Goal: Task Accomplishment & Management: Complete application form

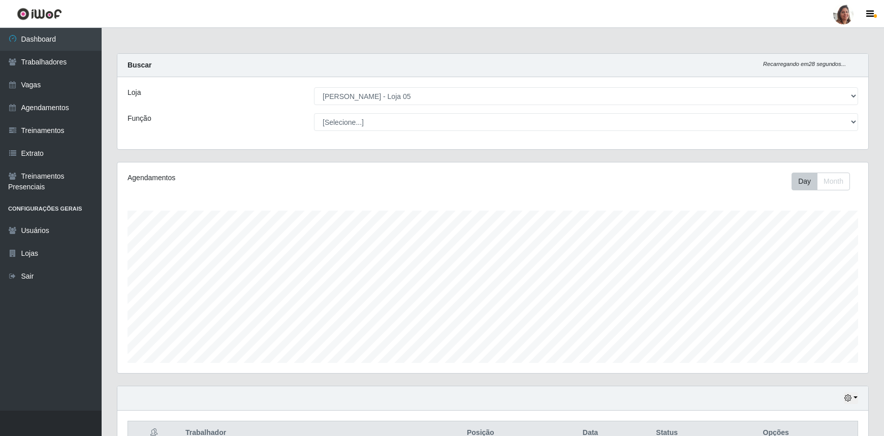
select select "252"
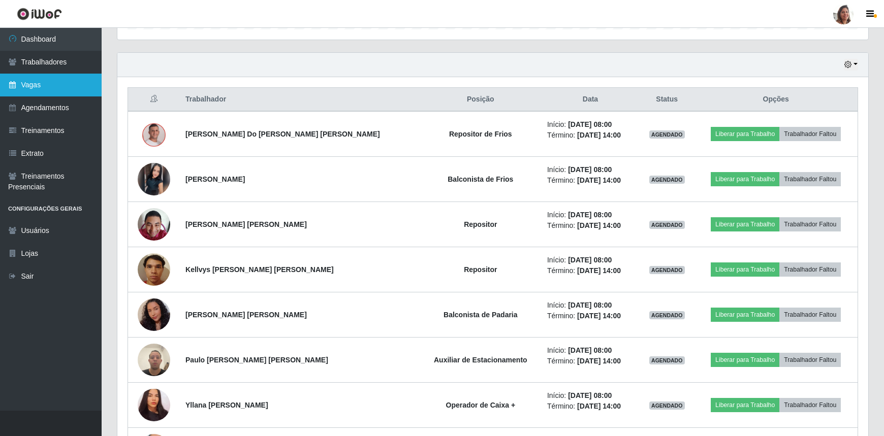
scroll to position [211, 751]
click at [38, 90] on link "Vagas" at bounding box center [51, 85] width 102 height 23
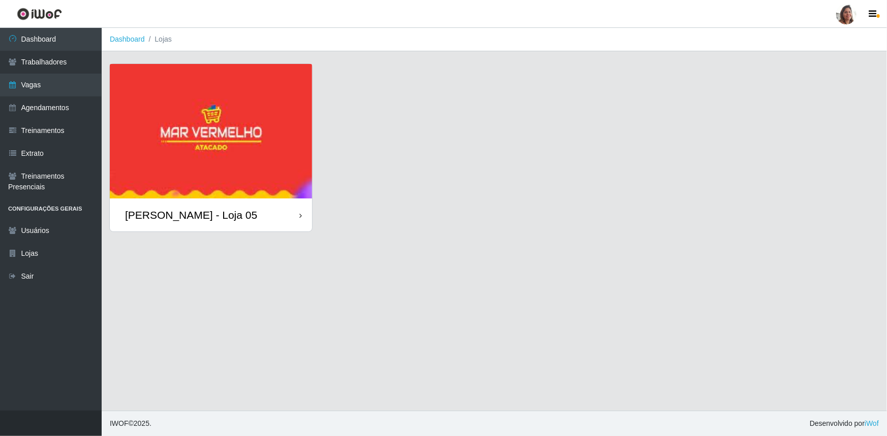
click at [164, 212] on div "[PERSON_NAME] - Loja 05" at bounding box center [191, 215] width 132 height 13
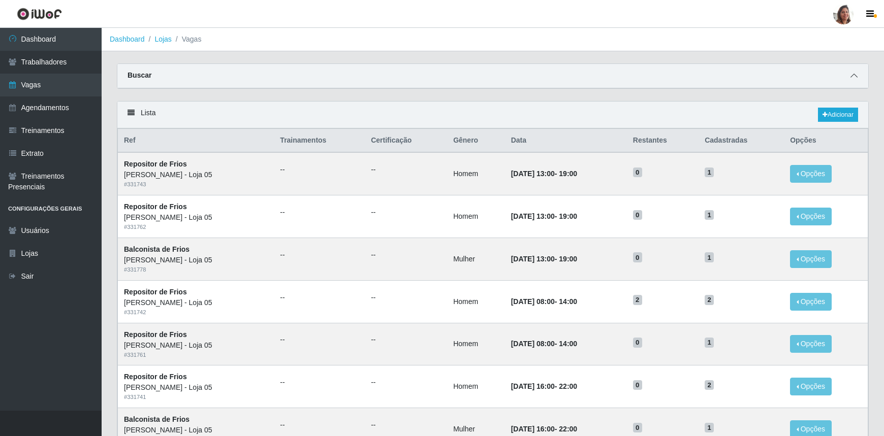
click at [853, 74] on icon at bounding box center [854, 75] width 7 height 7
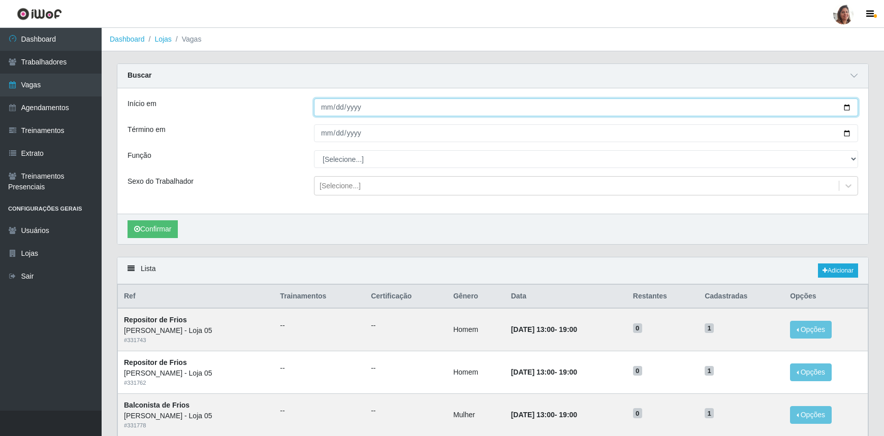
click at [848, 107] on input "Início em" at bounding box center [586, 108] width 544 height 18
type input "[DATE]"
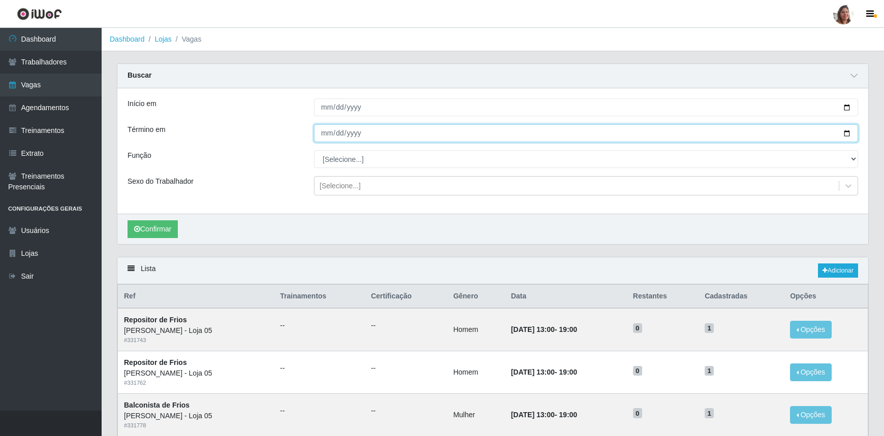
click at [848, 131] on input "Término em" at bounding box center [586, 133] width 544 height 18
type input "[DATE]"
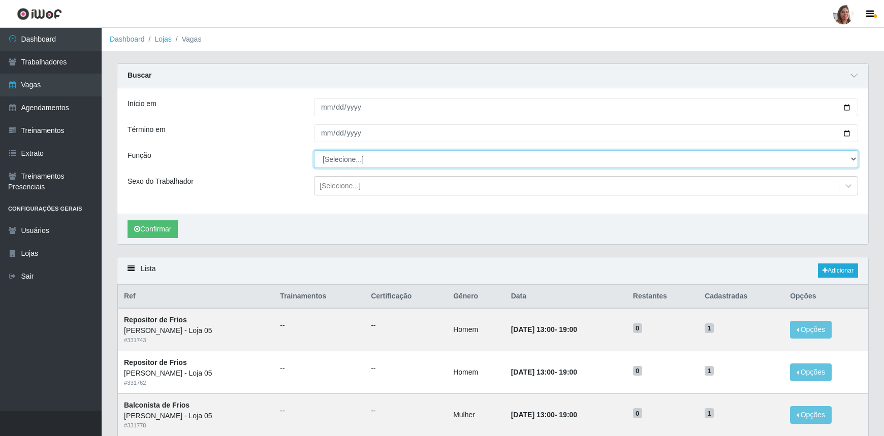
click at [342, 160] on select "[Selecione...] ASG ASG + ASG ++ Auxiliar de Depósito Auxiliar de Depósito + Aux…" at bounding box center [586, 159] width 544 height 18
select select "24"
click at [314, 150] on select "[Selecione...] ASG ASG + ASG ++ Auxiliar de Depósito Auxiliar de Depósito + Aux…" at bounding box center [586, 159] width 544 height 18
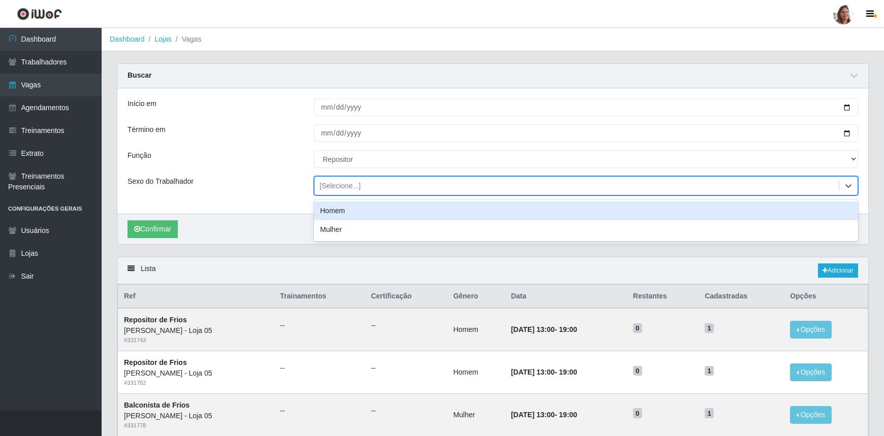
click at [341, 185] on div "[Selecione...]" at bounding box center [340, 186] width 41 height 11
click at [337, 211] on div "Homem" at bounding box center [586, 211] width 544 height 19
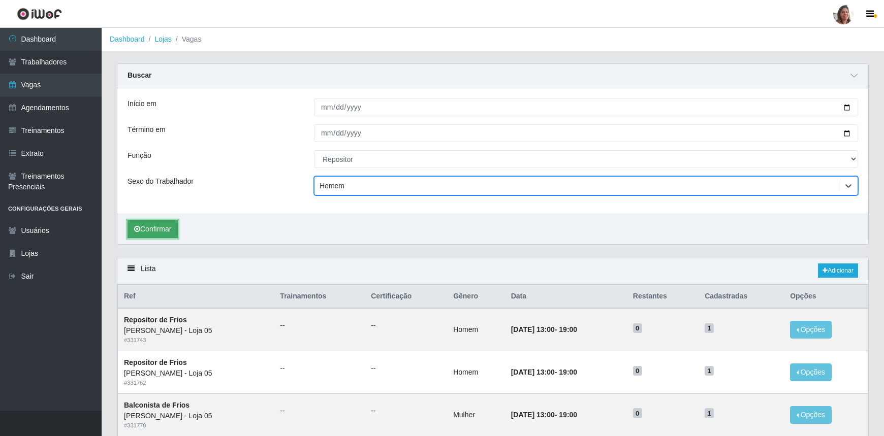
click at [166, 233] on button "Confirmar" at bounding box center [153, 230] width 50 height 18
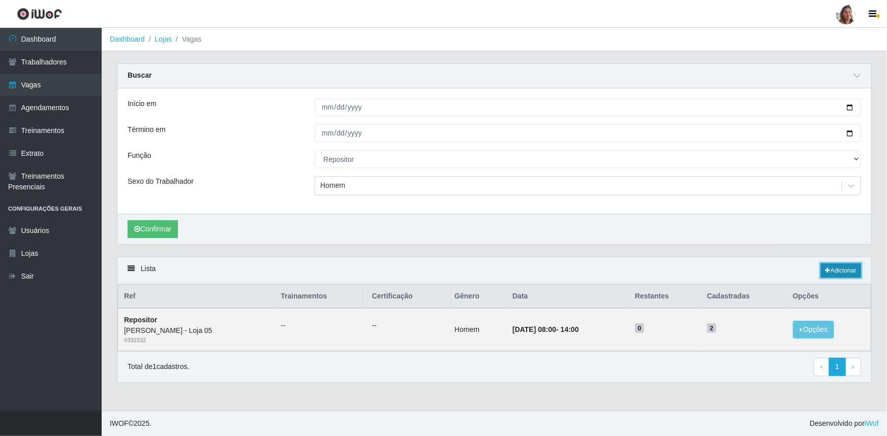
click at [839, 269] on link "Adicionar" at bounding box center [841, 271] width 40 height 14
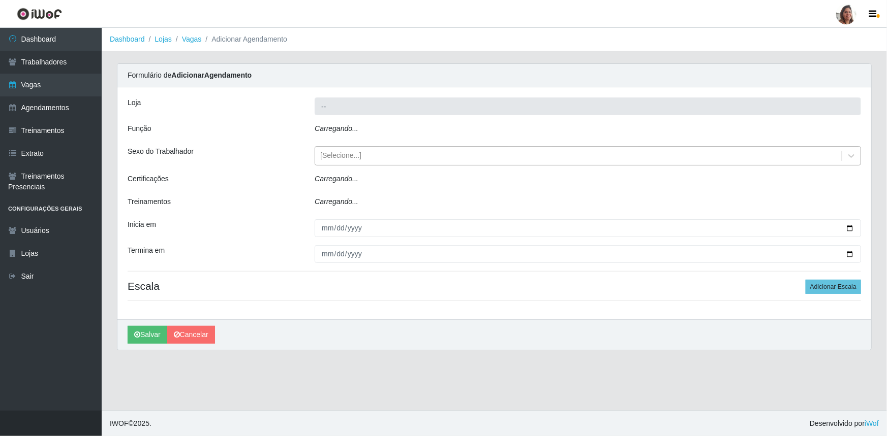
type input "[PERSON_NAME] - Loja 05"
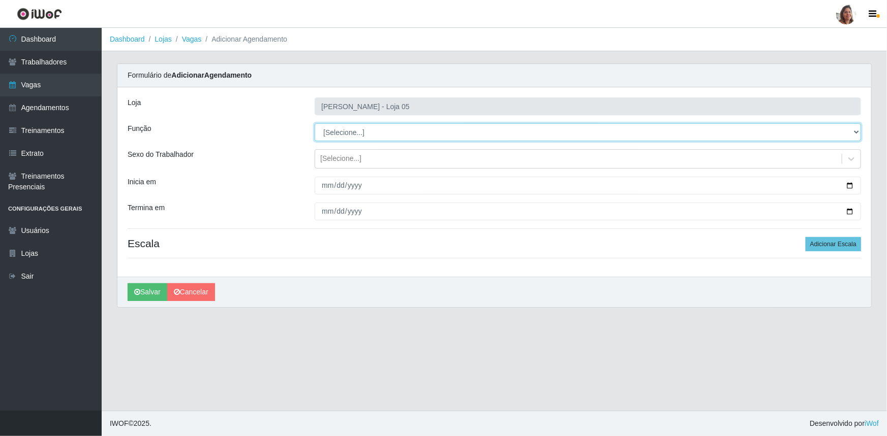
click at [352, 130] on select "[Selecione...] ASG ASG + ASG ++ Auxiliar de Depósito Auxiliar de Depósito + Aux…" at bounding box center [588, 132] width 546 height 18
select select "24"
click at [315, 123] on select "[Selecione...] ASG ASG + ASG ++ Auxiliar de Depósito Auxiliar de Depósito + Aux…" at bounding box center [588, 132] width 546 height 18
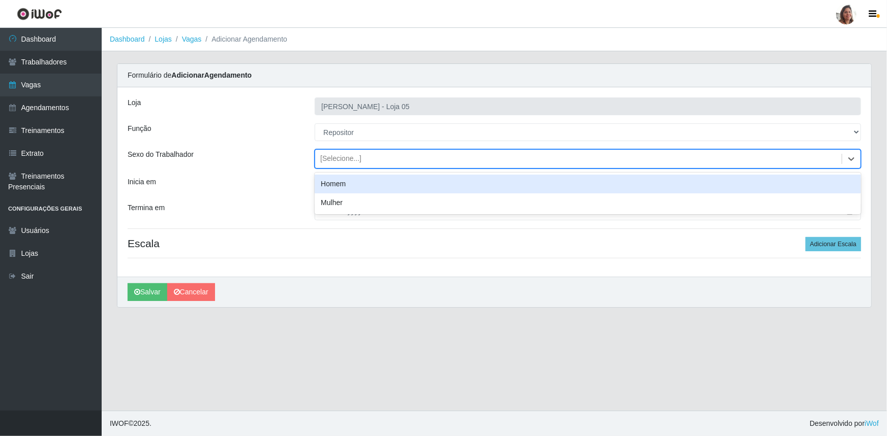
click at [342, 154] on div "[Selecione...]" at bounding box center [340, 159] width 41 height 11
click at [345, 184] on div "Homem" at bounding box center [588, 184] width 546 height 19
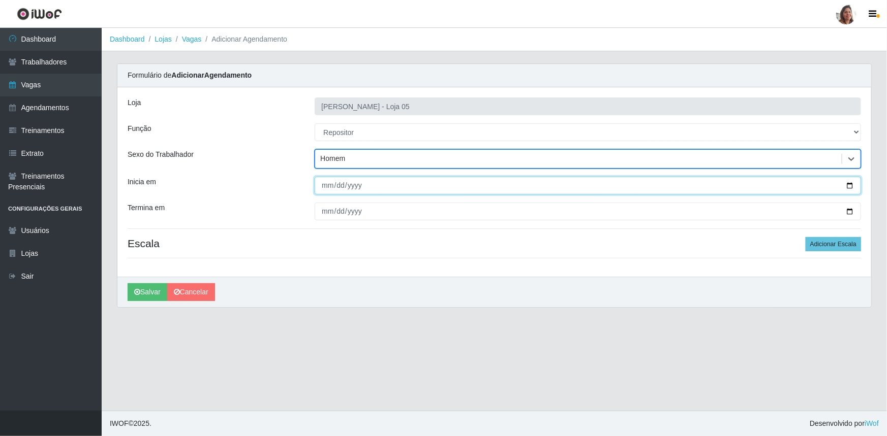
click at [849, 186] on input "Inicia em" at bounding box center [588, 186] width 546 height 18
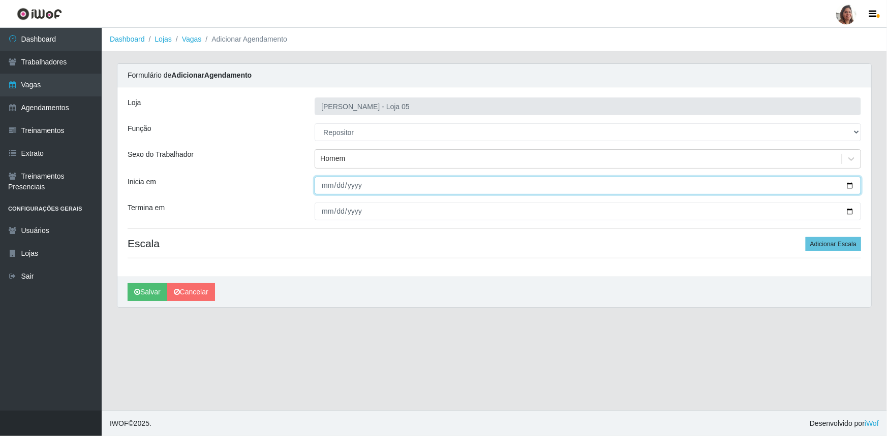
type input "[DATE]"
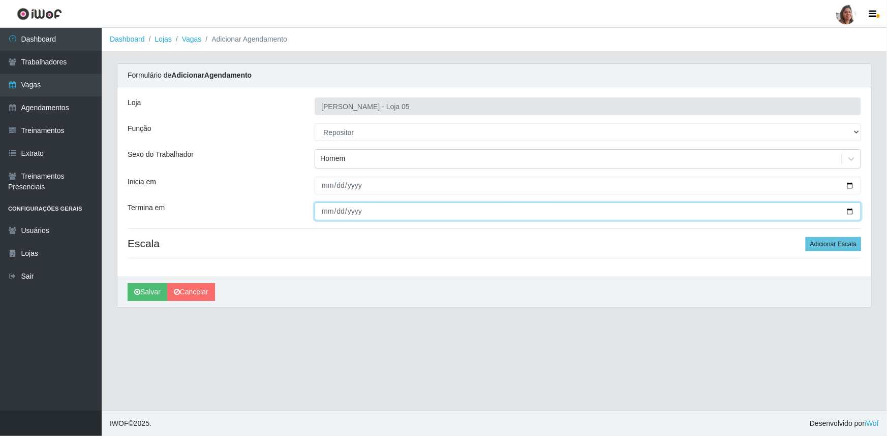
drag, startPoint x: 850, startPoint y: 211, endPoint x: 843, endPoint y: 214, distance: 7.1
click at [850, 211] on input "Termina em" at bounding box center [588, 212] width 546 height 18
type input "[DATE]"
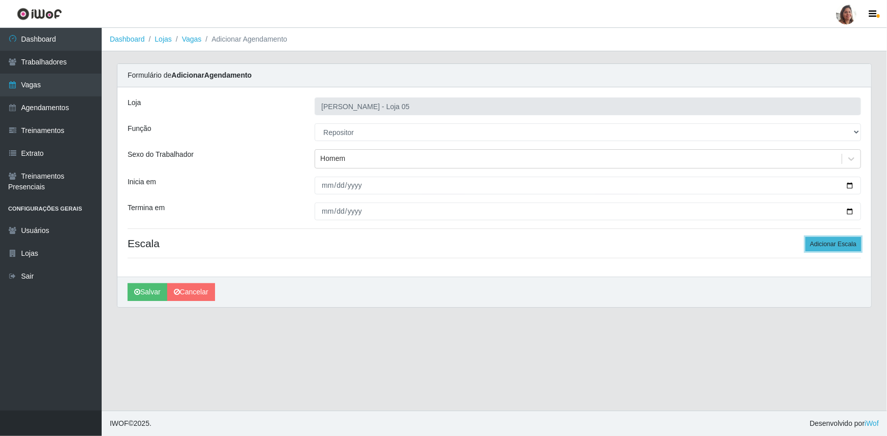
click at [812, 243] on button "Adicionar Escala" at bounding box center [832, 244] width 55 height 14
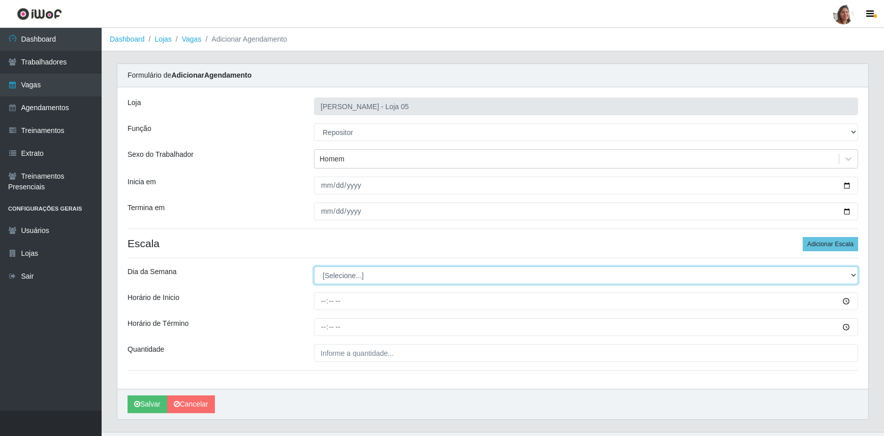
click at [359, 281] on select "[Selecione...] Segunda Terça Quarta Quinta Sexta Sábado Domingo" at bounding box center [586, 276] width 544 height 18
select select "2"
click at [314, 267] on select "[Selecione...] Segunda Terça Quarta Quinta Sexta Sábado Domingo" at bounding box center [586, 276] width 544 height 18
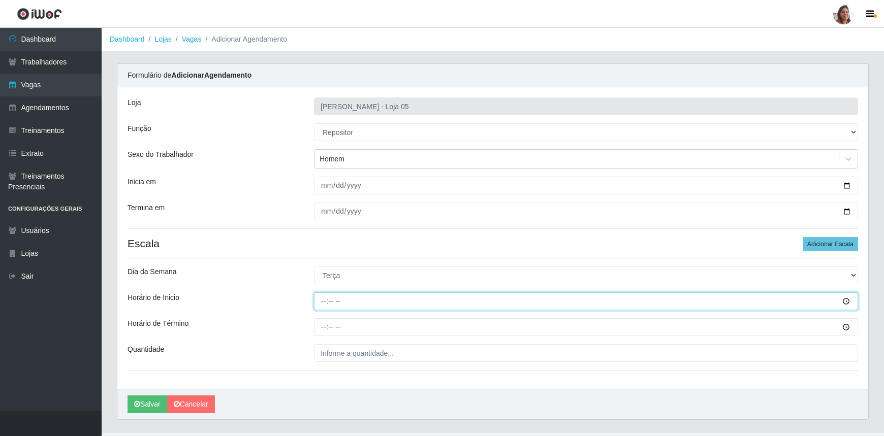
click at [325, 298] on input "Horário de Inicio" at bounding box center [586, 302] width 544 height 18
type input "08:00"
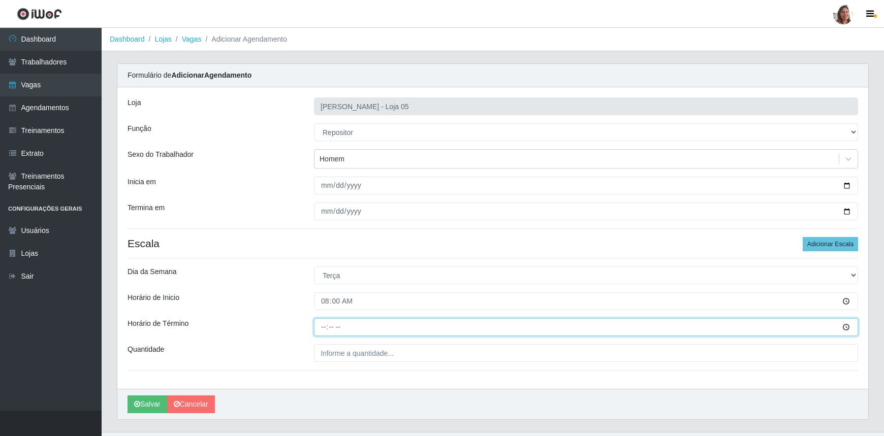
type input "14:00"
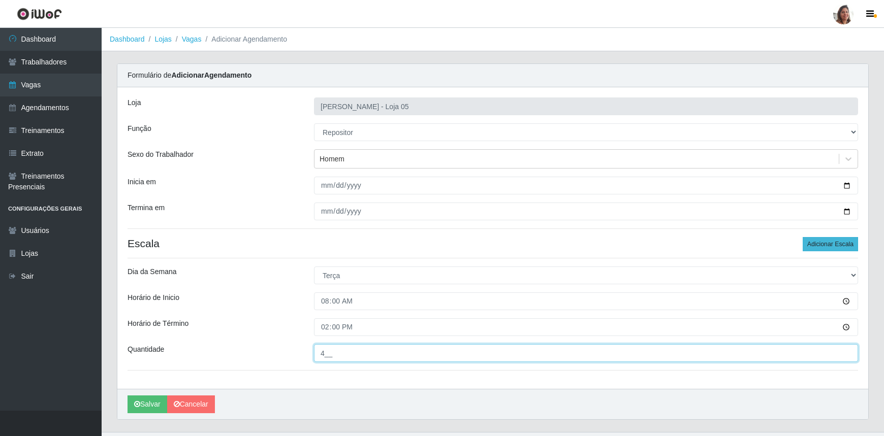
type input "4__"
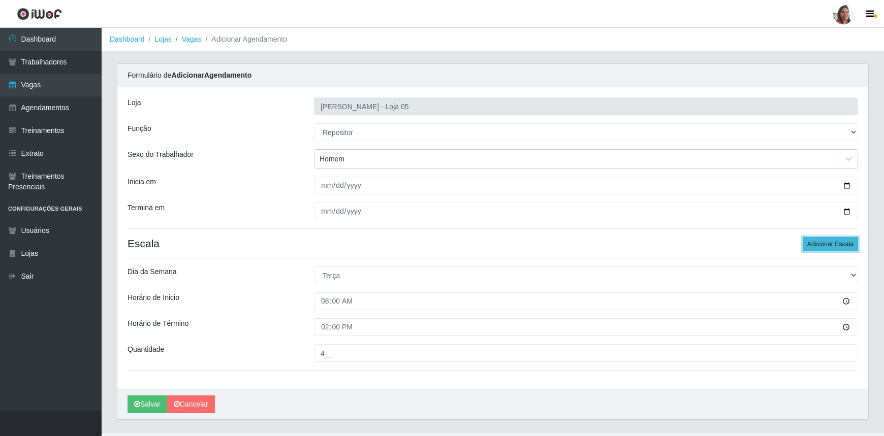
click at [825, 245] on button "Adicionar Escala" at bounding box center [830, 244] width 55 height 14
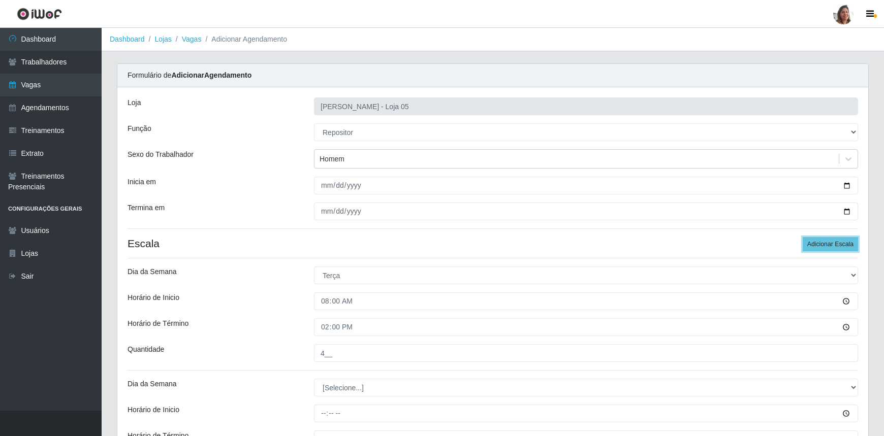
scroll to position [133, 0]
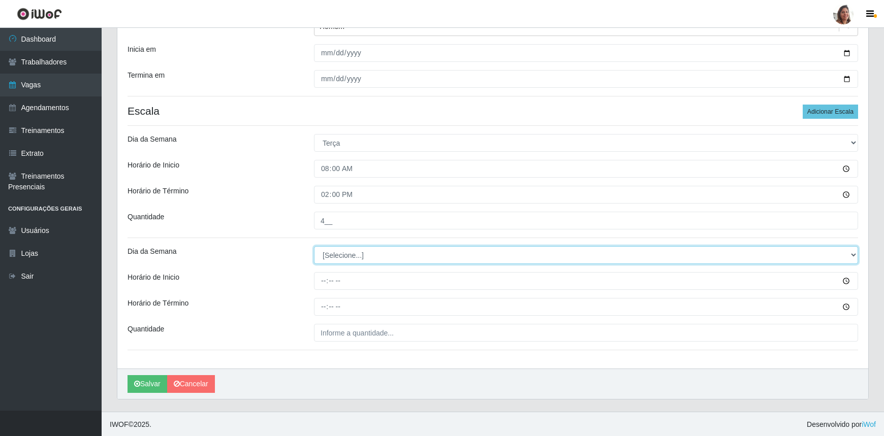
click at [336, 255] on select "[Selecione...] Segunda Terça Quarta Quinta Sexta Sábado Domingo" at bounding box center [586, 255] width 544 height 18
select select "2"
click at [314, 246] on select "[Selecione...] Segunda Terça Quarta Quinta Sexta Sábado Domingo" at bounding box center [586, 255] width 544 height 18
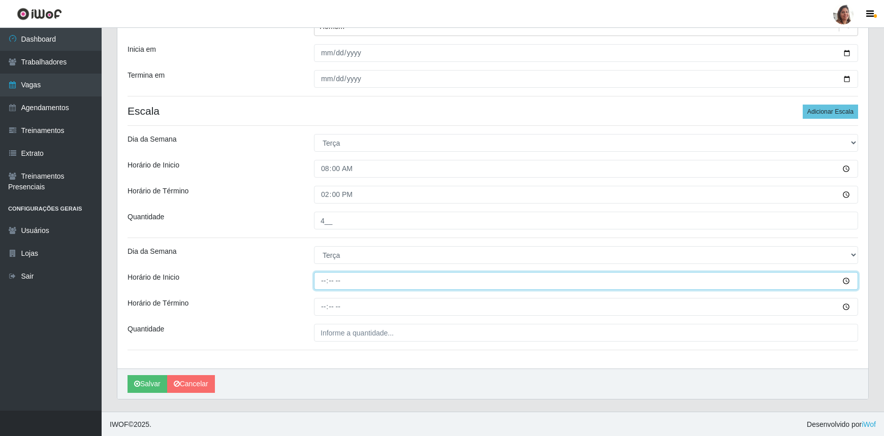
click at [322, 282] on input "Horário de Inicio" at bounding box center [586, 281] width 544 height 18
type input "16:00"
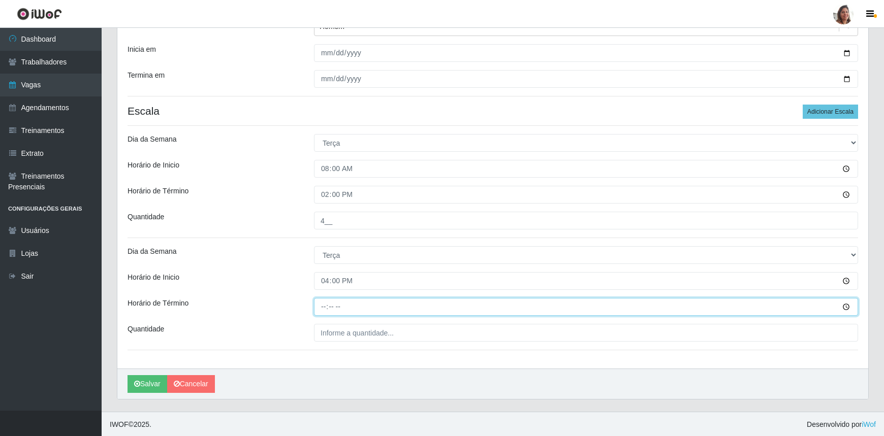
type input "22:00"
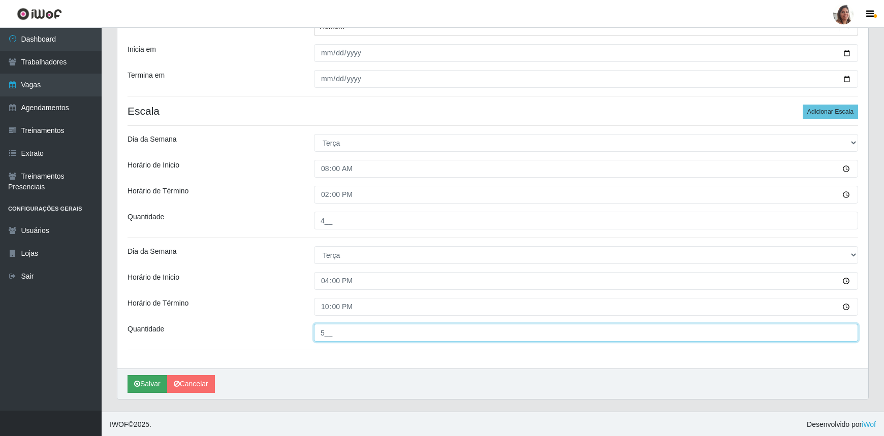
type input "5__"
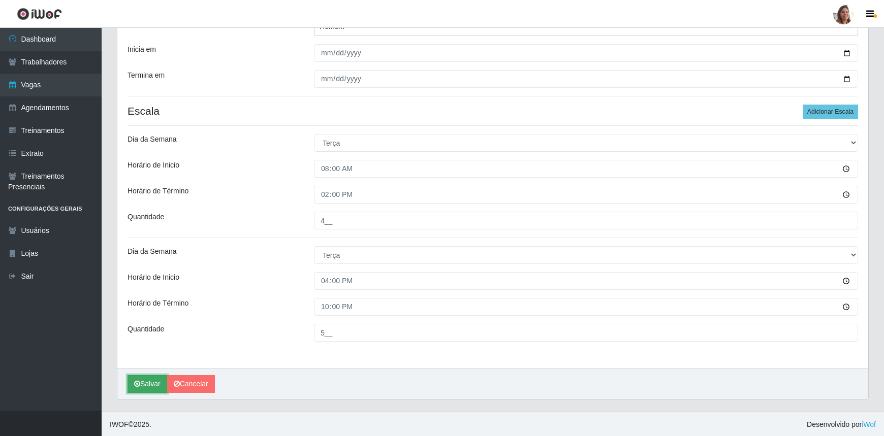
click at [139, 381] on icon "submit" at bounding box center [137, 384] width 6 height 7
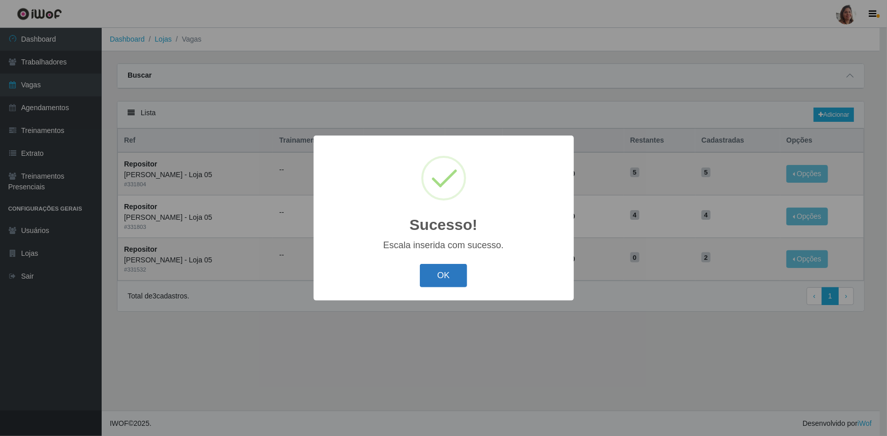
click at [442, 273] on button "OK" at bounding box center [443, 276] width 47 height 24
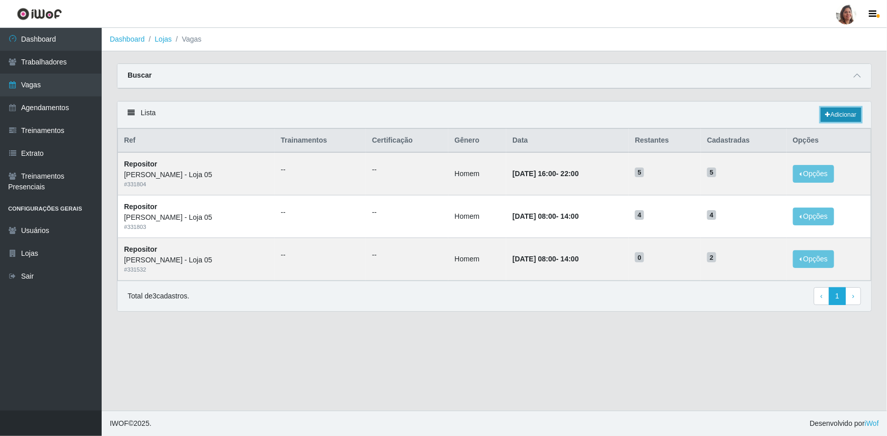
click at [836, 115] on link "Adicionar" at bounding box center [841, 115] width 40 height 14
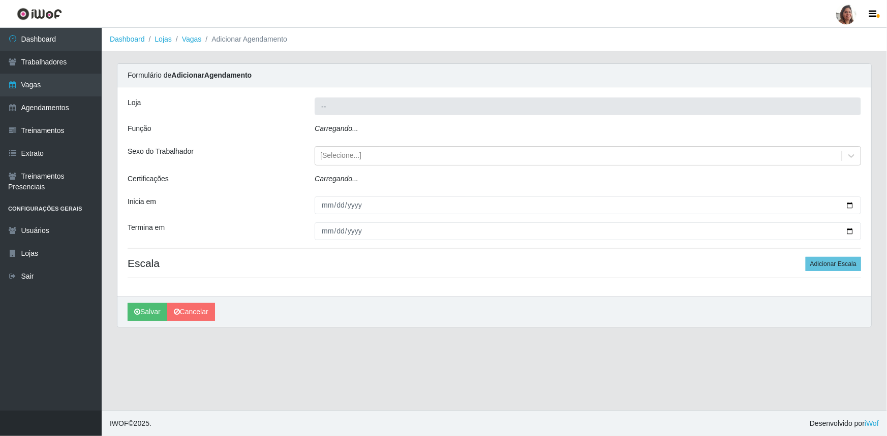
type input "[PERSON_NAME] - Loja 05"
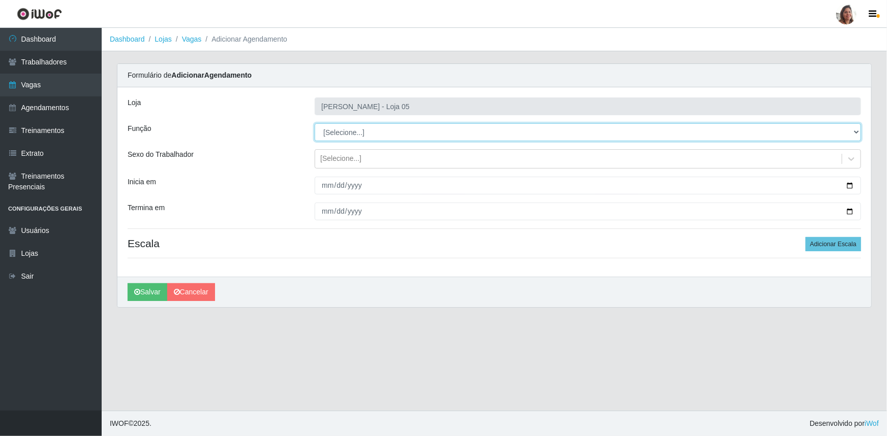
click at [353, 130] on select "[Selecione...] ASG ASG + ASG ++ Auxiliar de Depósito Auxiliar de Depósito + Aux…" at bounding box center [588, 132] width 546 height 18
select select "24"
click at [315, 123] on select "[Selecione...] ASG ASG + ASG ++ Auxiliar de Depósito Auxiliar de Depósito + Aux…" at bounding box center [588, 132] width 546 height 18
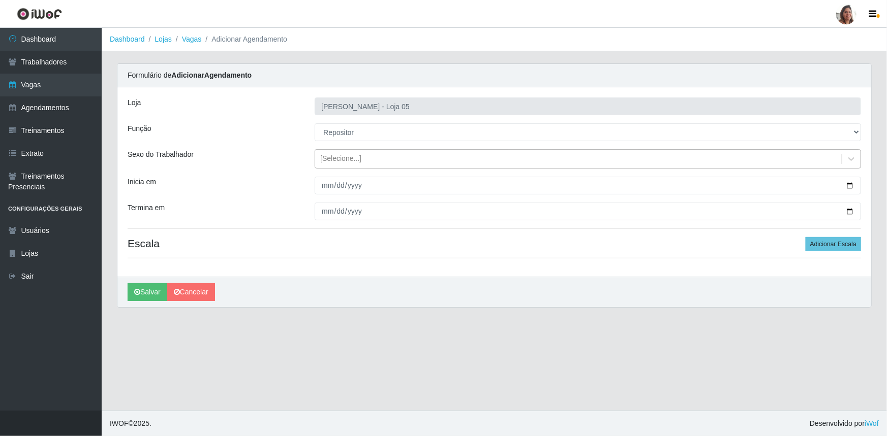
click at [344, 158] on div "[Selecione...]" at bounding box center [340, 159] width 41 height 11
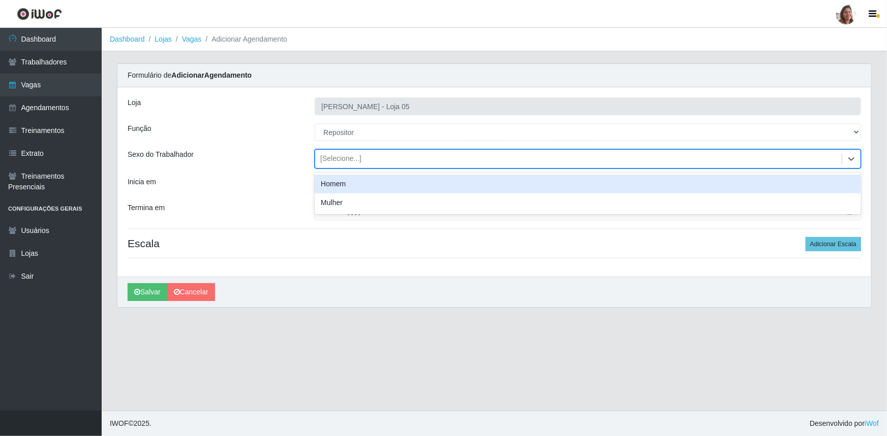
click at [347, 183] on div "Homem" at bounding box center [588, 184] width 546 height 19
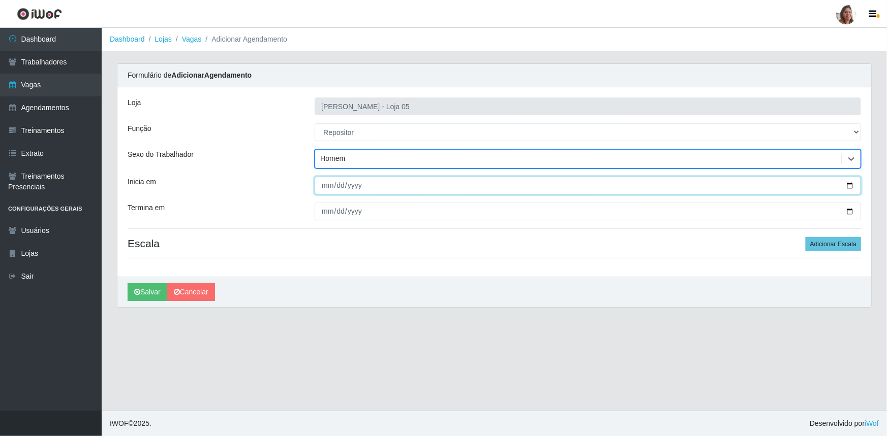
click at [849, 184] on input "Inicia em" at bounding box center [588, 186] width 546 height 18
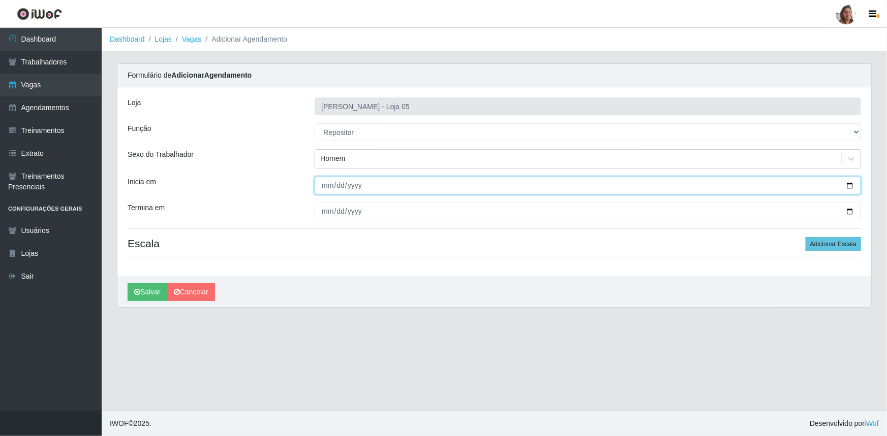
type input "[DATE]"
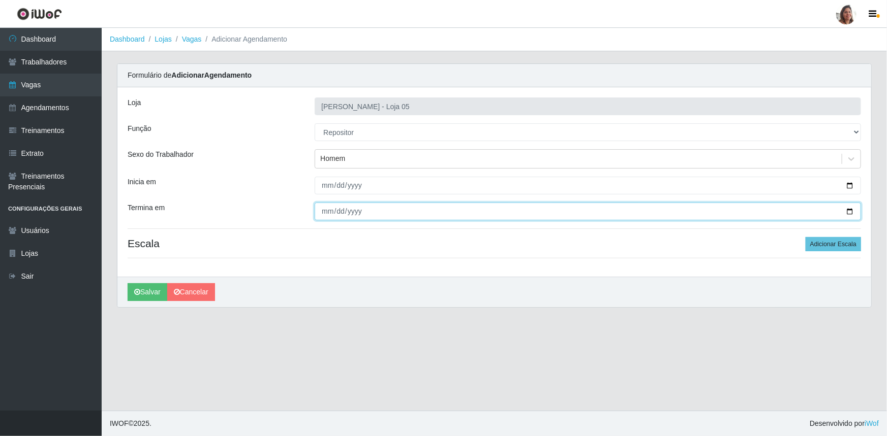
click at [852, 211] on input "Termina em" at bounding box center [588, 212] width 546 height 18
type input "[DATE]"
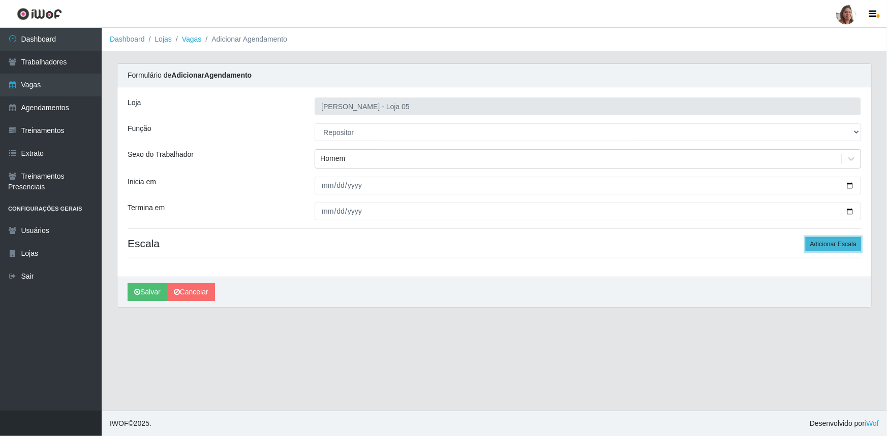
click at [841, 245] on button "Adicionar Escala" at bounding box center [832, 244] width 55 height 14
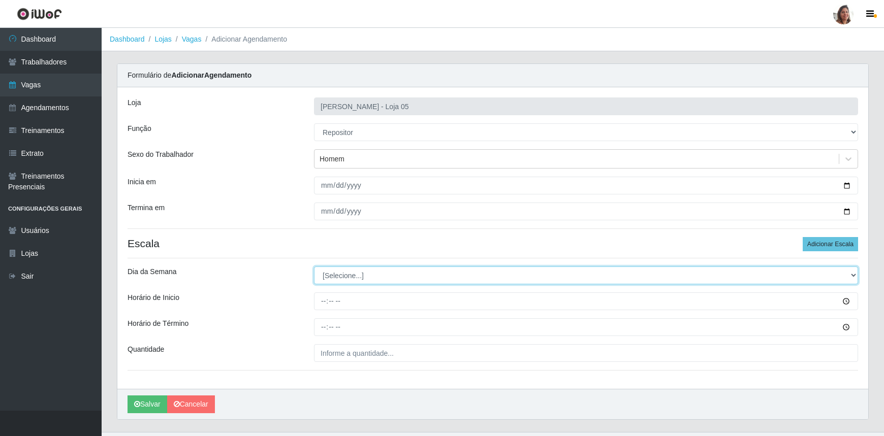
click at [336, 274] on select "[Selecione...] Segunda Terça Quarta Quinta Sexta Sábado Domingo" at bounding box center [586, 276] width 544 height 18
select select "1"
click at [314, 267] on select "[Selecione...] Segunda Terça Quarta Quinta Sexta Sábado Domingo" at bounding box center [586, 276] width 544 height 18
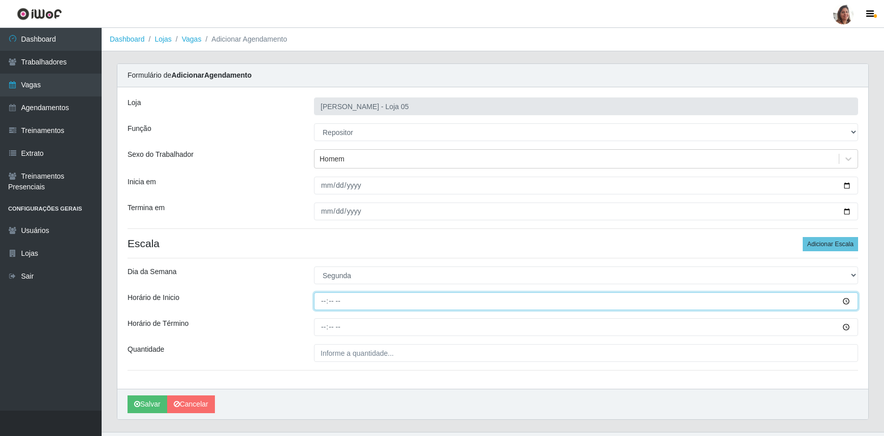
click at [323, 301] on input "Horário de Inicio" at bounding box center [586, 302] width 544 height 18
type input "16:00"
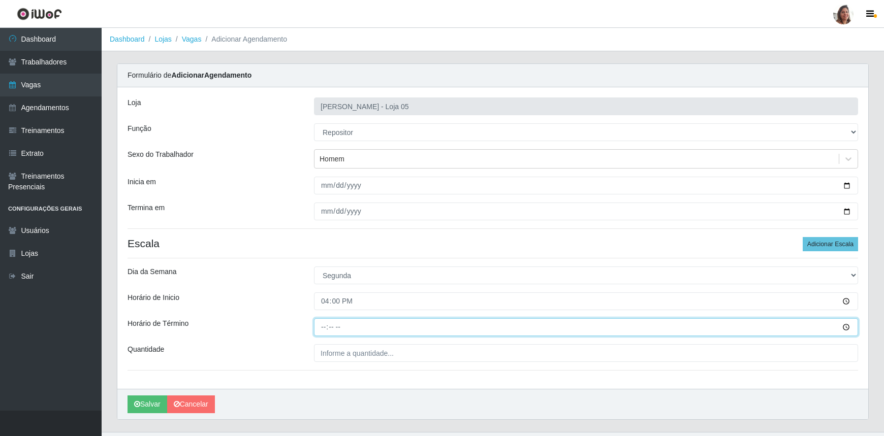
type input "22:00"
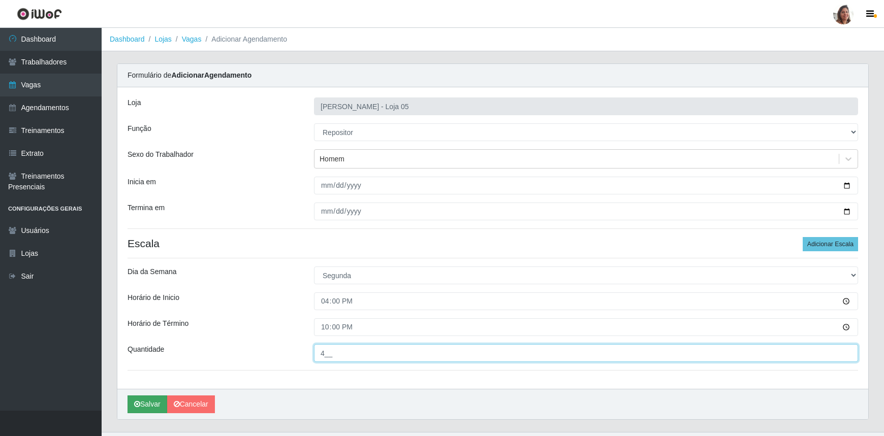
type input "4__"
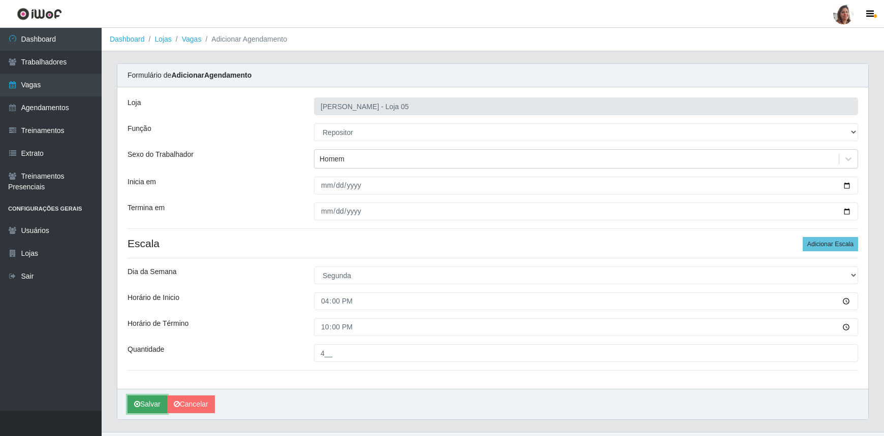
click at [152, 404] on button "Salvar" at bounding box center [148, 405] width 40 height 18
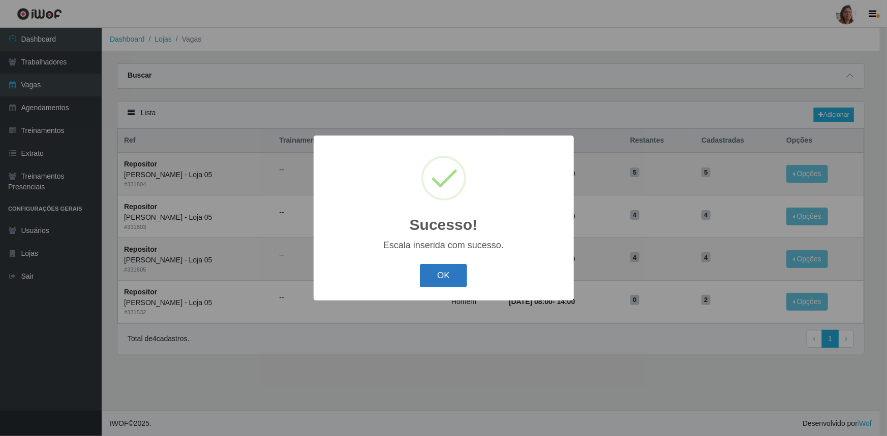
click at [442, 270] on button "OK" at bounding box center [443, 276] width 47 height 24
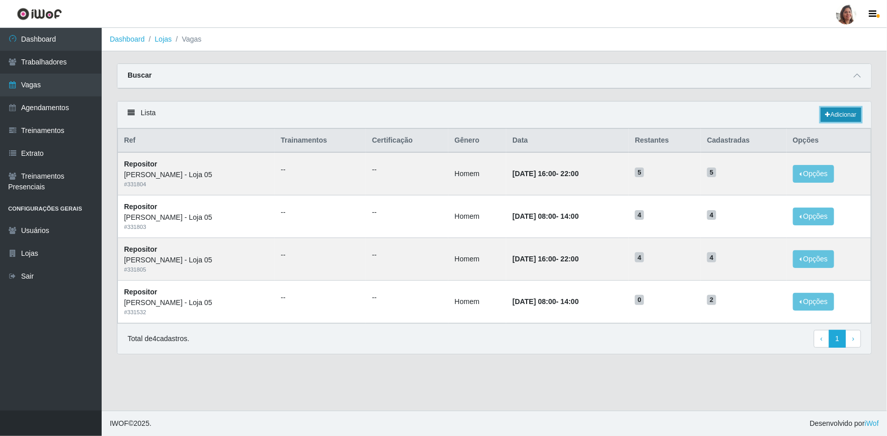
click at [841, 116] on link "Adicionar" at bounding box center [841, 115] width 40 height 14
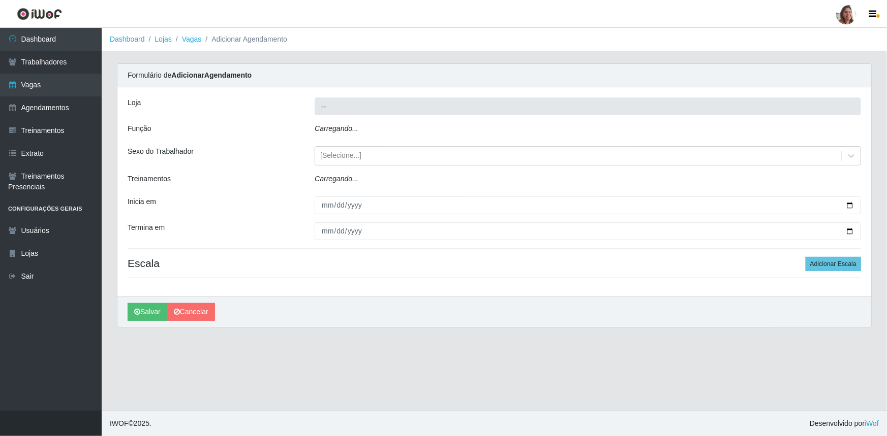
type input "[PERSON_NAME] - Loja 05"
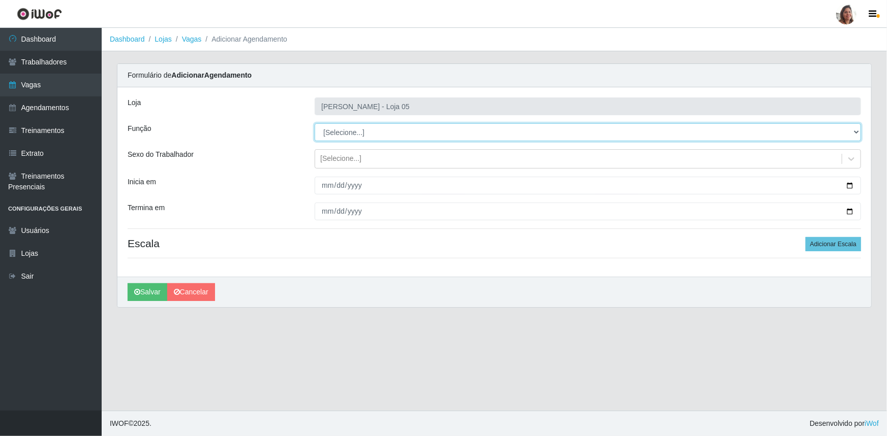
click at [359, 128] on select "[Selecione...] ASG ASG + ASG ++ Auxiliar de Depósito Auxiliar de Depósito + Aux…" at bounding box center [588, 132] width 546 height 18
select select "24"
click at [315, 123] on select "[Selecione...] ASG ASG + ASG ++ Auxiliar de Depósito Auxiliar de Depósito + Aux…" at bounding box center [588, 132] width 546 height 18
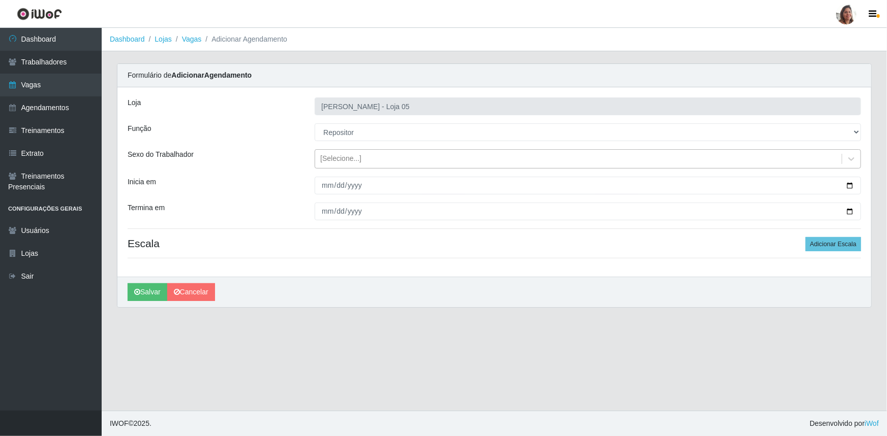
click at [347, 152] on div "[Selecione...]" at bounding box center [578, 159] width 526 height 17
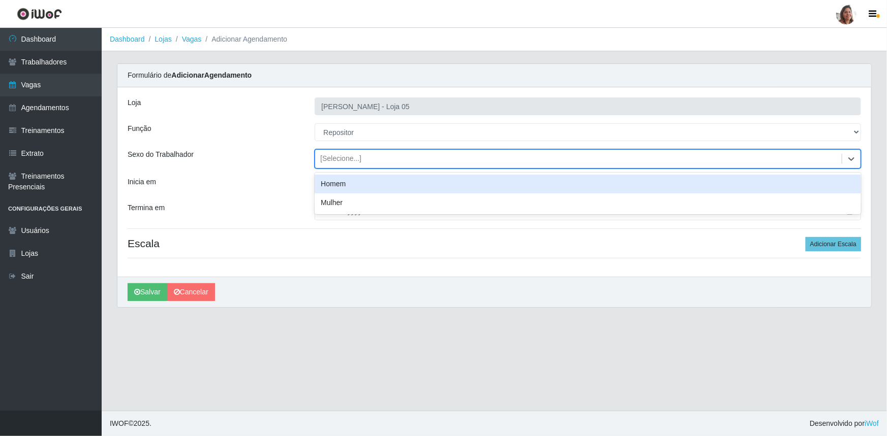
click at [355, 180] on div "Homem" at bounding box center [588, 184] width 546 height 19
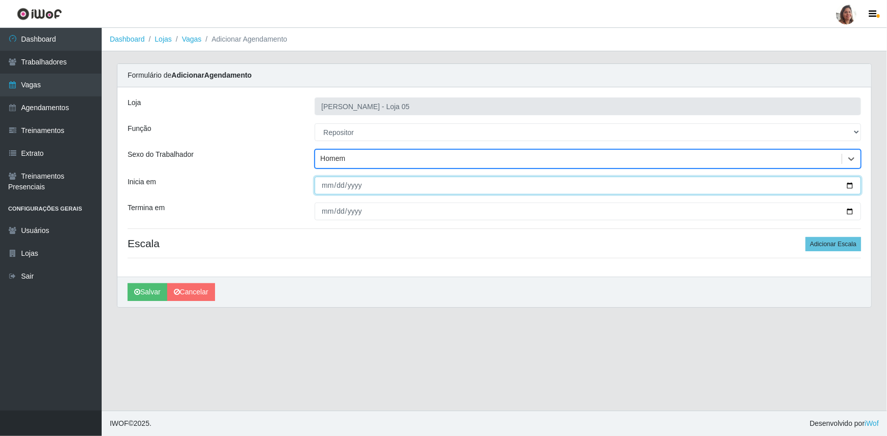
click at [850, 185] on input "Inicia em" at bounding box center [588, 186] width 546 height 18
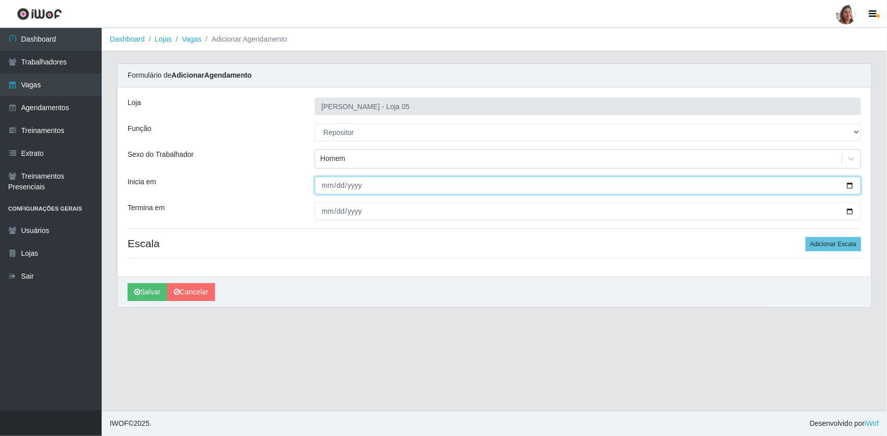
type input "[DATE]"
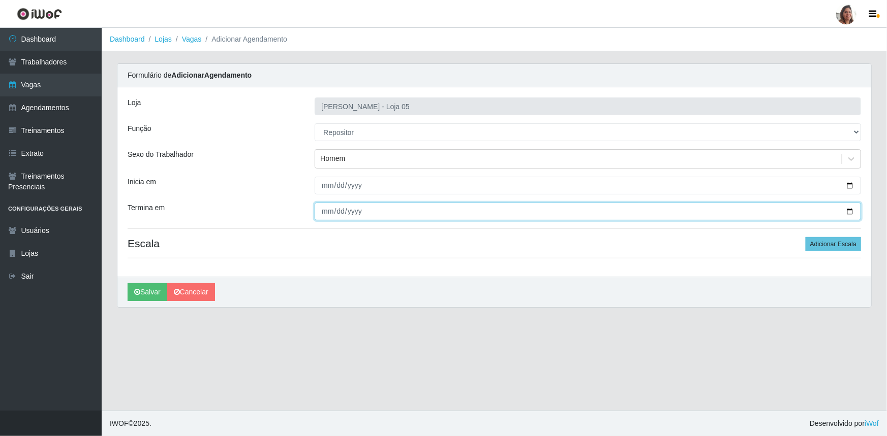
click at [852, 208] on input "Termina em" at bounding box center [588, 212] width 546 height 18
type input "[DATE]"
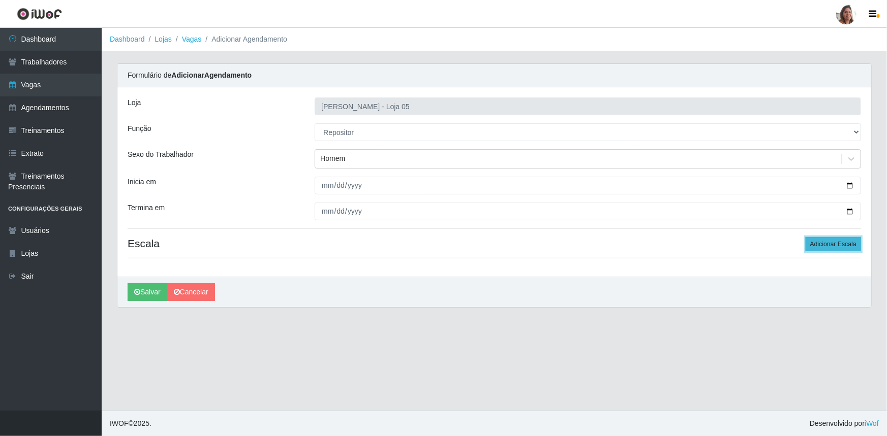
click at [835, 247] on button "Adicionar Escala" at bounding box center [832, 244] width 55 height 14
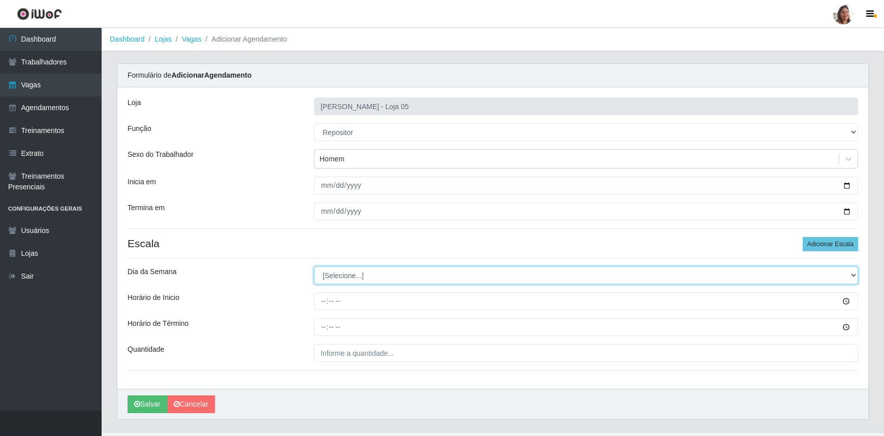
click at [349, 277] on select "[Selecione...] Segunda Terça Quarta Quinta Sexta Sábado Domingo" at bounding box center [586, 276] width 544 height 18
select select "3"
click at [314, 267] on select "[Selecione...] Segunda Terça Quarta Quinta Sexta Sábado Domingo" at bounding box center [586, 276] width 544 height 18
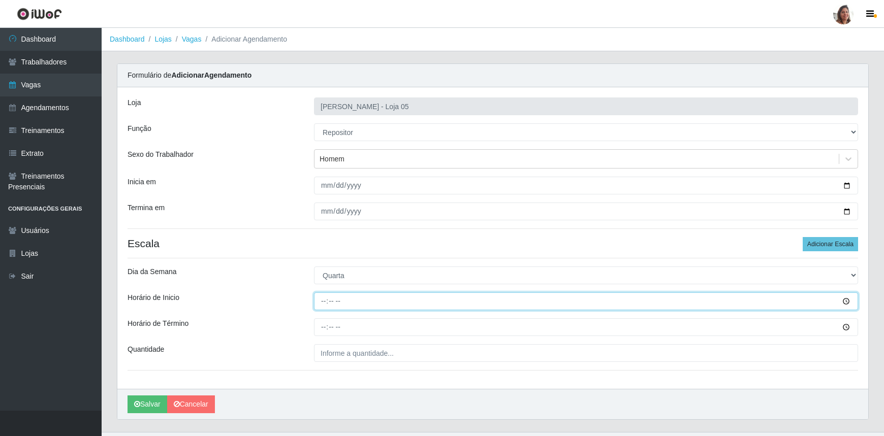
click at [320, 293] on input "Horário de Inicio" at bounding box center [586, 302] width 544 height 18
type input "08:00"
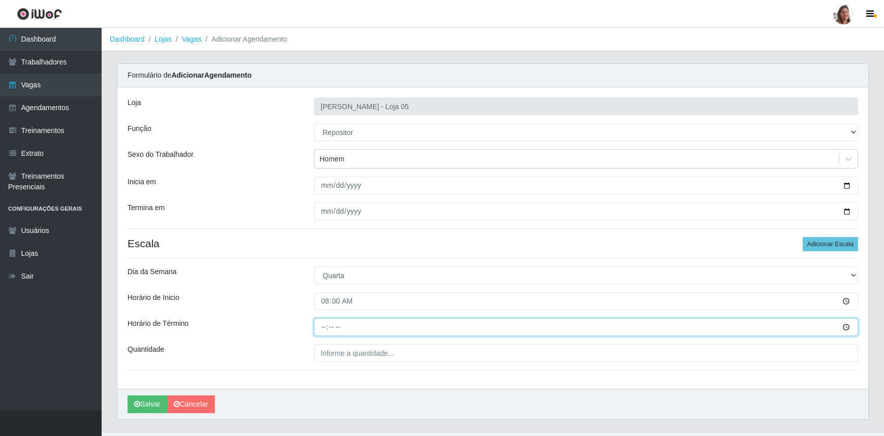
type input "14:00"
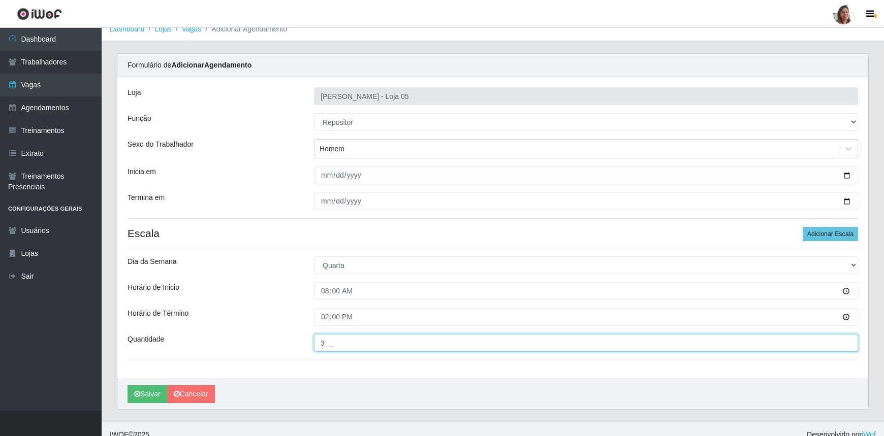
scroll to position [20, 0]
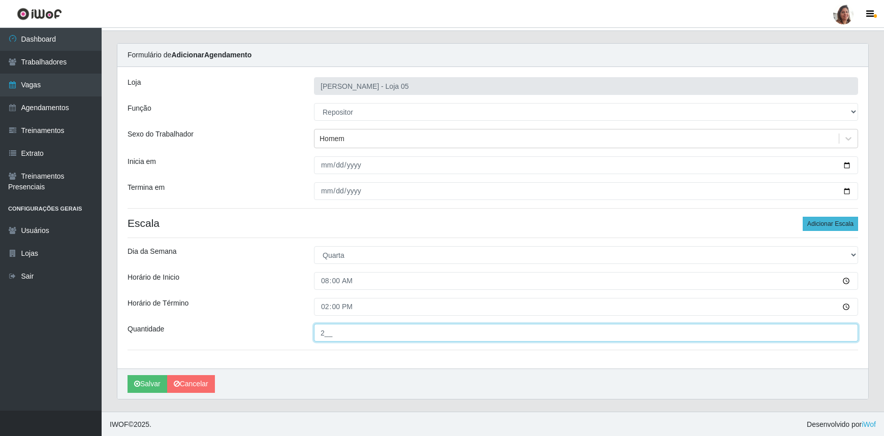
type input "2__"
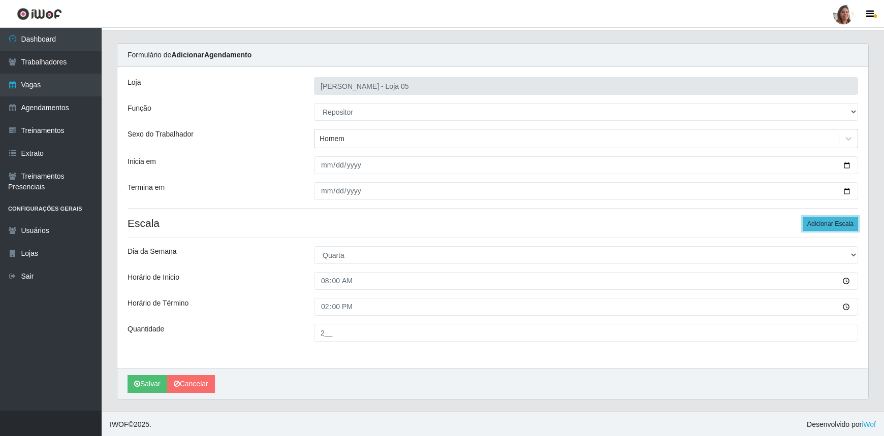
click at [819, 227] on button "Adicionar Escala" at bounding box center [830, 224] width 55 height 14
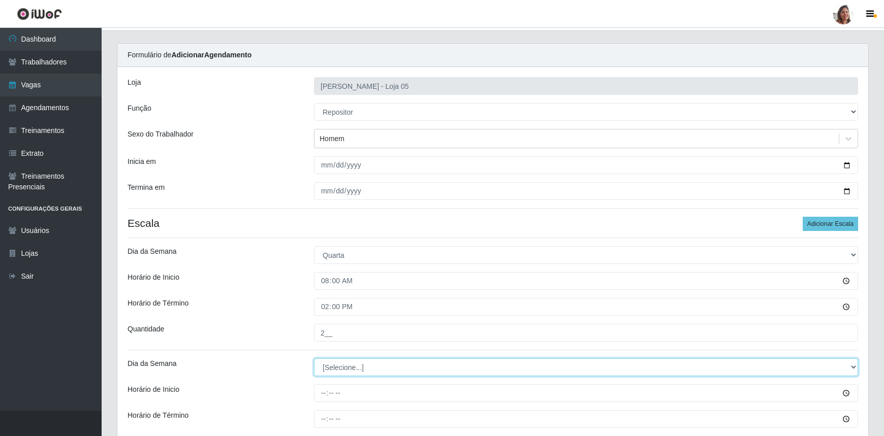
click at [340, 363] on select "[Selecione...] Segunda Terça Quarta Quinta Sexta Sábado Domingo" at bounding box center [586, 368] width 544 height 18
select select "3"
click at [314, 359] on select "[Selecione...] Segunda Terça Quarta Quinta Sexta Sábado Domingo" at bounding box center [586, 368] width 544 height 18
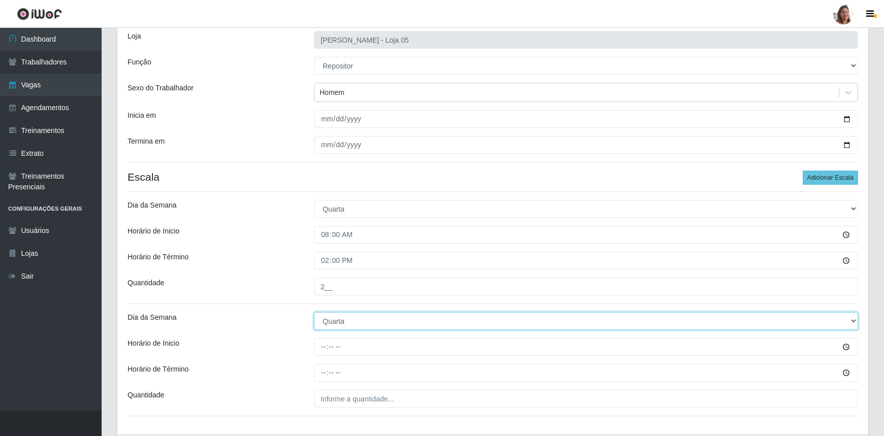
scroll to position [133, 0]
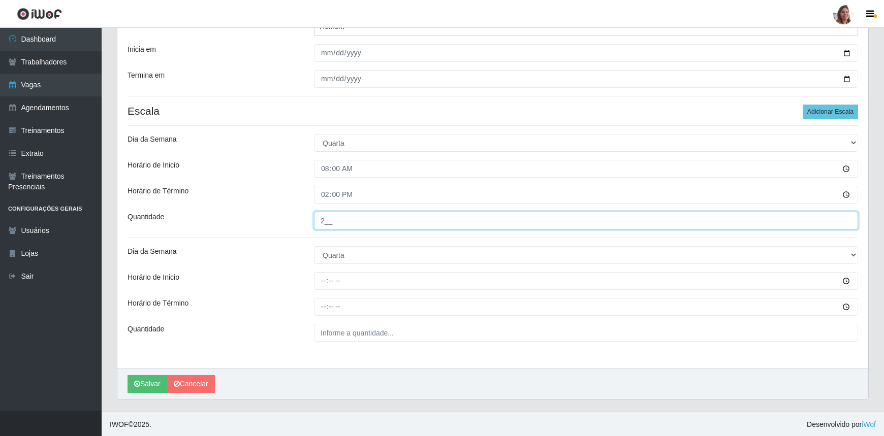
click at [325, 224] on input "2__" at bounding box center [586, 221] width 544 height 18
type input "3__"
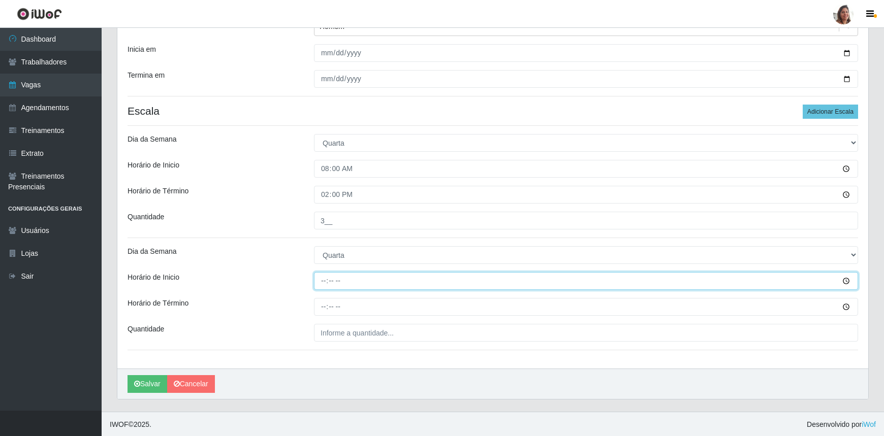
click at [325, 278] on input "Horário de Inicio" at bounding box center [586, 281] width 544 height 18
type input "16:00"
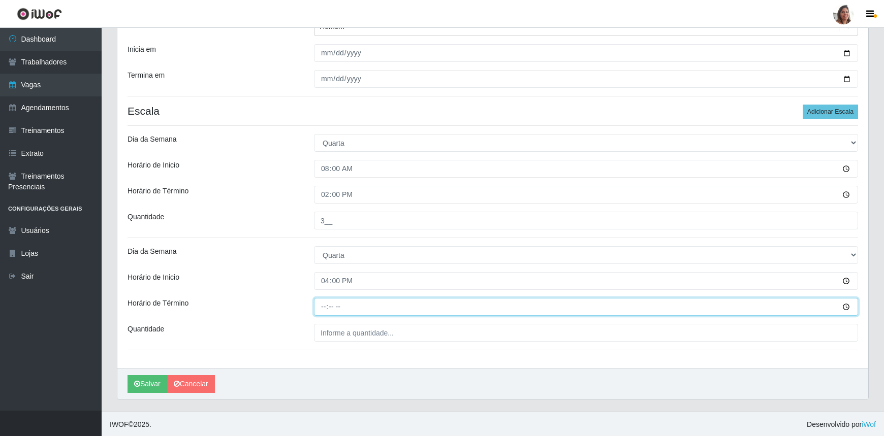
type input "22:00"
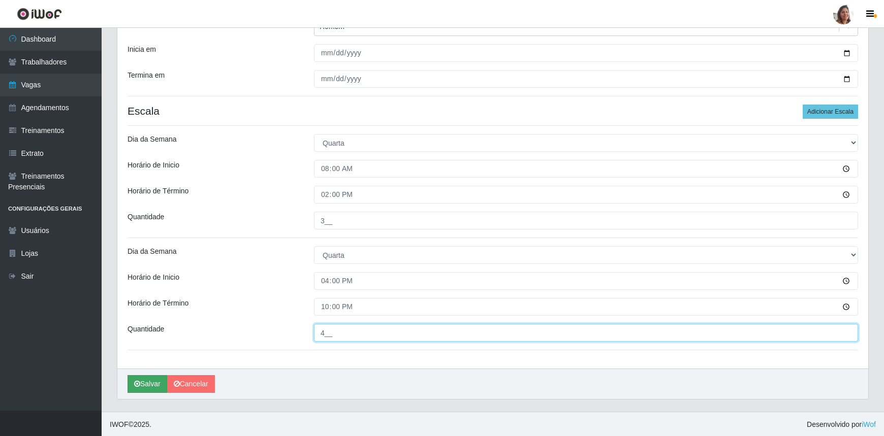
type input "4__"
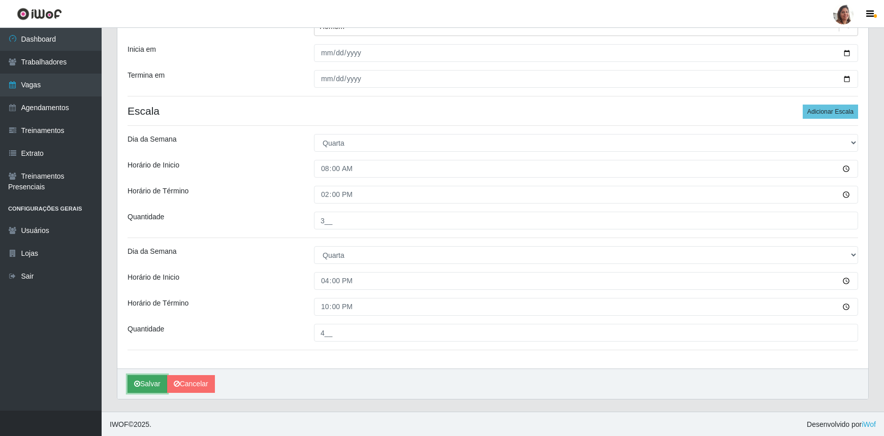
click at [138, 382] on icon "submit" at bounding box center [137, 384] width 6 height 7
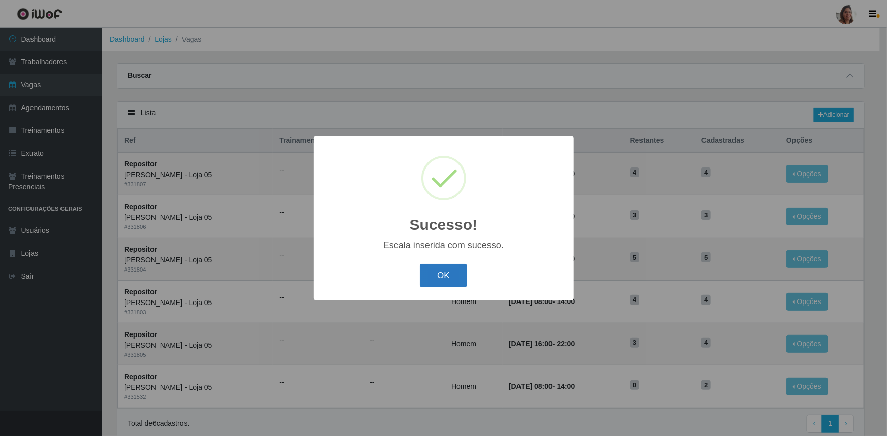
click at [447, 278] on button "OK" at bounding box center [443, 276] width 47 height 24
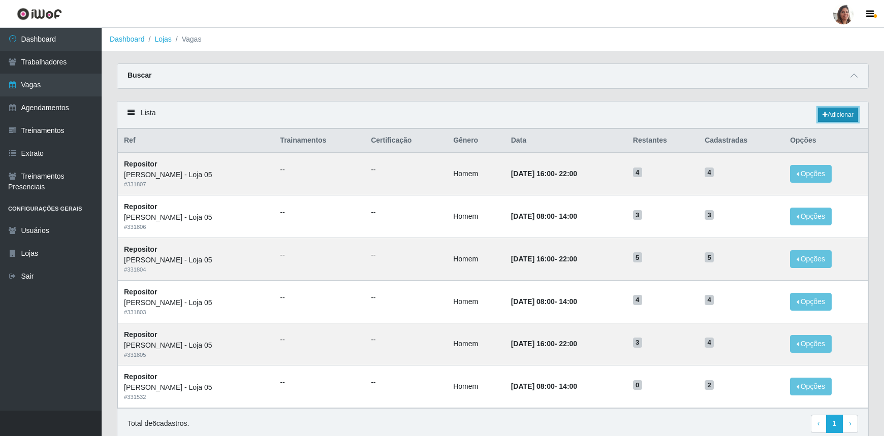
click at [843, 112] on link "Adicionar" at bounding box center [838, 115] width 40 height 14
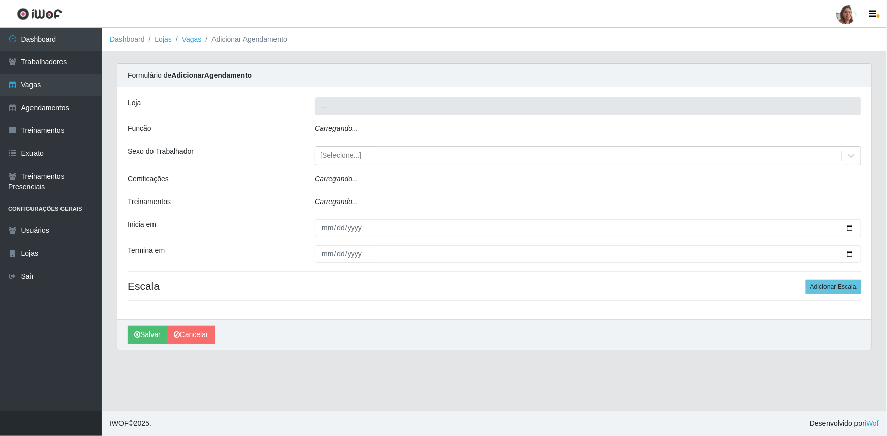
type input "[PERSON_NAME] - Loja 05"
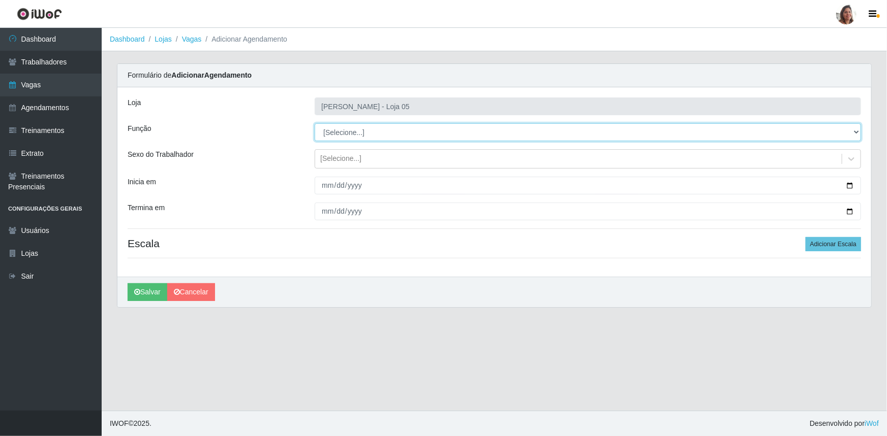
click at [335, 134] on select "[Selecione...] ASG ASG + ASG ++ Auxiliar de Depósito Auxiliar de Depósito + Aux…" at bounding box center [588, 132] width 546 height 18
select select "24"
click at [315, 123] on select "[Selecione...] ASG ASG + ASG ++ Auxiliar de Depósito Auxiliar de Depósito + Aux…" at bounding box center [588, 132] width 546 height 18
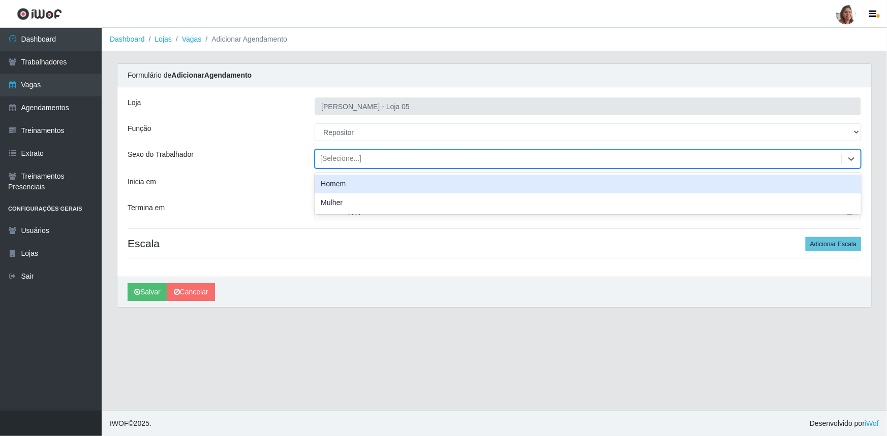
click at [338, 158] on div "[Selecione...]" at bounding box center [340, 159] width 41 height 11
click at [339, 182] on div "Homem" at bounding box center [588, 184] width 546 height 19
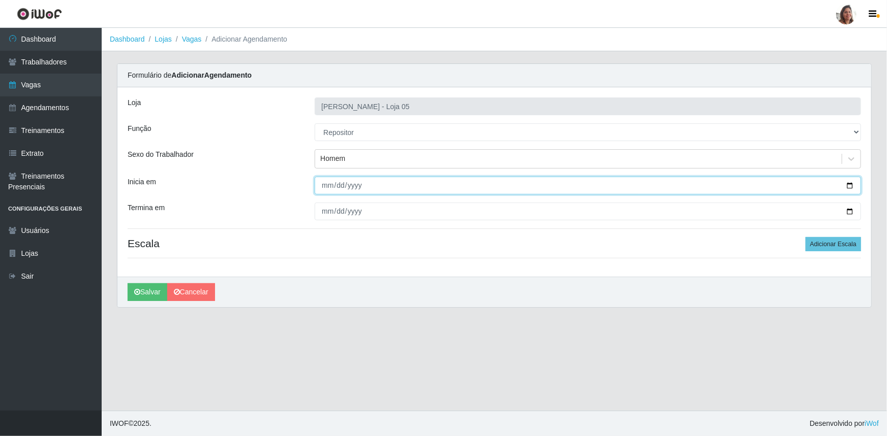
click at [848, 186] on input "Inicia em" at bounding box center [588, 186] width 546 height 18
type input "[DATE]"
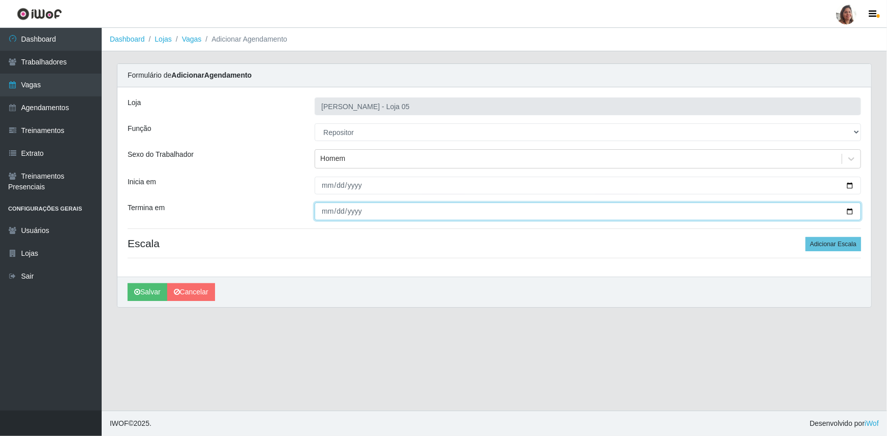
click at [850, 209] on input "Termina em" at bounding box center [588, 212] width 546 height 18
type input "[DATE]"
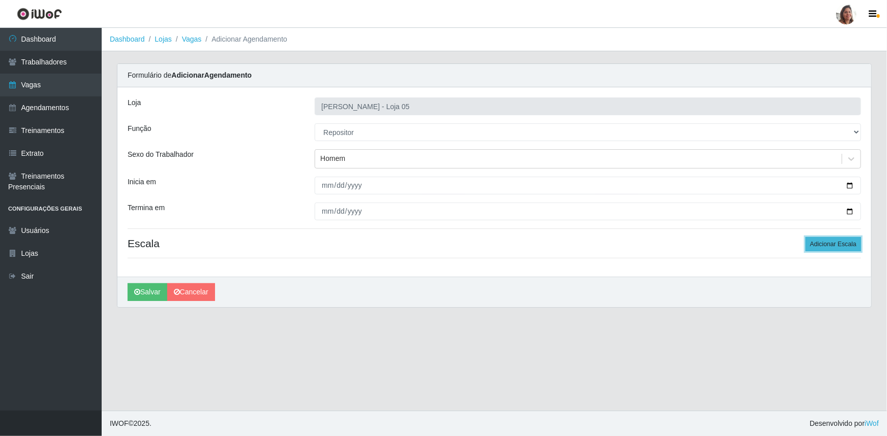
click at [844, 238] on button "Adicionar Escala" at bounding box center [832, 244] width 55 height 14
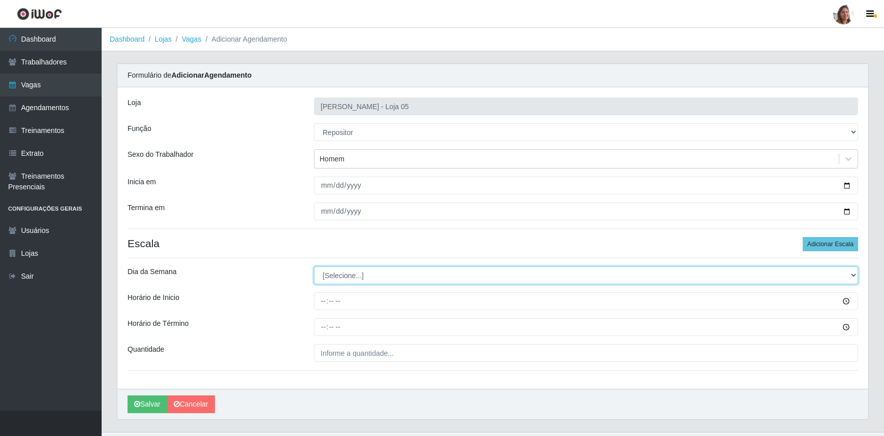
click at [351, 275] on select "[Selecione...] Segunda Terça Quarta Quinta Sexta Sábado Domingo" at bounding box center [586, 276] width 544 height 18
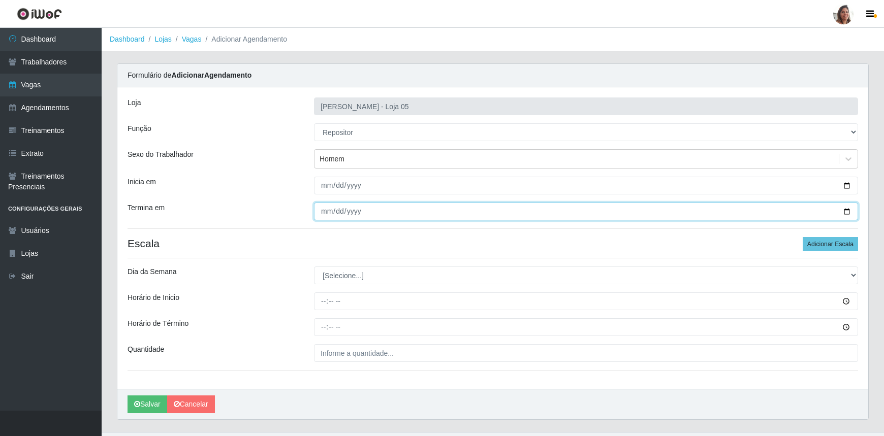
click at [847, 214] on input "[DATE]" at bounding box center [586, 212] width 544 height 18
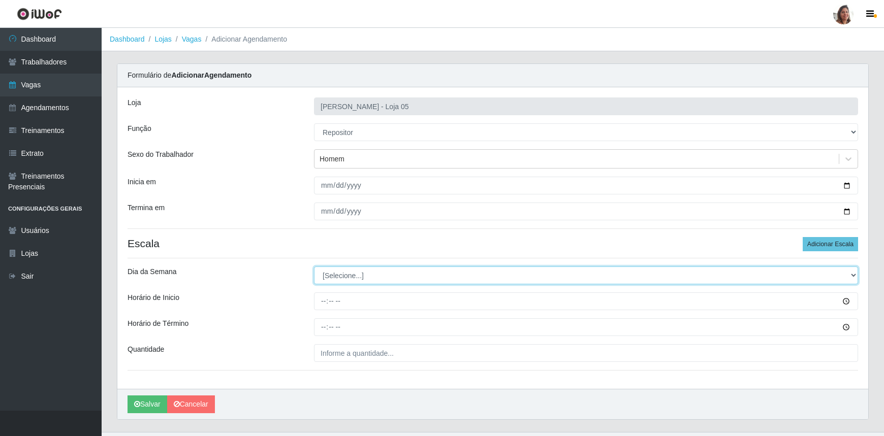
click at [335, 275] on select "[Selecione...] Segunda Terça Quarta Quinta Sexta Sábado Domingo" at bounding box center [586, 276] width 544 height 18
select select "4"
click at [314, 267] on select "[Selecione...] Segunda Terça Quarta Quinta Sexta Sábado Domingo" at bounding box center [586, 276] width 544 height 18
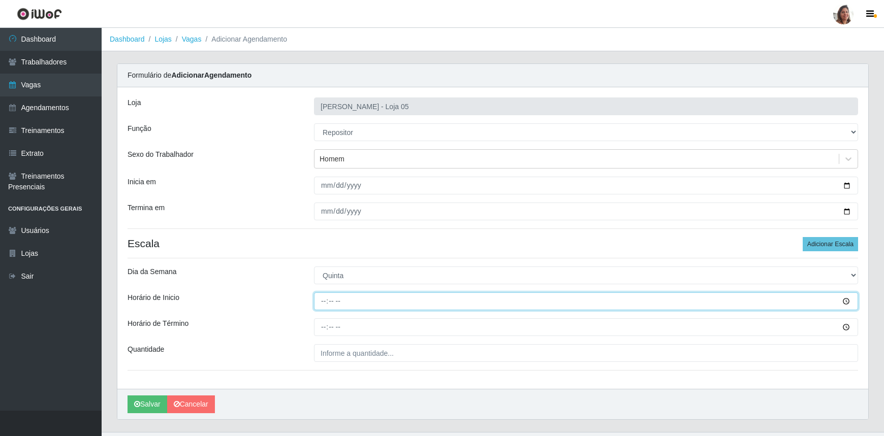
click at [320, 299] on input "Horário de Inicio" at bounding box center [586, 302] width 544 height 18
type input "08:00"
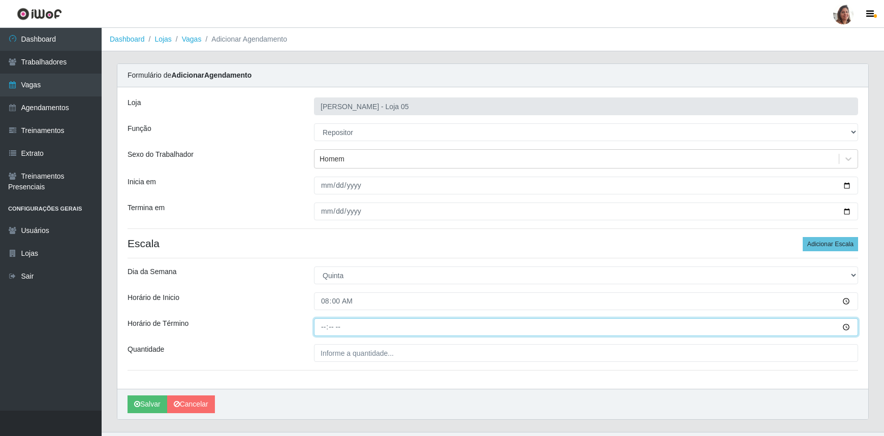
type input "14:00"
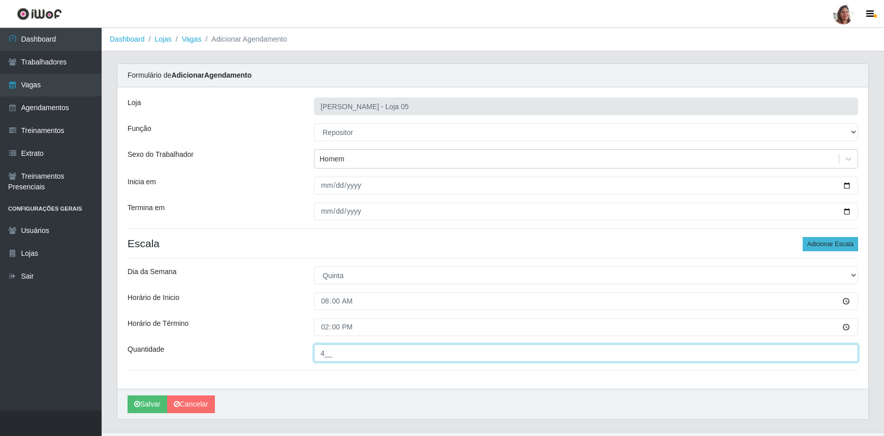
type input "4__"
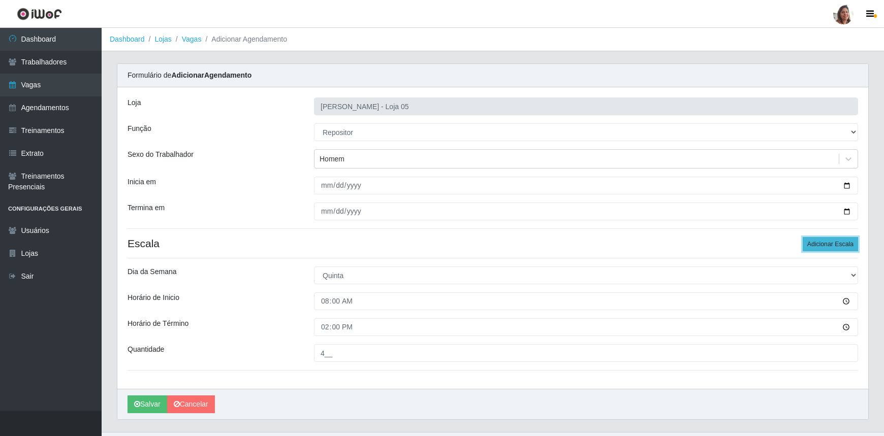
click at [814, 239] on button "Adicionar Escala" at bounding box center [830, 244] width 55 height 14
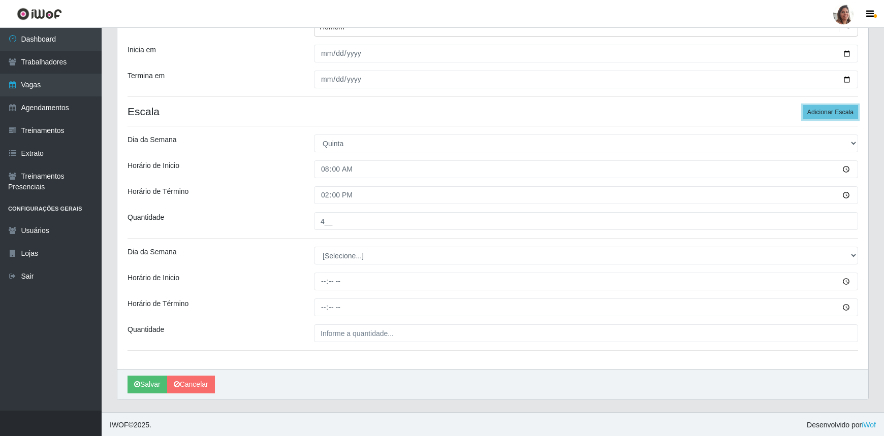
scroll to position [133, 0]
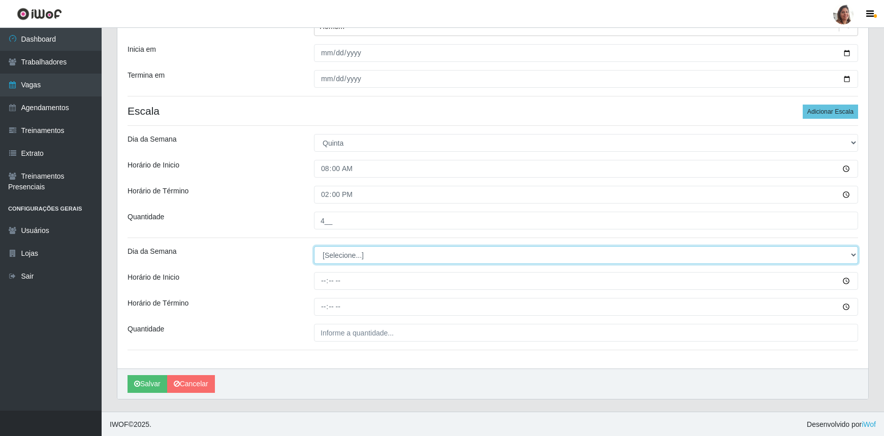
click at [329, 254] on select "[Selecione...] Segunda Terça Quarta Quinta Sexta Sábado Domingo" at bounding box center [586, 255] width 544 height 18
select select "4"
click at [314, 246] on select "[Selecione...] Segunda Terça Quarta Quinta Sexta Sábado Domingo" at bounding box center [586, 255] width 544 height 18
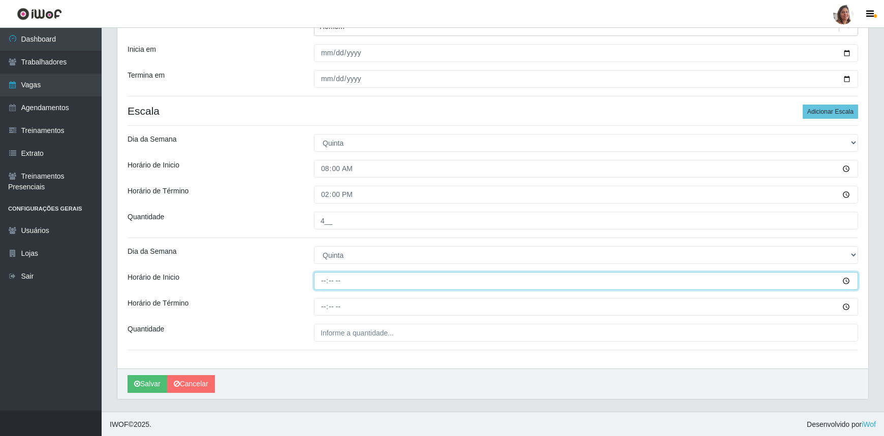
click at [325, 280] on input "Horário de Inicio" at bounding box center [586, 281] width 544 height 18
type input "16:00"
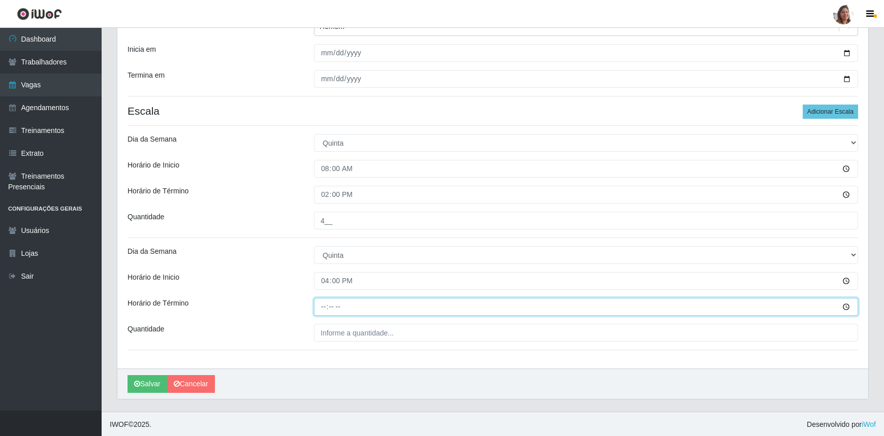
type input "22:00"
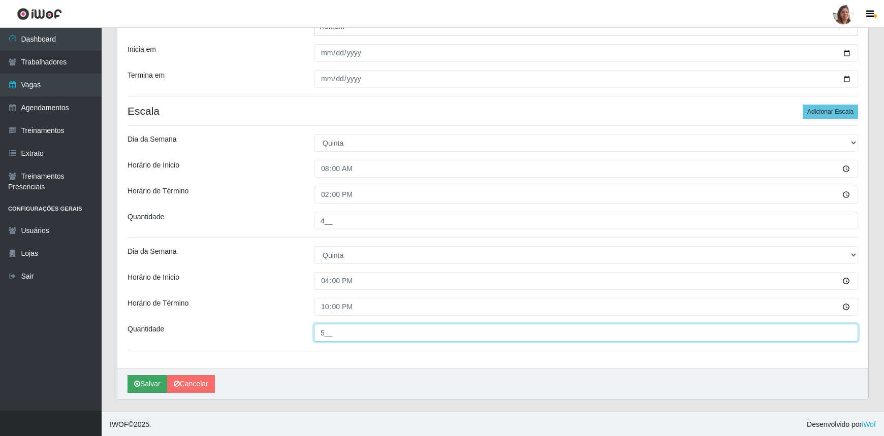
type input "5__"
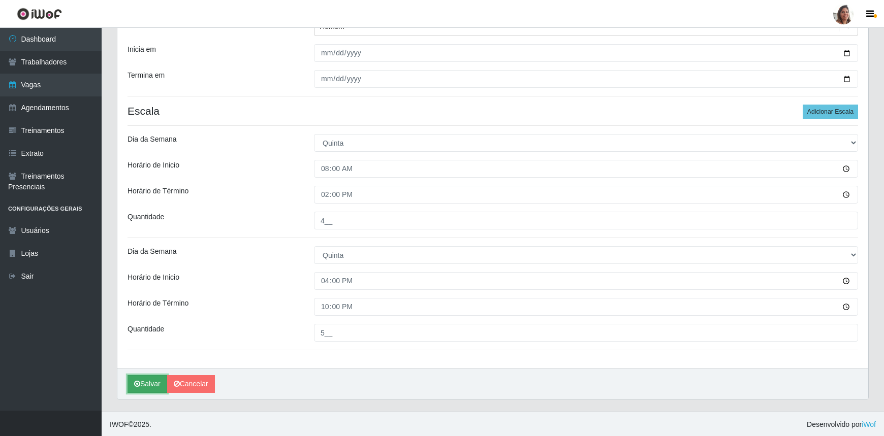
click at [146, 385] on button "Salvar" at bounding box center [148, 384] width 40 height 18
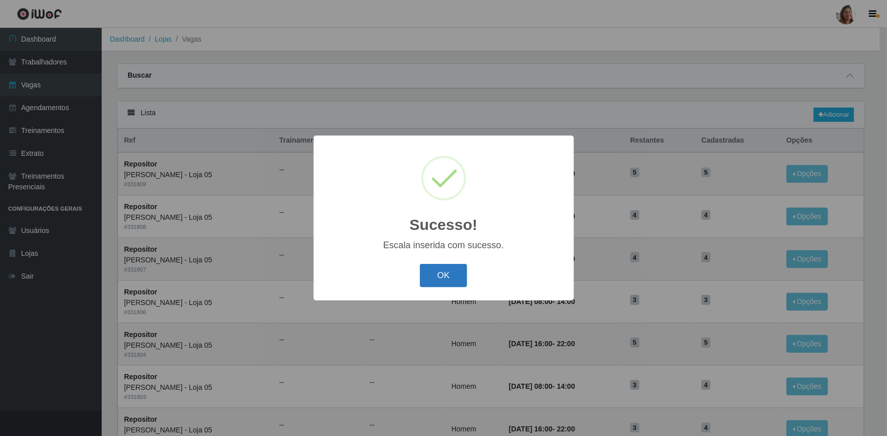
click at [452, 265] on button "OK" at bounding box center [443, 276] width 47 height 24
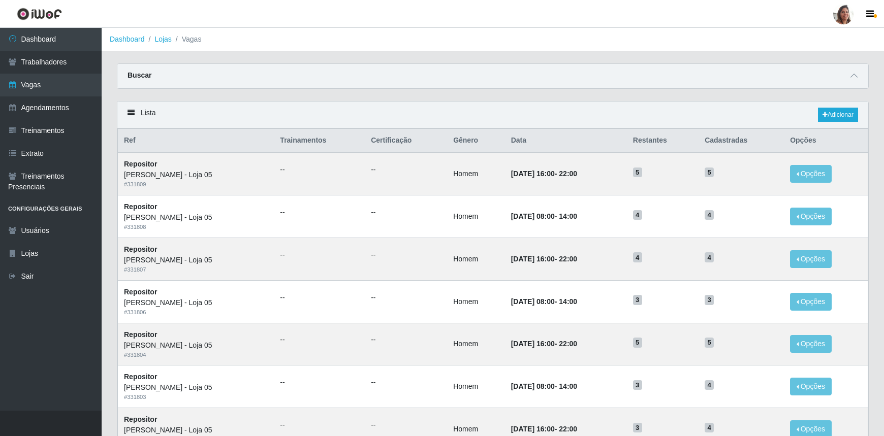
click at [826, 123] on div "Lista Adicionar" at bounding box center [492, 115] width 751 height 27
click at [833, 117] on link "Adicionar" at bounding box center [838, 115] width 40 height 14
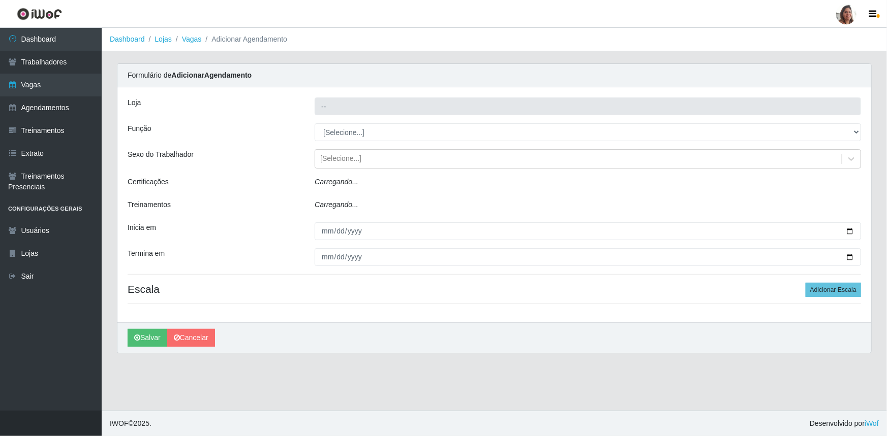
type input "[PERSON_NAME] - Loja 05"
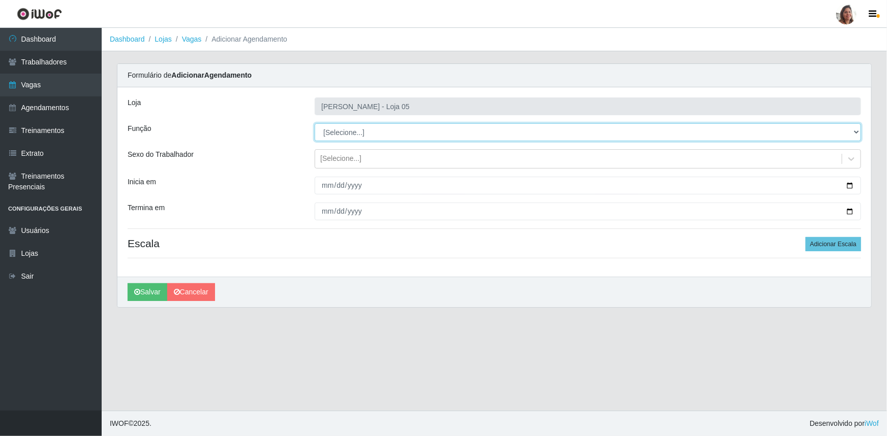
click at [373, 134] on select "[Selecione...] ASG ASG + ASG ++ Auxiliar de Depósito Auxiliar de Depósito + Aux…" at bounding box center [588, 132] width 546 height 18
select select "24"
click at [315, 123] on select "[Selecione...] ASG ASG + ASG ++ Auxiliar de Depósito Auxiliar de Depósito + Aux…" at bounding box center [588, 132] width 546 height 18
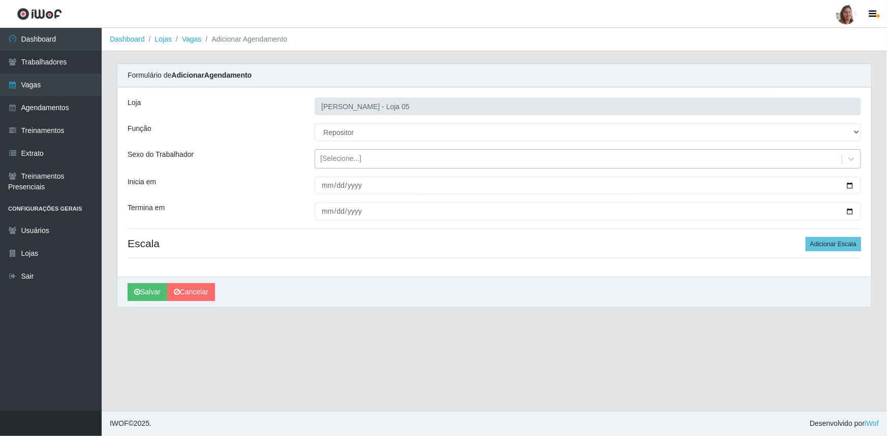
click at [346, 158] on div "[Selecione...]" at bounding box center [340, 159] width 41 height 11
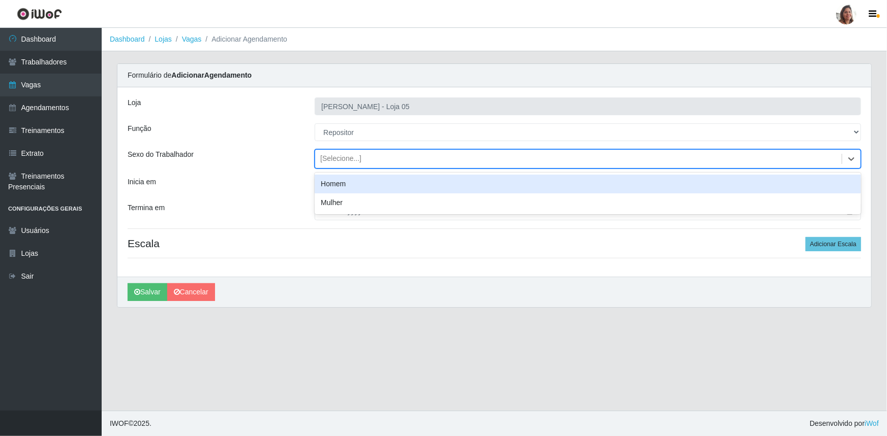
click at [350, 182] on div "Homem" at bounding box center [588, 184] width 546 height 19
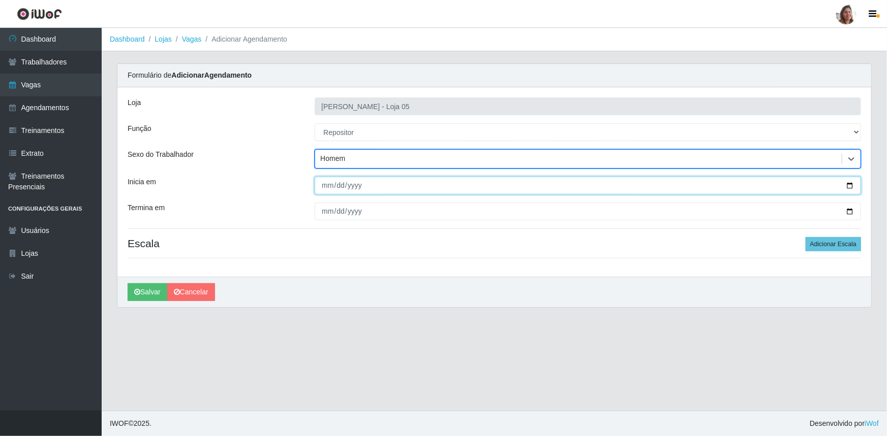
click at [853, 185] on input "Inicia em" at bounding box center [588, 186] width 546 height 18
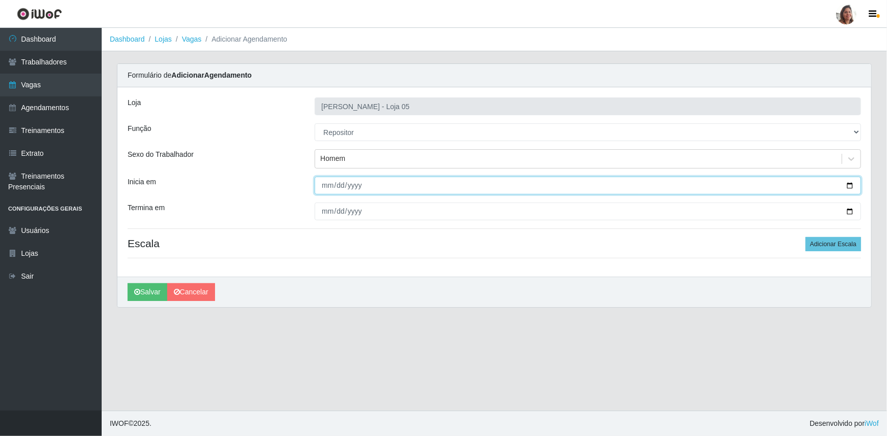
type input "[DATE]"
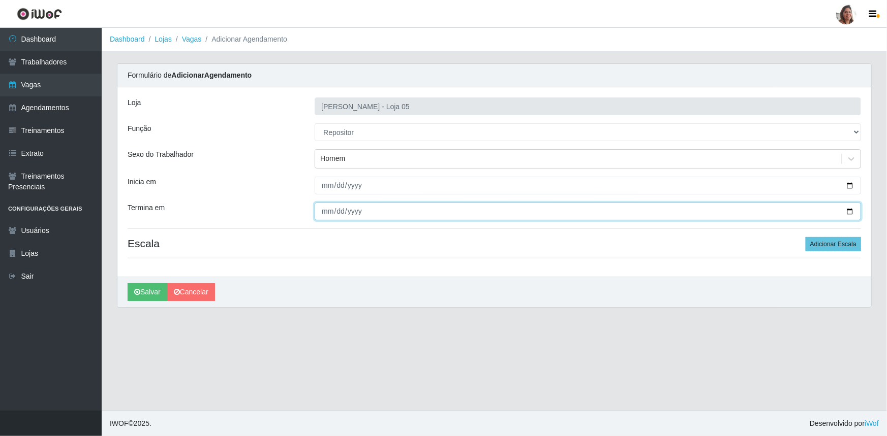
click at [850, 212] on input "Termina em" at bounding box center [588, 212] width 546 height 18
type input "[DATE]"
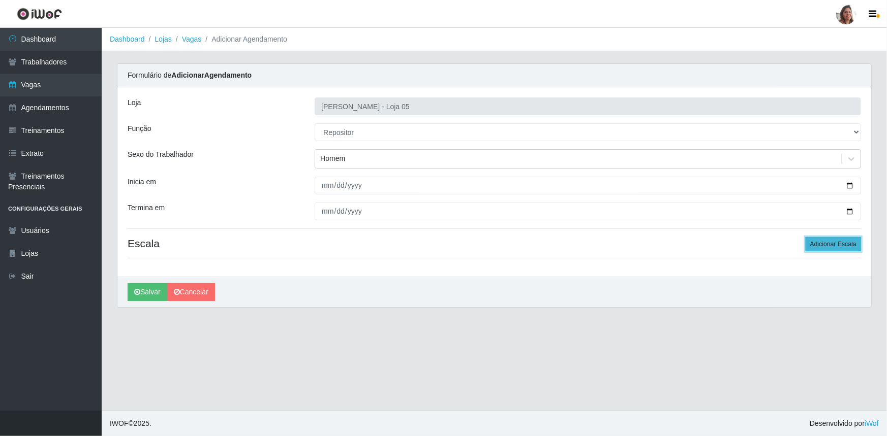
click at [816, 245] on button "Adicionar Escala" at bounding box center [832, 244] width 55 height 14
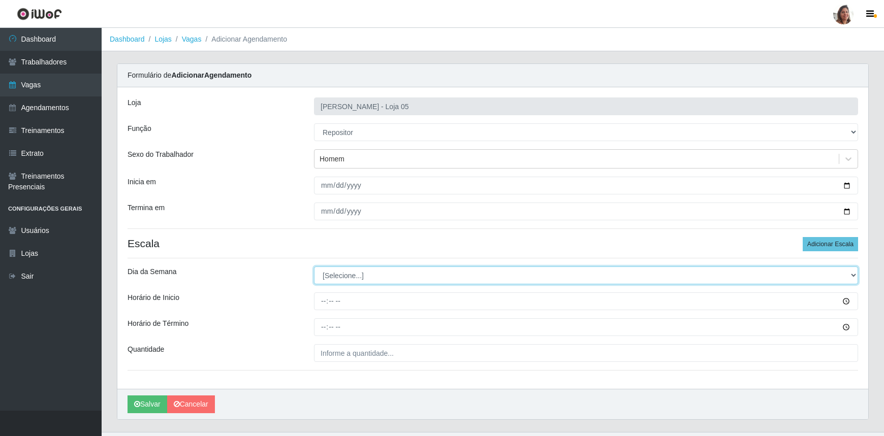
click at [340, 271] on select "[Selecione...] Segunda Terça Quarta Quinta Sexta Sábado Domingo" at bounding box center [586, 276] width 544 height 18
select select "5"
click at [314, 267] on select "[Selecione...] Segunda Terça Quarta Quinta Sexta Sábado Domingo" at bounding box center [586, 276] width 544 height 18
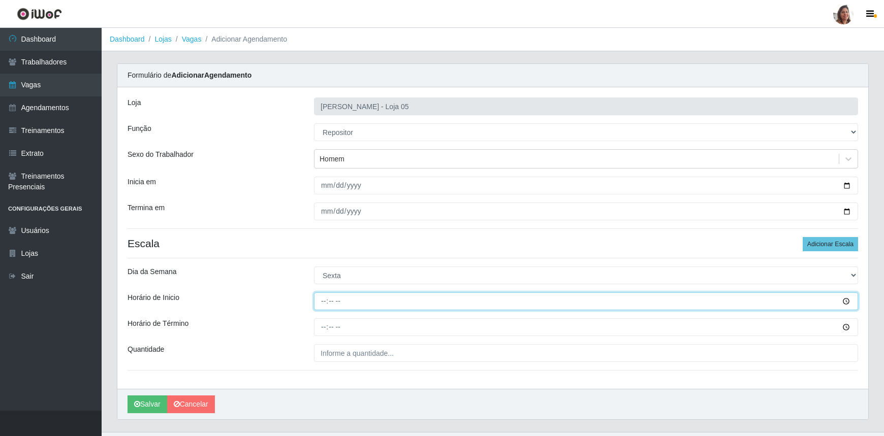
click at [322, 299] on input "Horário de Inicio" at bounding box center [586, 302] width 544 height 18
type input "08:00"
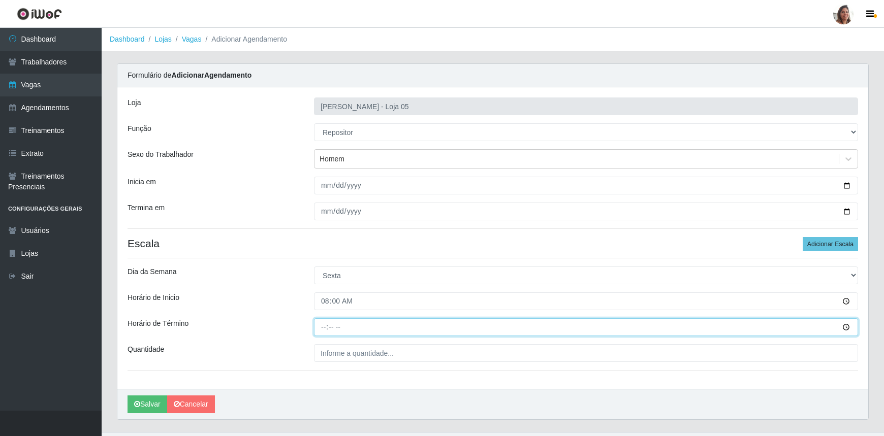
type input "14:00"
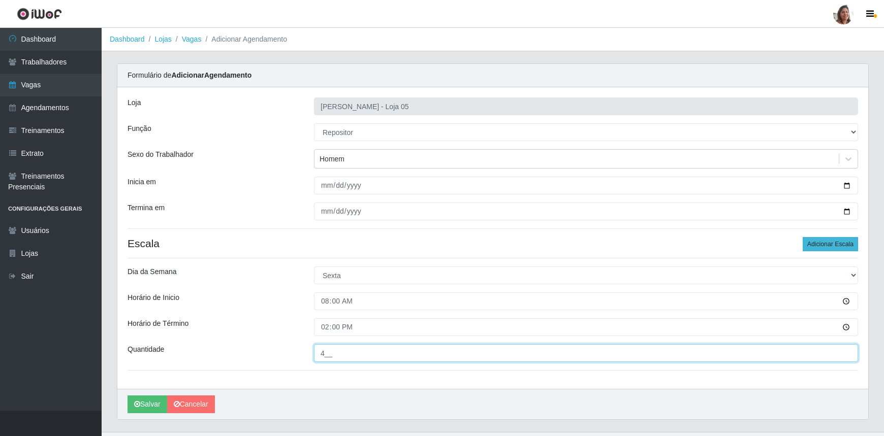
type input "4__"
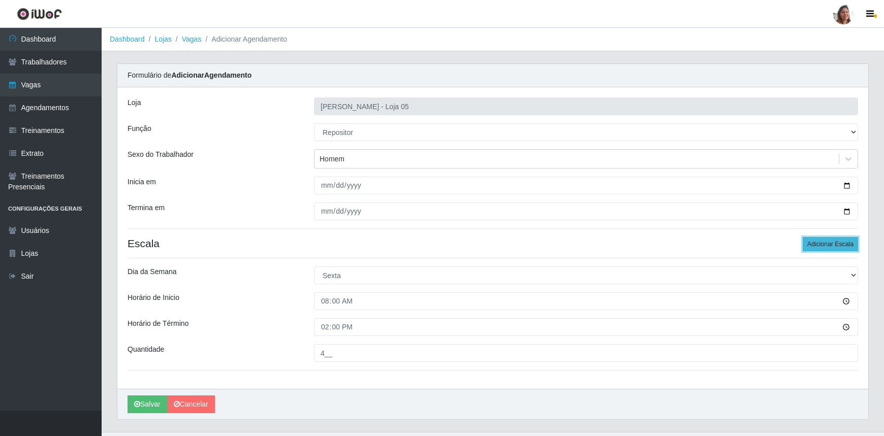
click at [829, 246] on button "Adicionar Escala" at bounding box center [830, 244] width 55 height 14
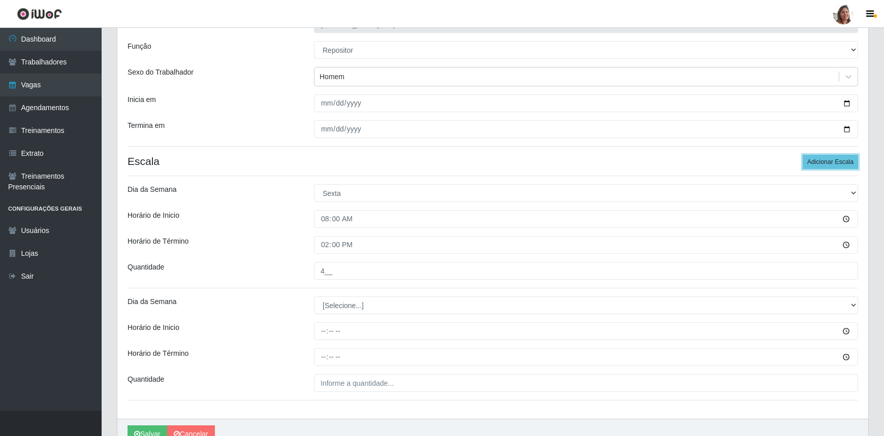
scroll to position [133, 0]
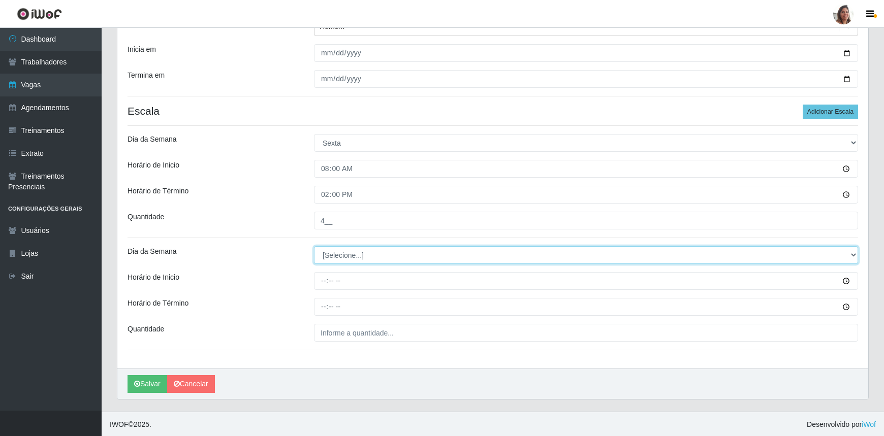
click at [349, 248] on select "[Selecione...] Segunda Terça Quarta Quinta Sexta Sábado Domingo" at bounding box center [586, 255] width 544 height 18
select select "5"
click at [314, 246] on select "[Selecione...] Segunda Terça Quarta Quinta Sexta Sábado Domingo" at bounding box center [586, 255] width 544 height 18
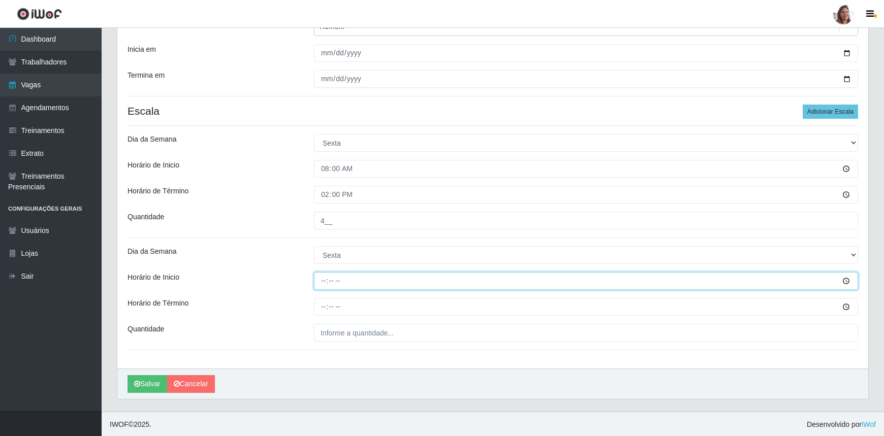
click at [323, 277] on input "Horário de Inicio" at bounding box center [586, 281] width 544 height 18
type input "16:00"
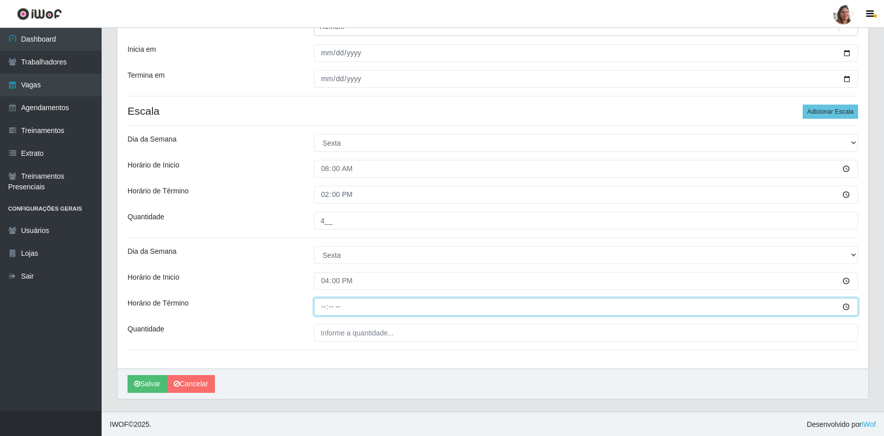
type input "22:00"
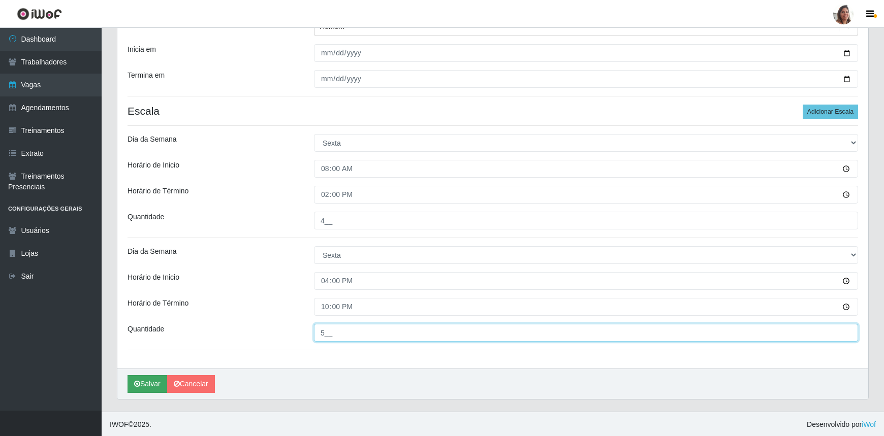
type input "5__"
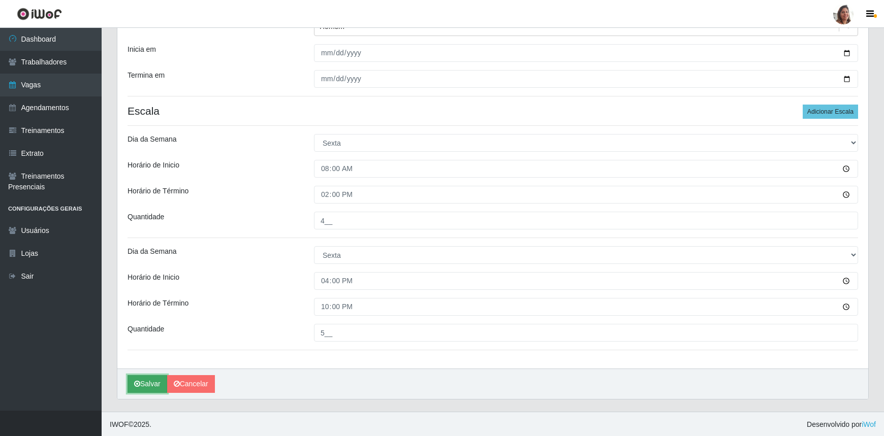
click at [152, 383] on button "Salvar" at bounding box center [148, 384] width 40 height 18
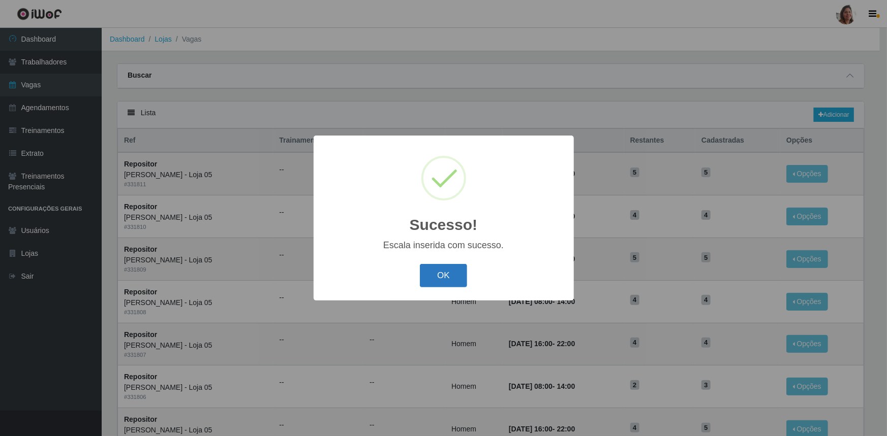
click at [438, 279] on button "OK" at bounding box center [443, 276] width 47 height 24
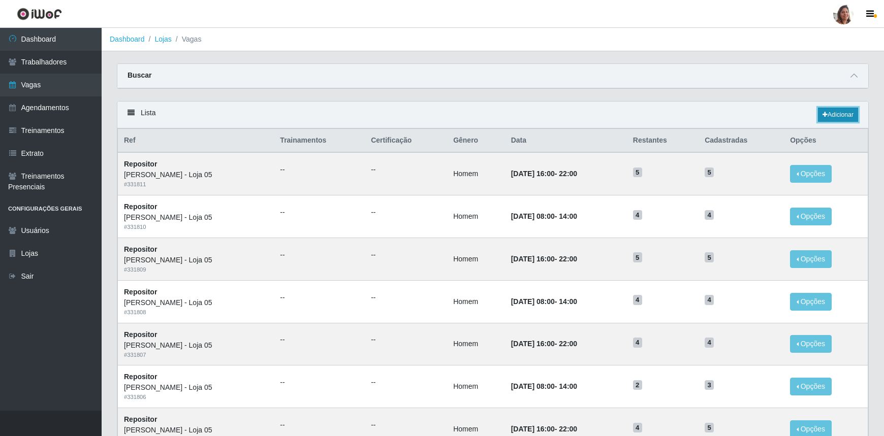
click at [833, 112] on link "Adicionar" at bounding box center [838, 115] width 40 height 14
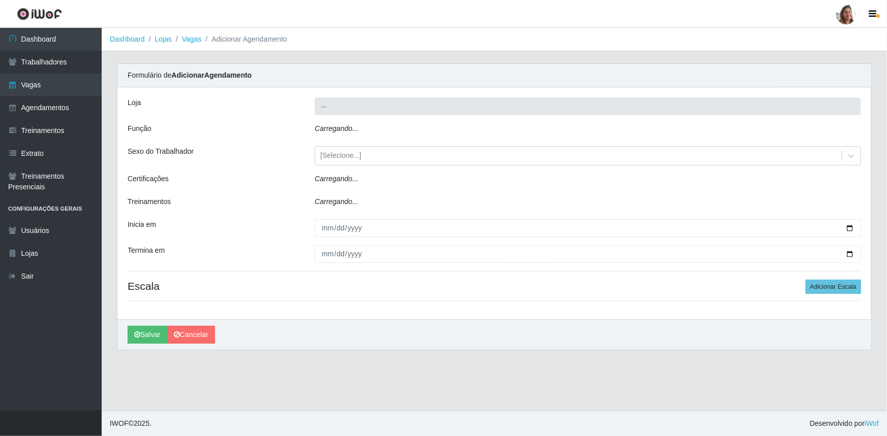
type input "[PERSON_NAME] - Loja 05"
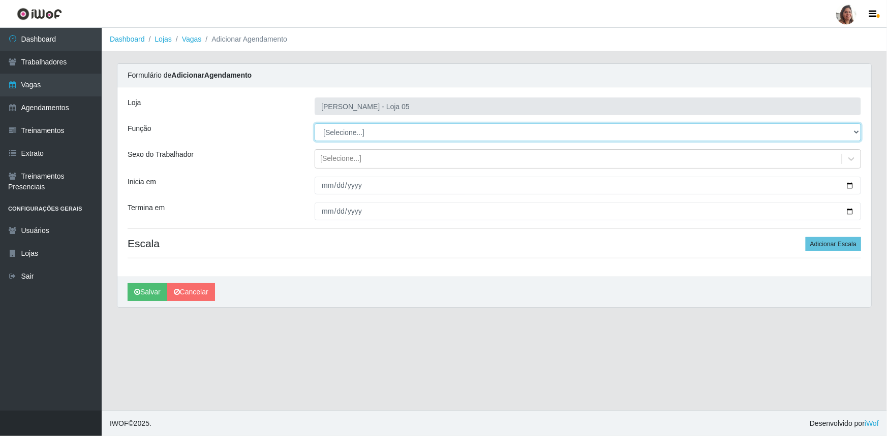
click at [346, 131] on select "[Selecione...] ASG ASG + ASG ++ Auxiliar de Depósito Auxiliar de Depósito + Aux…" at bounding box center [588, 132] width 546 height 18
select select "24"
click at [315, 123] on select "[Selecione...] ASG ASG + ASG ++ Auxiliar de Depósito Auxiliar de Depósito + Aux…" at bounding box center [588, 132] width 546 height 18
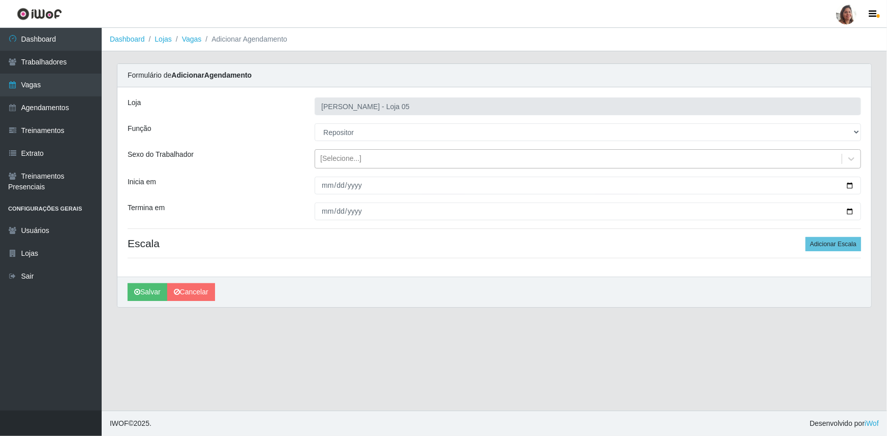
click at [343, 156] on div "[Selecione...]" at bounding box center [340, 159] width 41 height 11
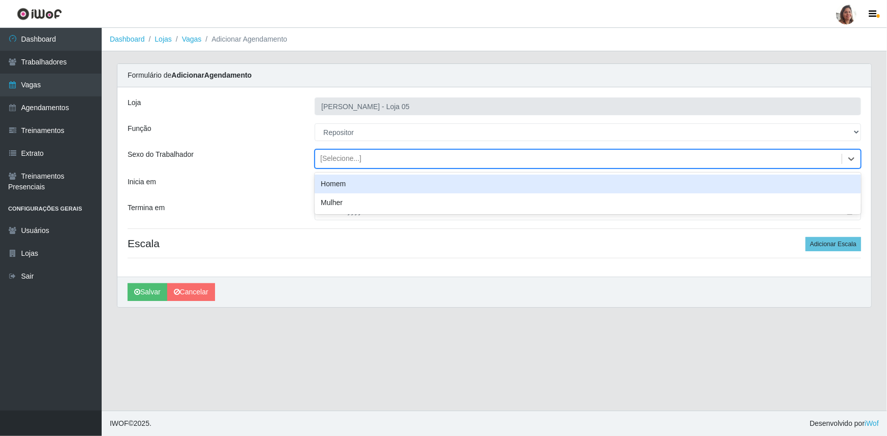
click at [346, 177] on div "Homem" at bounding box center [588, 184] width 546 height 19
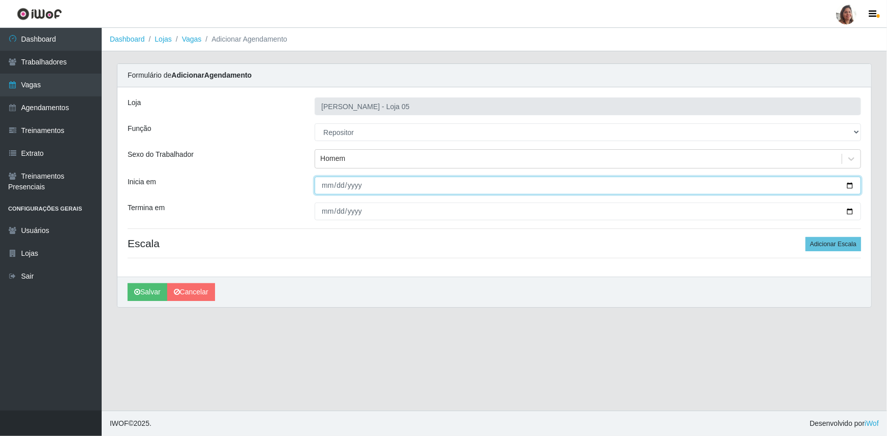
click at [852, 183] on input "Inicia em" at bounding box center [588, 186] width 546 height 18
type input "[DATE]"
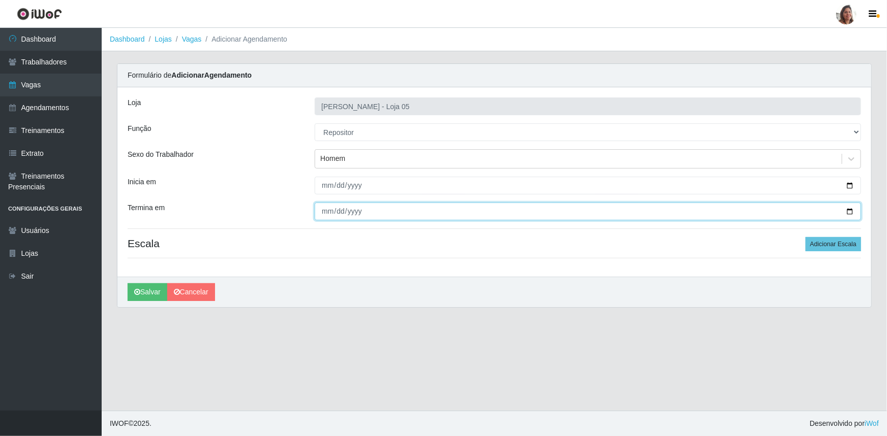
click at [849, 211] on input "Termina em" at bounding box center [588, 212] width 546 height 18
type input "[DATE]"
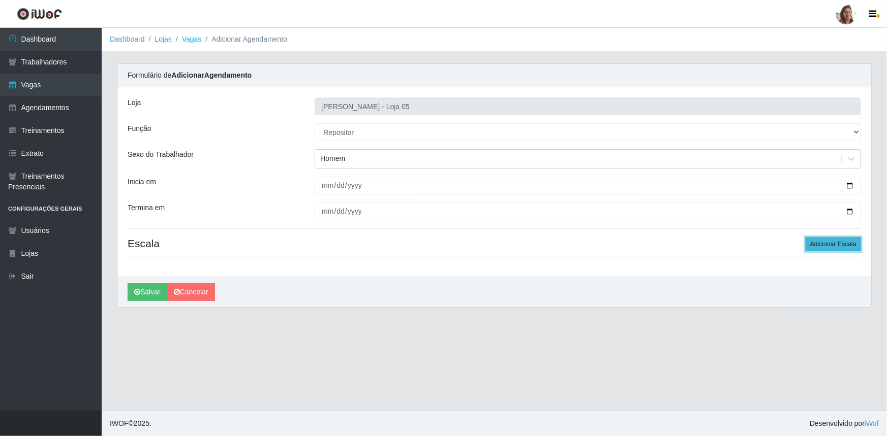
click at [832, 245] on button "Adicionar Escala" at bounding box center [832, 244] width 55 height 14
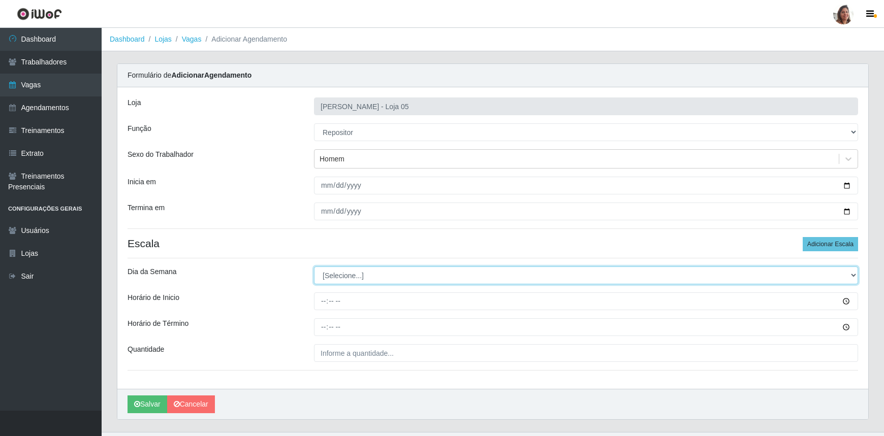
click at [350, 274] on select "[Selecione...] Segunda Terça Quarta Quinta Sexta Sábado Domingo" at bounding box center [586, 276] width 544 height 18
select select "6"
click at [314, 267] on select "[Selecione...] Segunda Terça Quarta Quinta Sexta Sábado Domingo" at bounding box center [586, 276] width 544 height 18
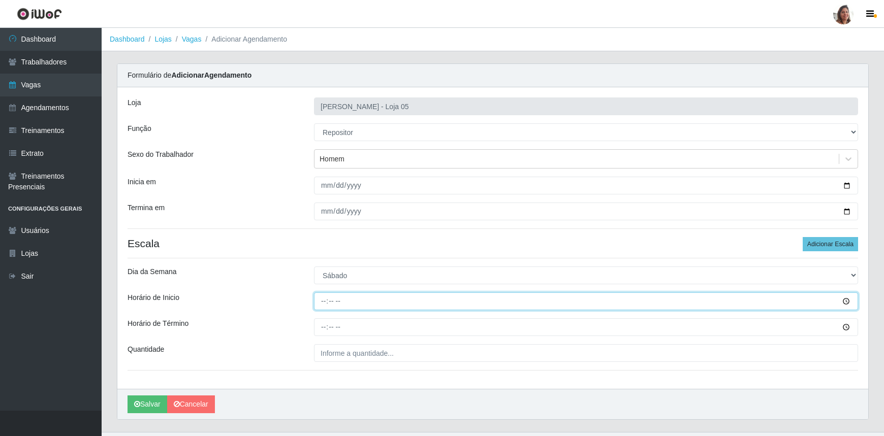
click at [323, 303] on input "Horário de Inicio" at bounding box center [586, 302] width 544 height 18
type input "08:00"
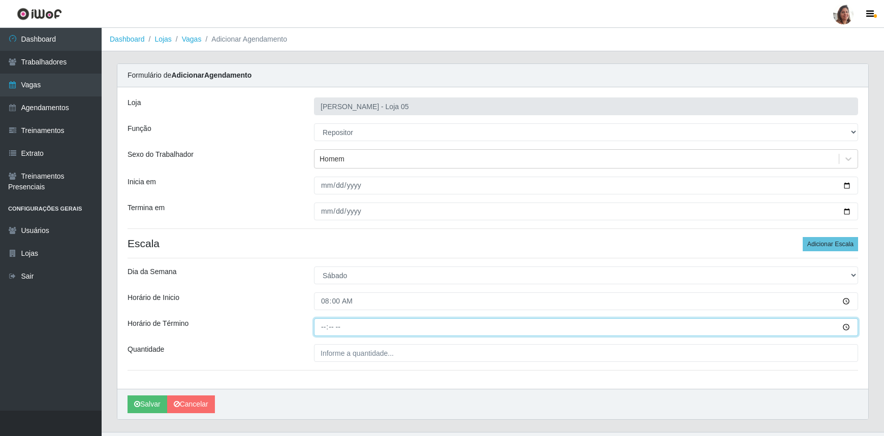
type input "14:00"
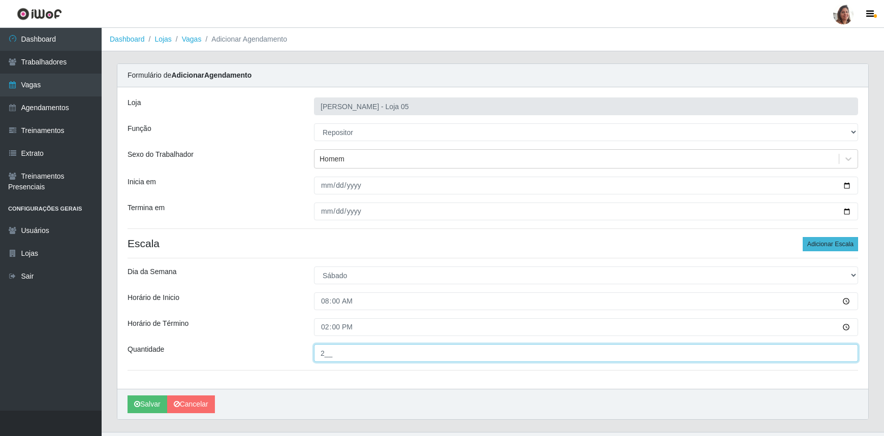
type input "2__"
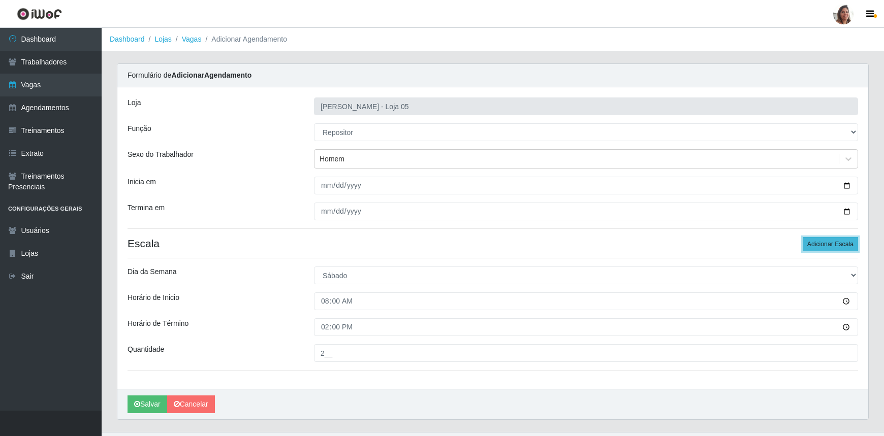
click at [823, 250] on button "Adicionar Escala" at bounding box center [830, 244] width 55 height 14
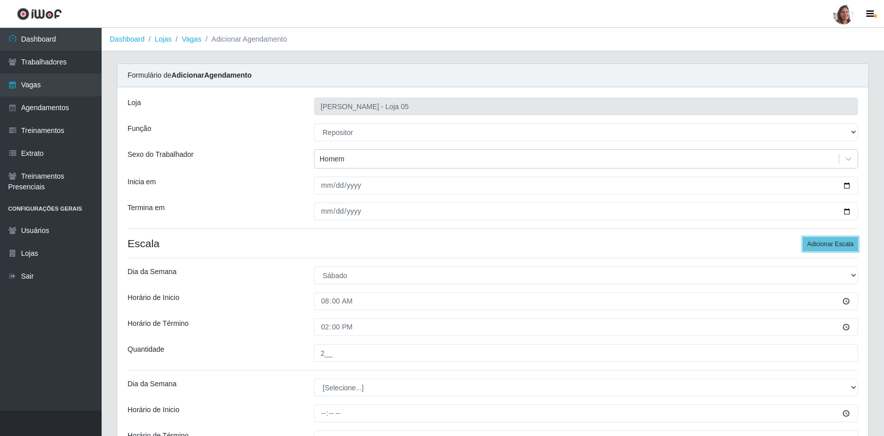
scroll to position [133, 0]
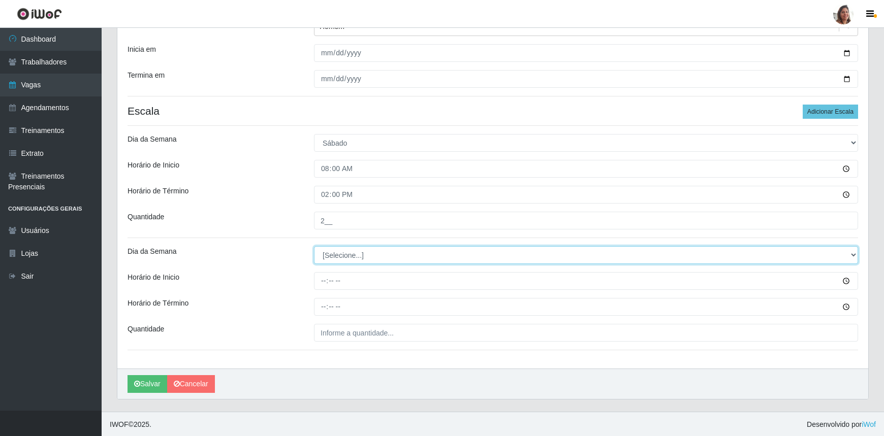
click at [332, 252] on select "[Selecione...] Segunda Terça Quarta Quinta Sexta Sábado Domingo" at bounding box center [586, 255] width 544 height 18
select select "6"
click at [314, 246] on select "[Selecione...] Segunda Terça Quarta Quinta Sexta Sábado Domingo" at bounding box center [586, 255] width 544 height 18
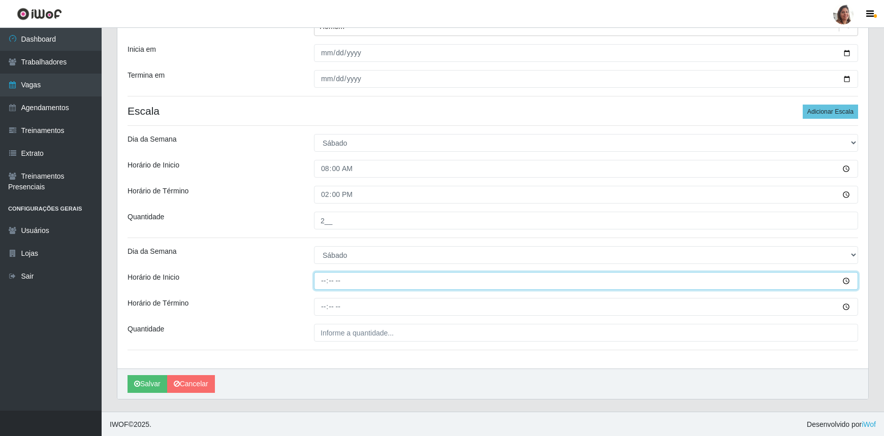
click at [322, 289] on input "Horário de Inicio" at bounding box center [586, 281] width 544 height 18
type input "16:00"
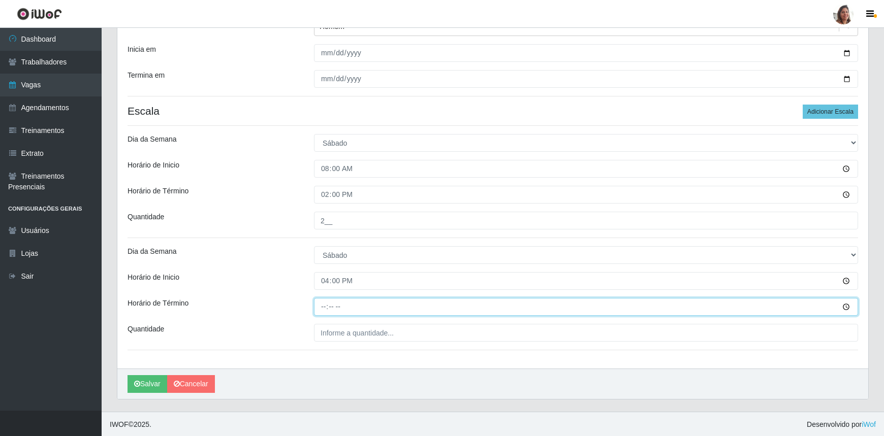
type input "22:00"
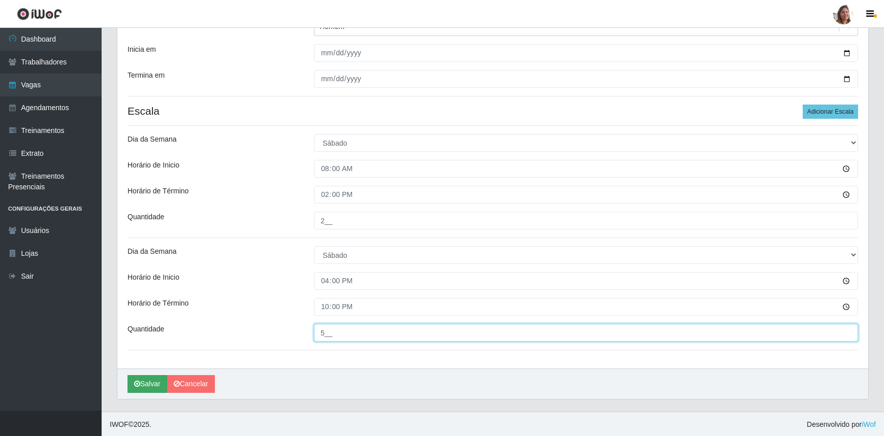
type input "5__"
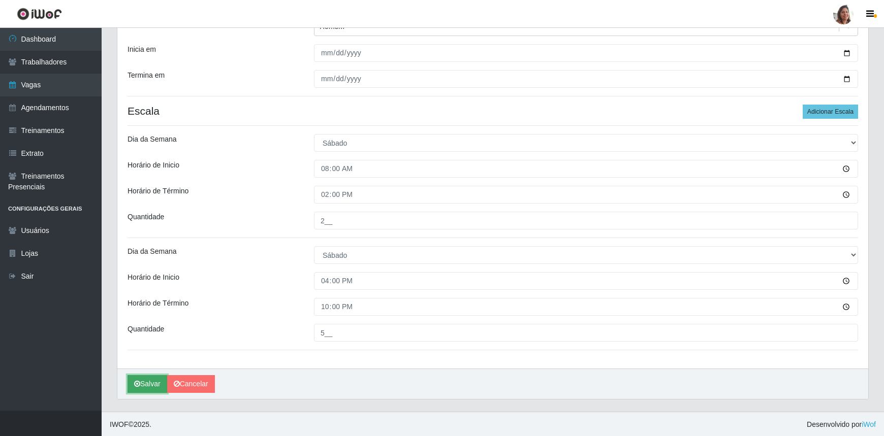
click at [156, 380] on button "Salvar" at bounding box center [148, 384] width 40 height 18
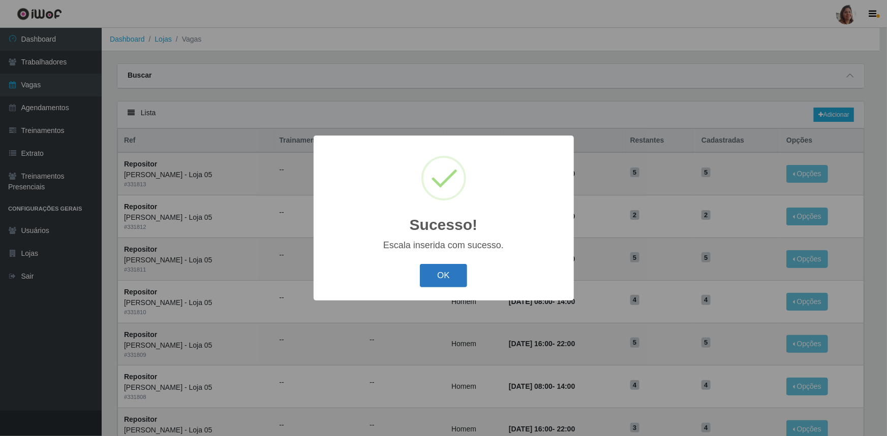
click at [434, 273] on button "OK" at bounding box center [443, 276] width 47 height 24
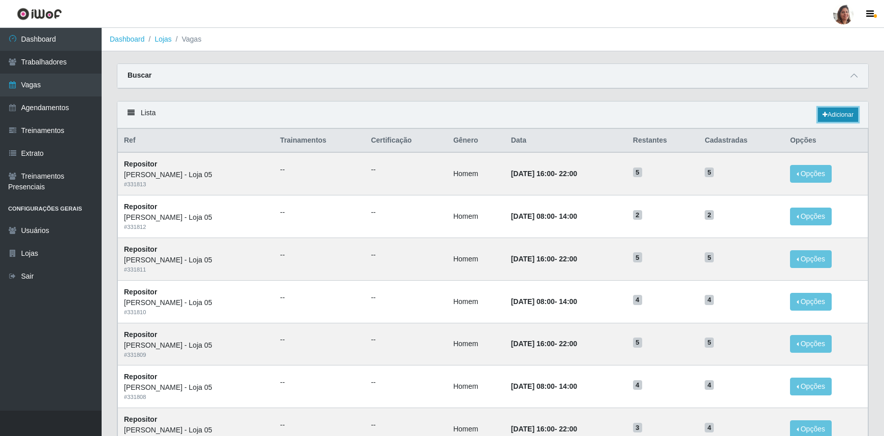
click at [833, 112] on link "Adicionar" at bounding box center [838, 115] width 40 height 14
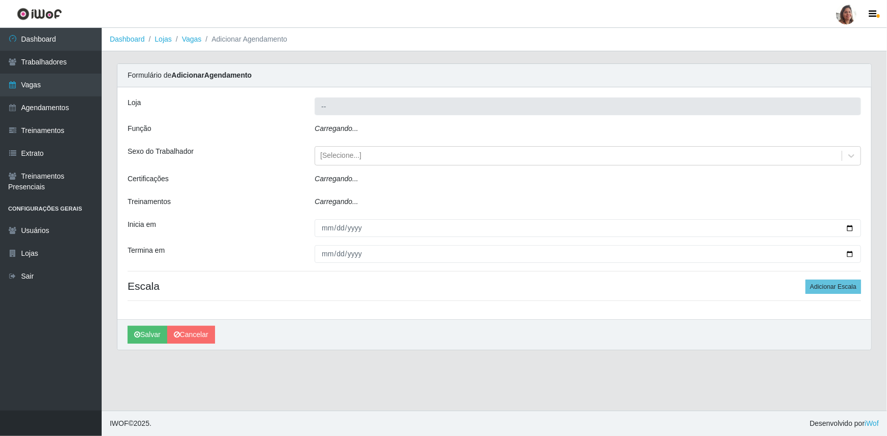
type input "[PERSON_NAME] - Loja 05"
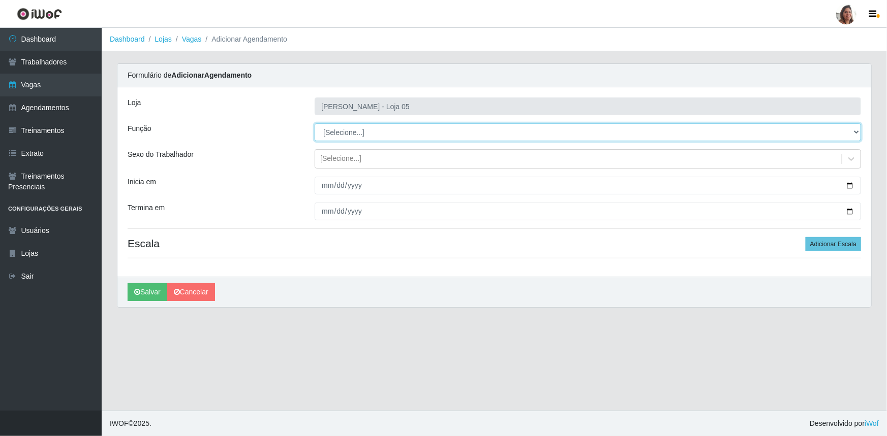
click at [350, 133] on select "[Selecione...] ASG ASG + ASG ++ Auxiliar de Depósito Auxiliar de Depósito + Aux…" at bounding box center [588, 132] width 546 height 18
select select "24"
click at [315, 123] on select "[Selecione...] ASG ASG + ASG ++ Auxiliar de Depósito Auxiliar de Depósito + Aux…" at bounding box center [588, 132] width 546 height 18
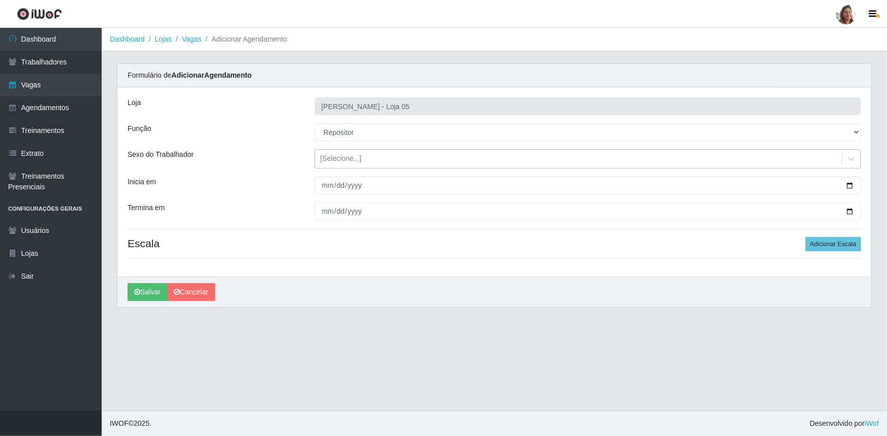
click at [349, 155] on div "[Selecione...]" at bounding box center [340, 159] width 41 height 11
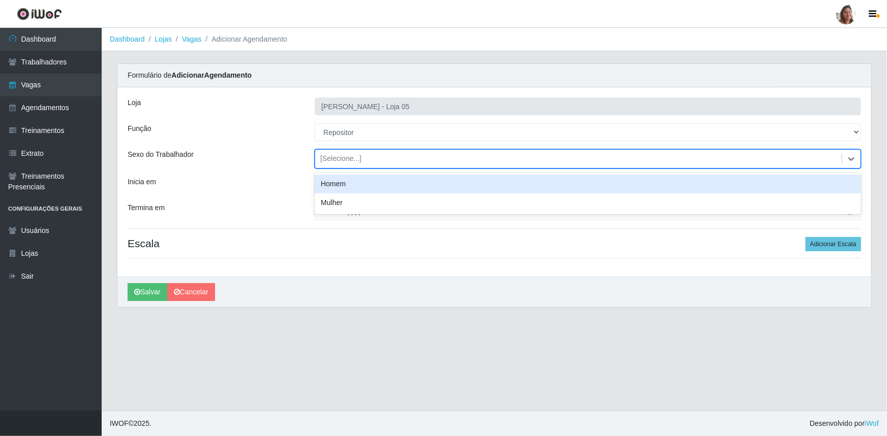
drag, startPoint x: 351, startPoint y: 189, endPoint x: 361, endPoint y: 190, distance: 10.8
click at [351, 189] on div "Homem" at bounding box center [588, 184] width 546 height 19
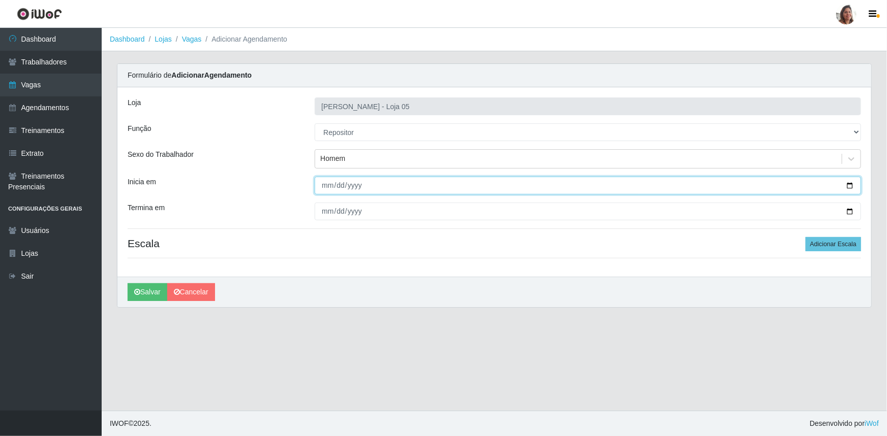
click at [849, 184] on input "Inicia em" at bounding box center [588, 186] width 546 height 18
type input "[DATE]"
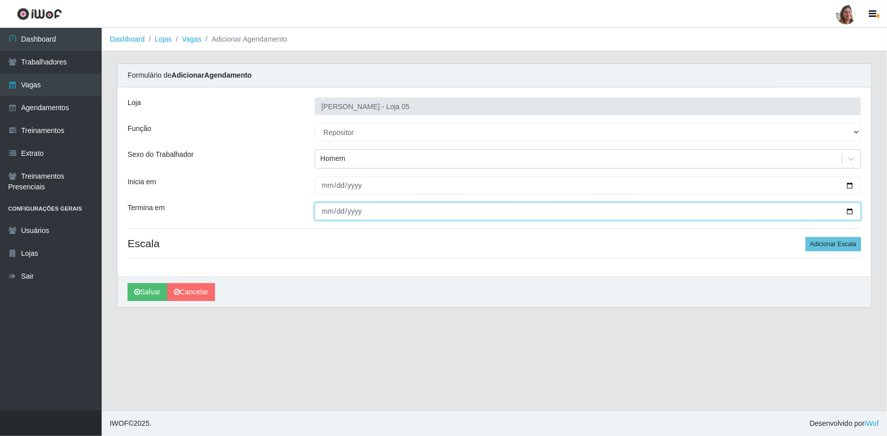
click at [846, 214] on input "Termina em" at bounding box center [588, 212] width 546 height 18
type input "[DATE]"
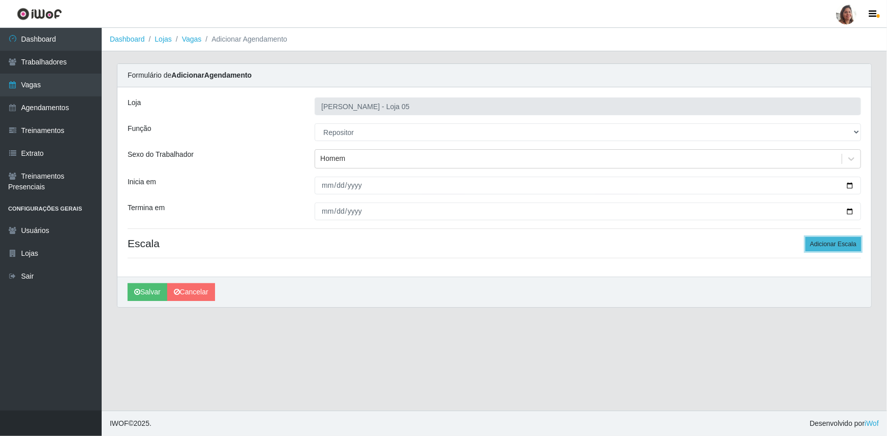
click at [818, 243] on button "Adicionar Escala" at bounding box center [832, 244] width 55 height 14
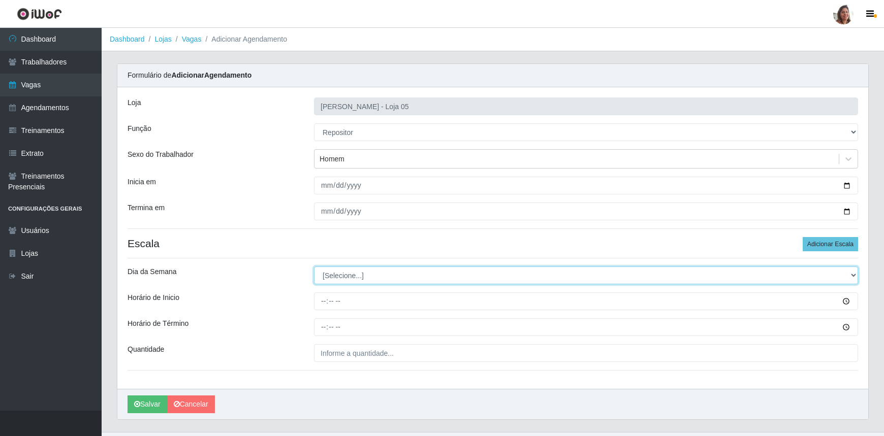
drag, startPoint x: 378, startPoint y: 274, endPoint x: 373, endPoint y: 284, distance: 10.5
click at [378, 274] on select "[Selecione...] Segunda Terça Quarta Quinta Sexta Sábado Domingo" at bounding box center [586, 276] width 544 height 18
select select "0"
click at [314, 267] on select "[Selecione...] Segunda Terça Quarta Quinta Sexta Sábado Domingo" at bounding box center [586, 276] width 544 height 18
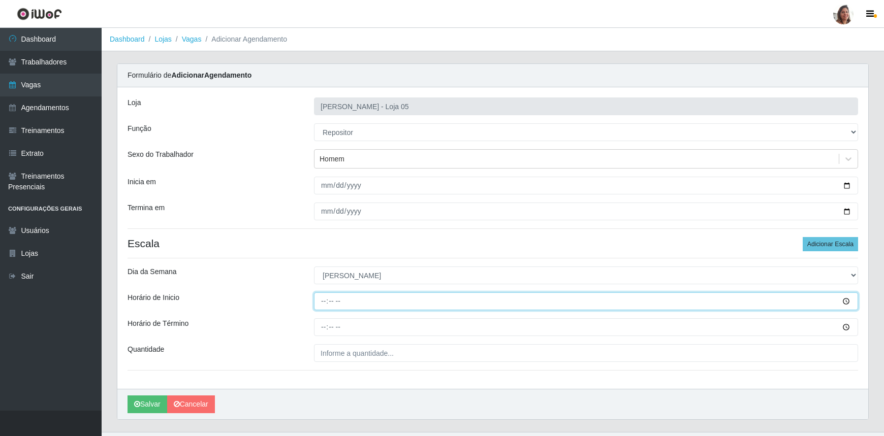
click at [321, 303] on input "Horário de Inicio" at bounding box center [586, 302] width 544 height 18
type input "08:00"
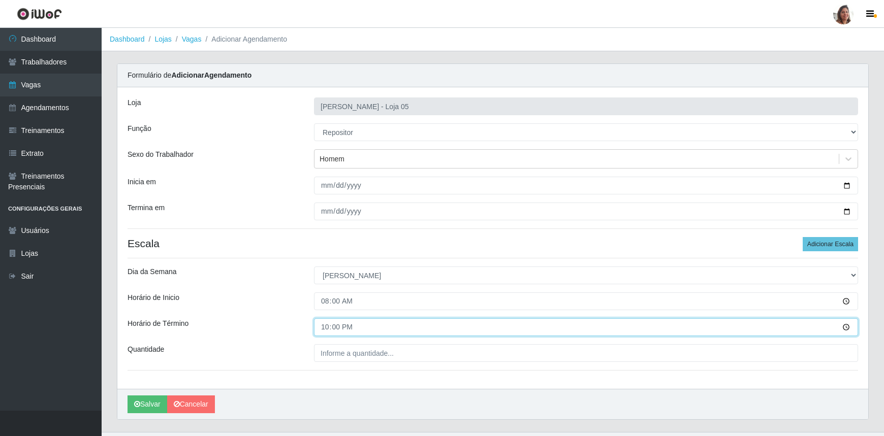
click at [321, 327] on input "22:00" at bounding box center [586, 328] width 544 height 18
type input "14:00"
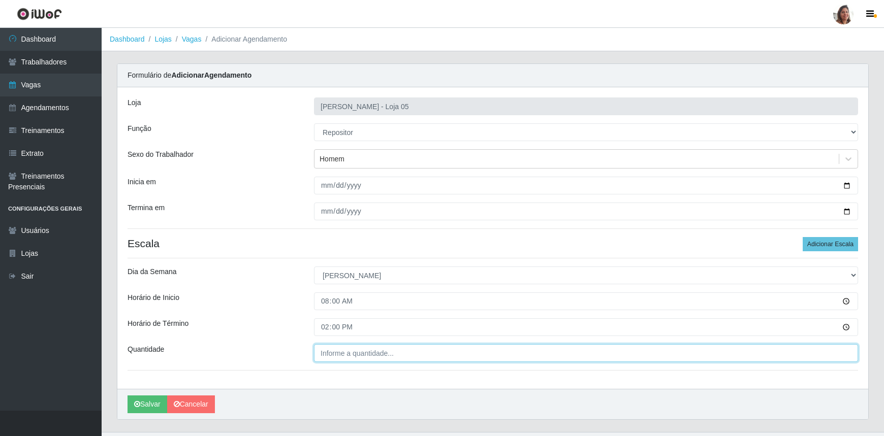
type input "___"
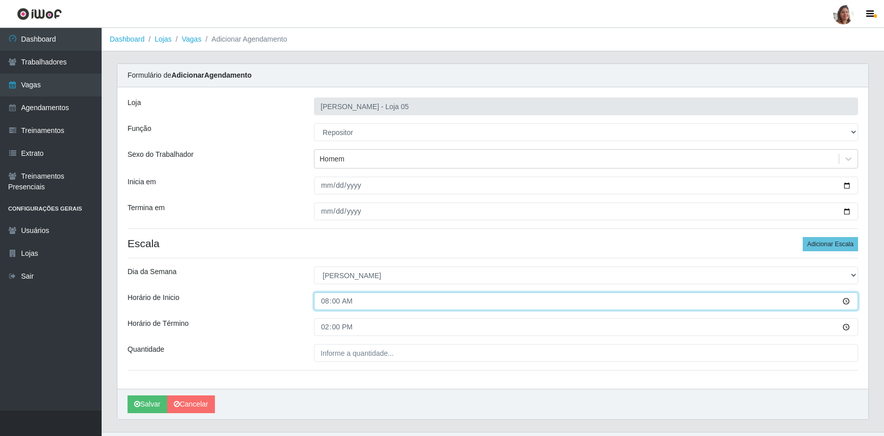
click at [320, 302] on input "08:00" at bounding box center [586, 302] width 544 height 18
type input "10:00"
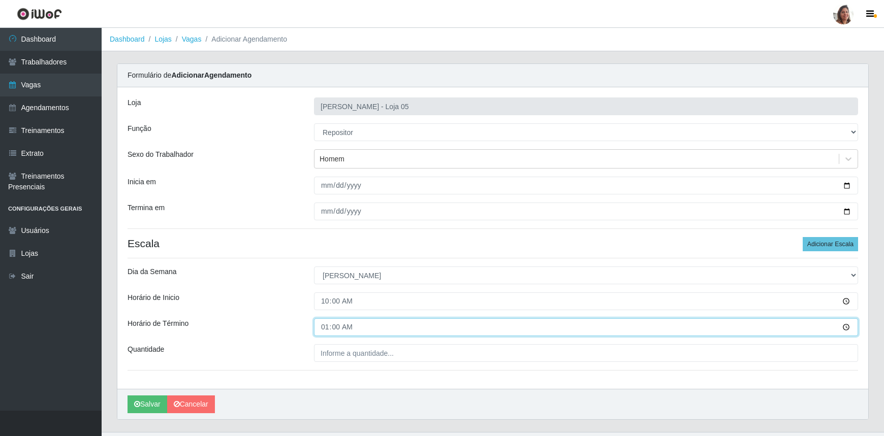
type input "16:00"
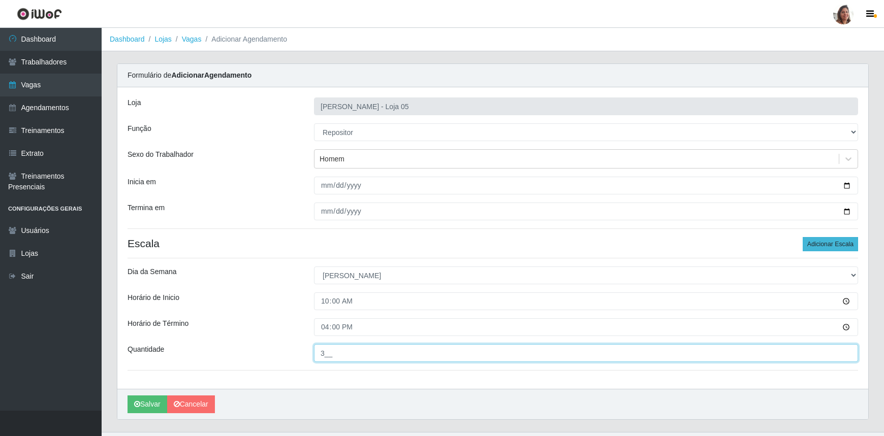
type input "3__"
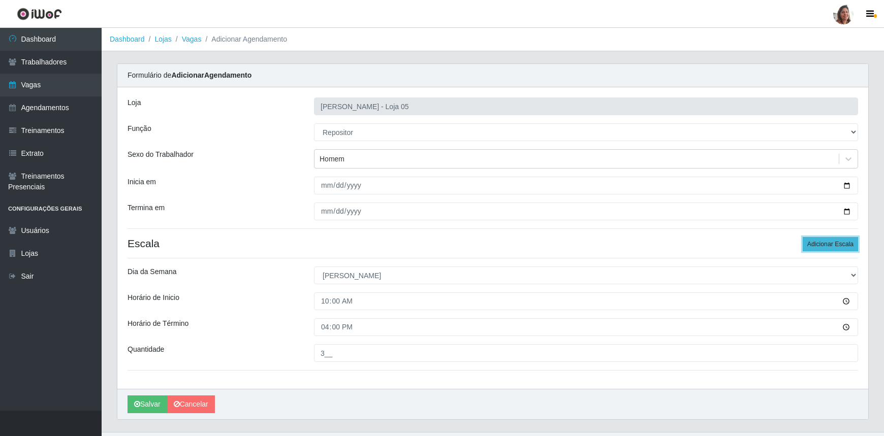
click at [815, 243] on button "Adicionar Escala" at bounding box center [830, 244] width 55 height 14
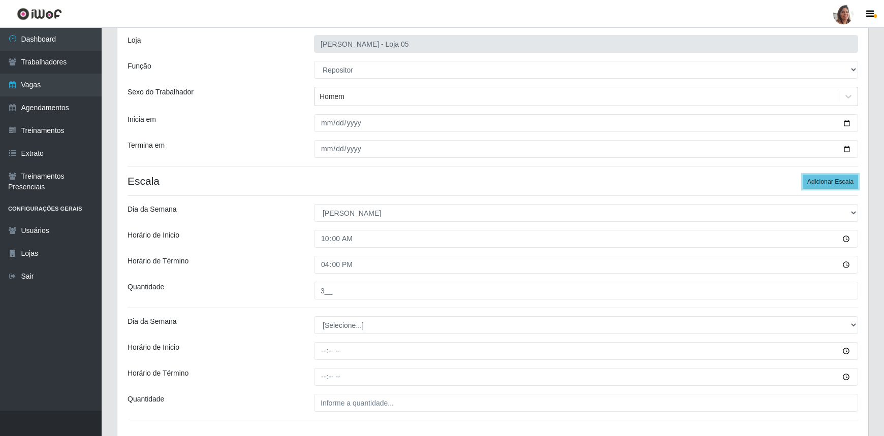
scroll to position [133, 0]
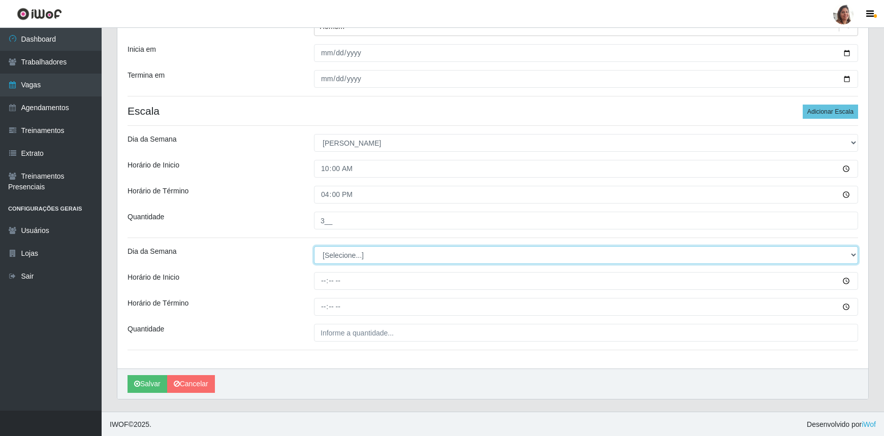
click at [340, 254] on select "[Selecione...] Segunda Terça Quarta Quinta Sexta Sábado Domingo" at bounding box center [586, 255] width 544 height 18
click at [341, 260] on select "[Selecione...] Segunda Terça Quarta Quinta Sexta Sábado Domingo" at bounding box center [586, 255] width 544 height 18
select select "0"
click at [314, 246] on select "[Selecione...] Segunda Terça Quarta Quinta Sexta Sábado Domingo" at bounding box center [586, 255] width 544 height 18
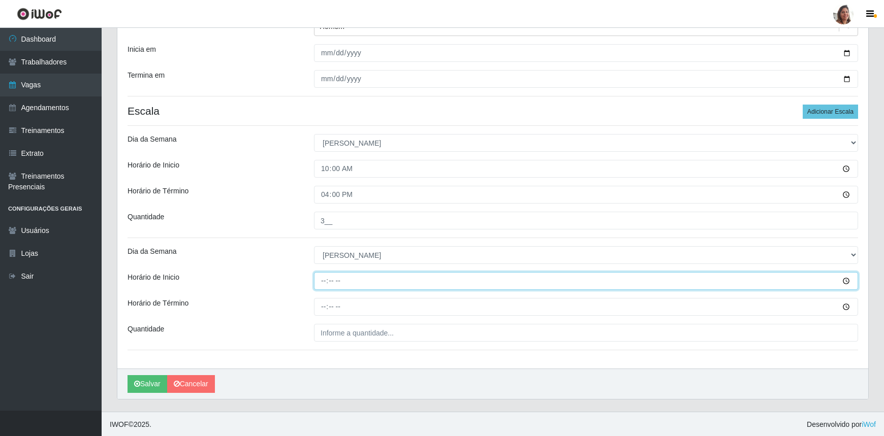
click at [324, 288] on input "Horário de Inicio" at bounding box center [586, 281] width 544 height 18
type input "13:00"
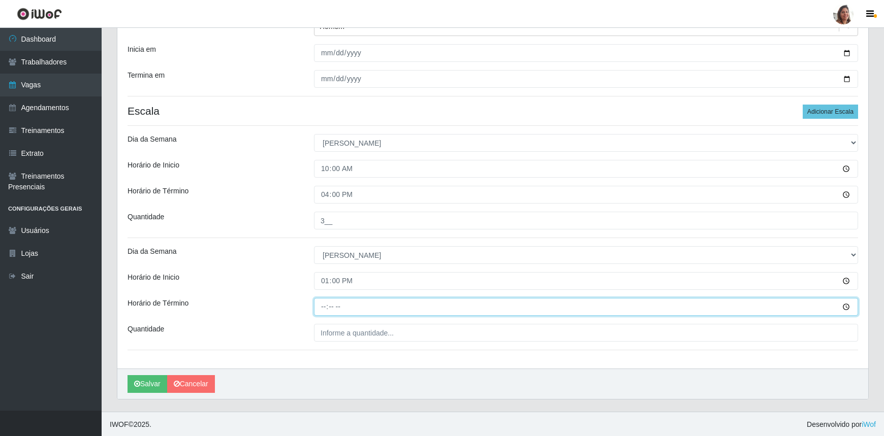
type input "19:00"
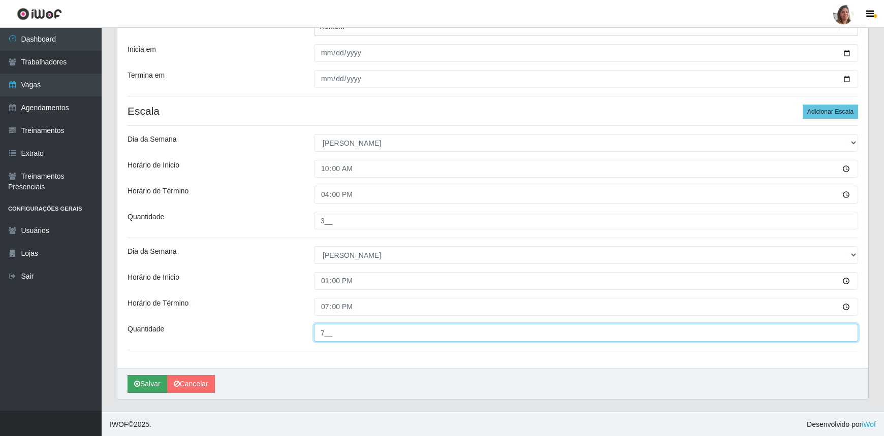
type input "7__"
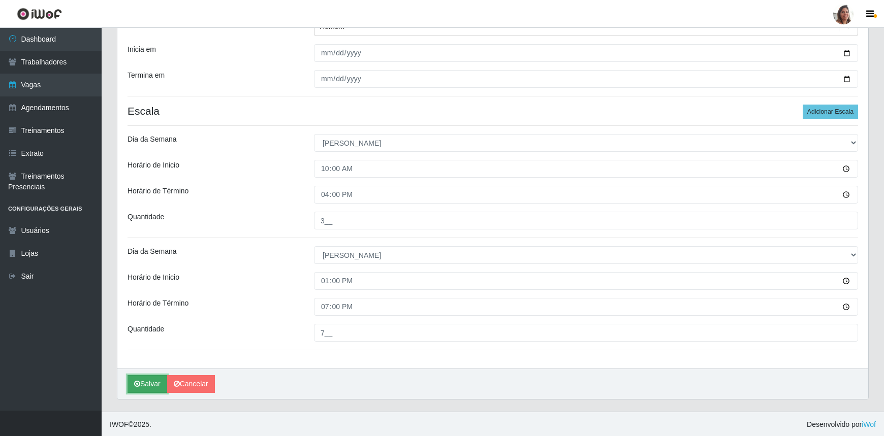
click at [145, 385] on button "Salvar" at bounding box center [148, 384] width 40 height 18
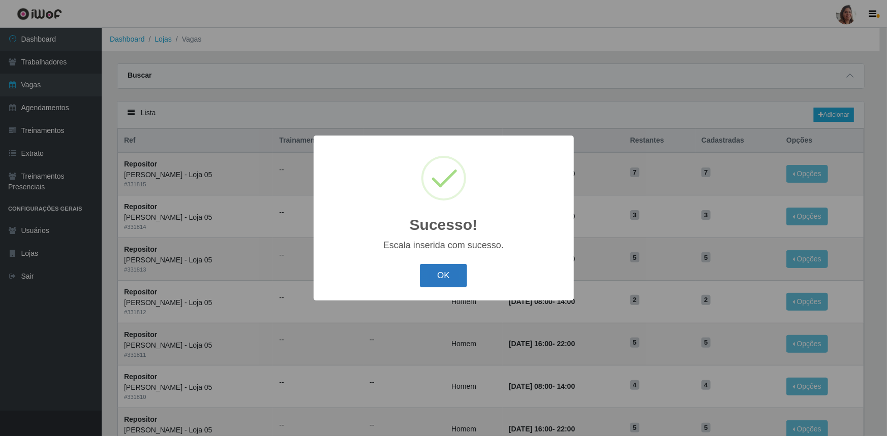
click at [442, 284] on button "OK" at bounding box center [443, 276] width 47 height 24
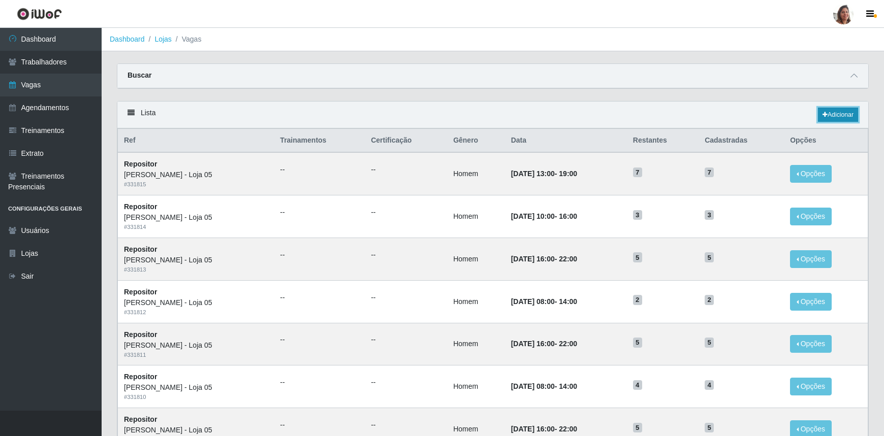
click at [828, 117] on link "Adicionar" at bounding box center [838, 115] width 40 height 14
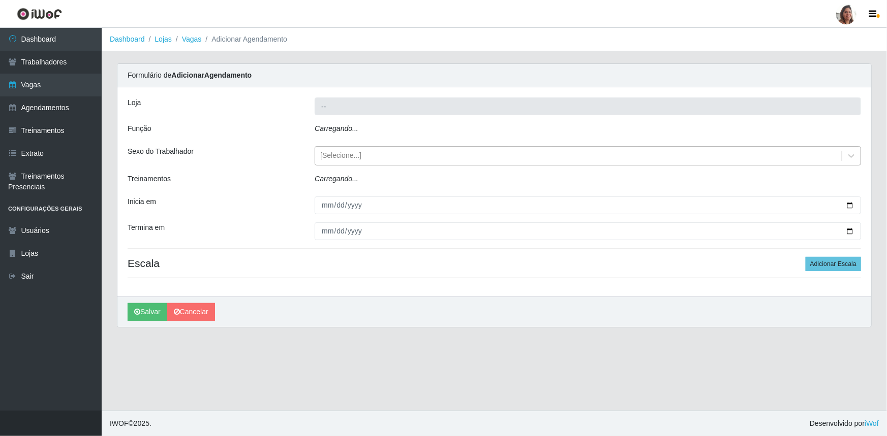
type input "[PERSON_NAME] - Loja 05"
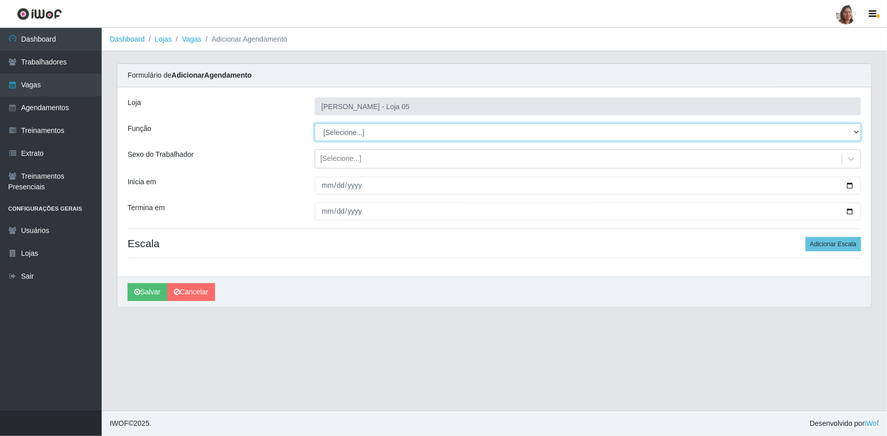
click at [349, 136] on select "[Selecione...] ASG ASG + ASG ++ Auxiliar de Depósito Auxiliar de Depósito + Aux…" at bounding box center [588, 132] width 546 height 18
select select "106"
click at [315, 123] on select "[Selecione...] ASG ASG + ASG ++ Auxiliar de Depósito Auxiliar de Depósito + Aux…" at bounding box center [588, 132] width 546 height 18
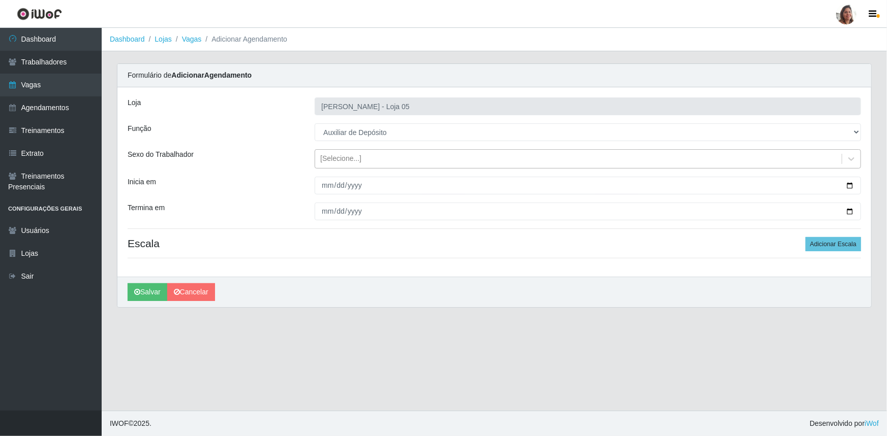
click at [349, 160] on div "[Selecione...]" at bounding box center [340, 159] width 41 height 11
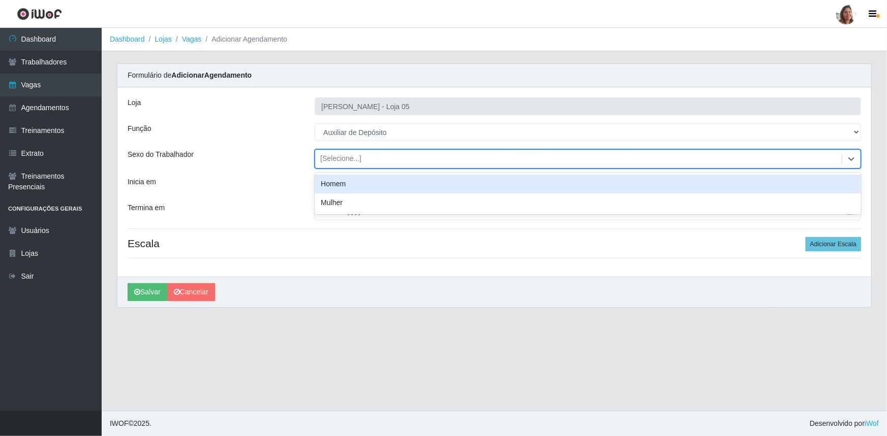
click at [343, 181] on div "Homem" at bounding box center [588, 184] width 546 height 19
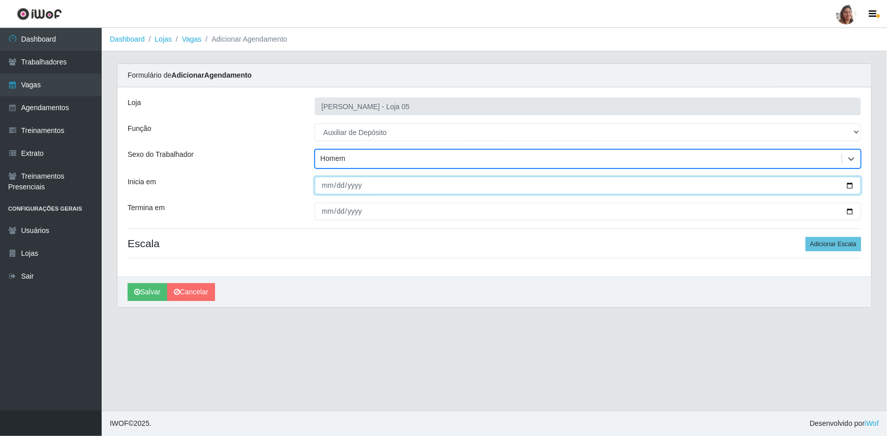
click at [853, 184] on input "Inicia em" at bounding box center [588, 186] width 546 height 18
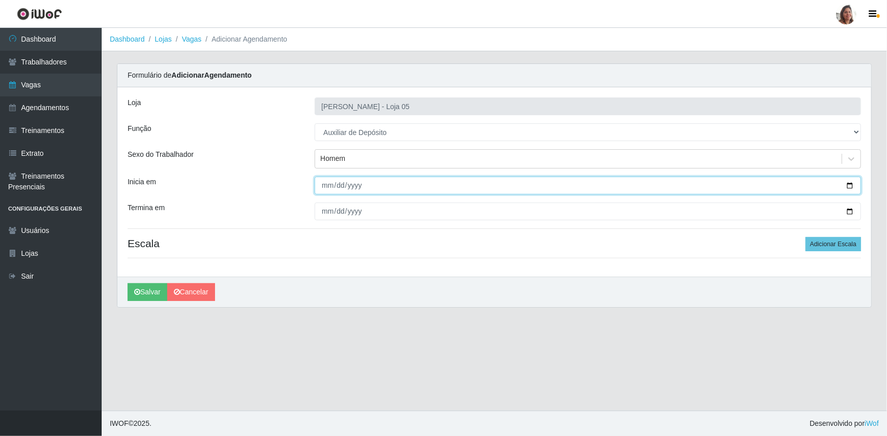
type input "[DATE]"
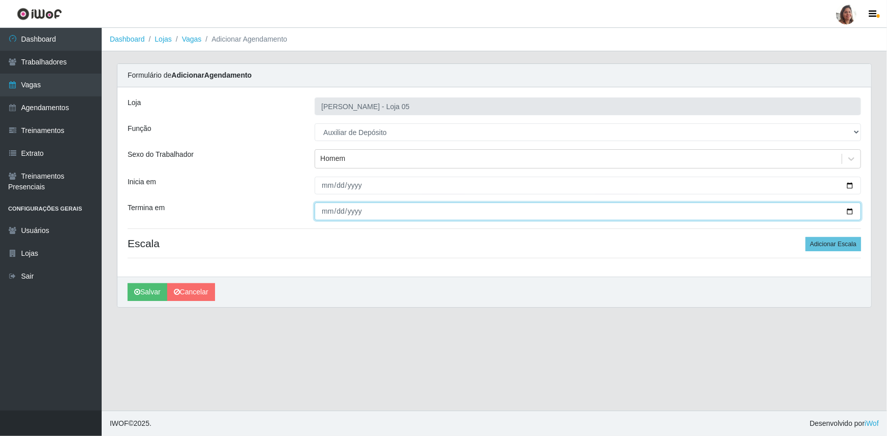
click at [847, 211] on input "Termina em" at bounding box center [588, 212] width 546 height 18
type input "[DATE]"
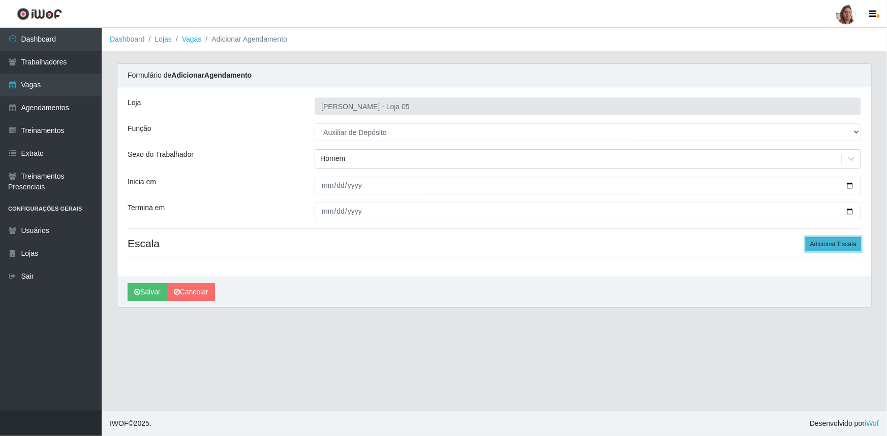
click at [839, 242] on button "Adicionar Escala" at bounding box center [832, 244] width 55 height 14
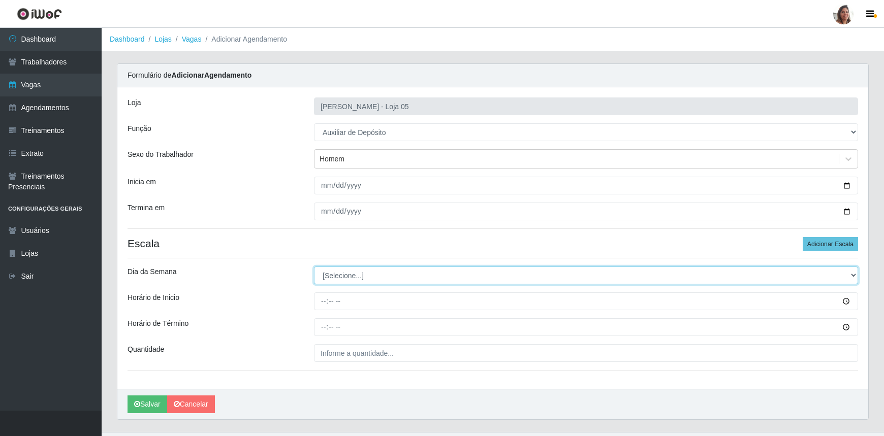
click at [339, 274] on select "[Selecione...] Segunda Terça Quarta Quinta Sexta Sábado Domingo" at bounding box center [586, 276] width 544 height 18
select select "0"
click at [314, 267] on select "[Selecione...] Segunda Terça Quarta Quinta Sexta Sábado Domingo" at bounding box center [586, 276] width 544 height 18
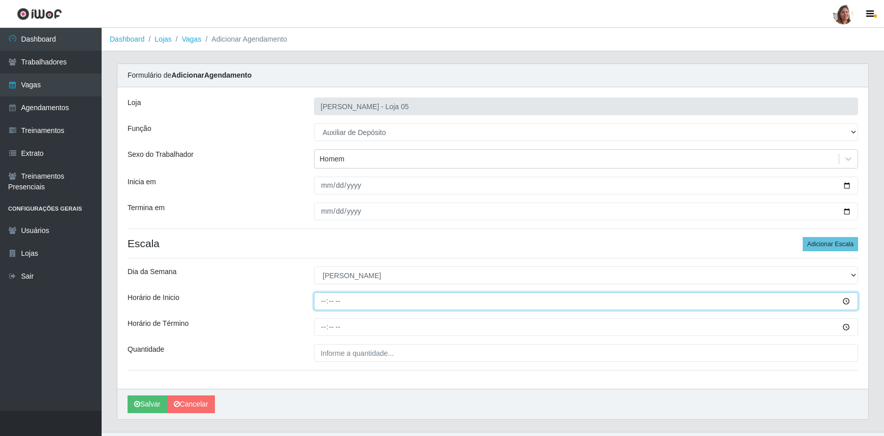
click at [319, 303] on input "Horário de Inicio" at bounding box center [586, 302] width 544 height 18
type input "13:00"
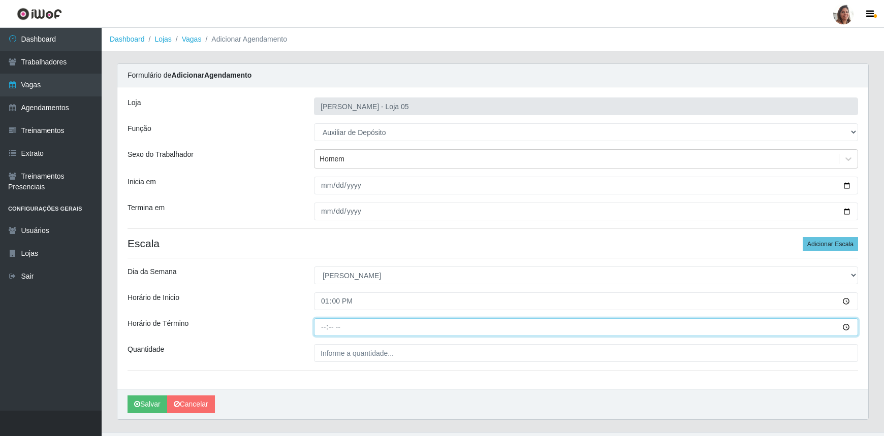
type input "19:00"
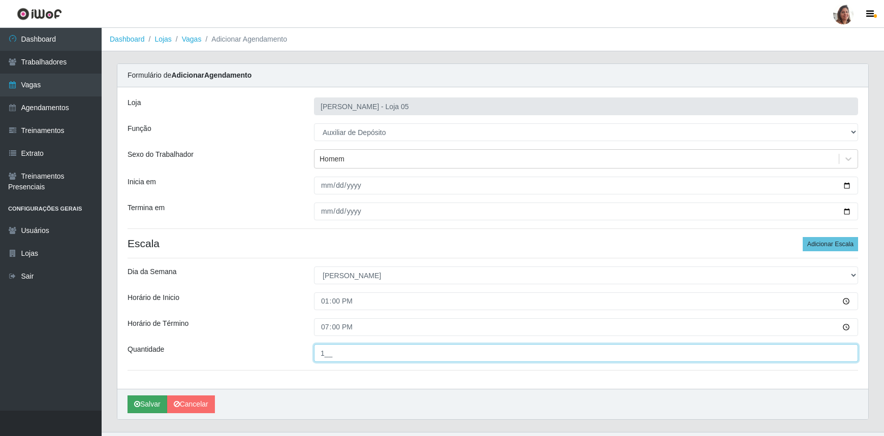
type input "1__"
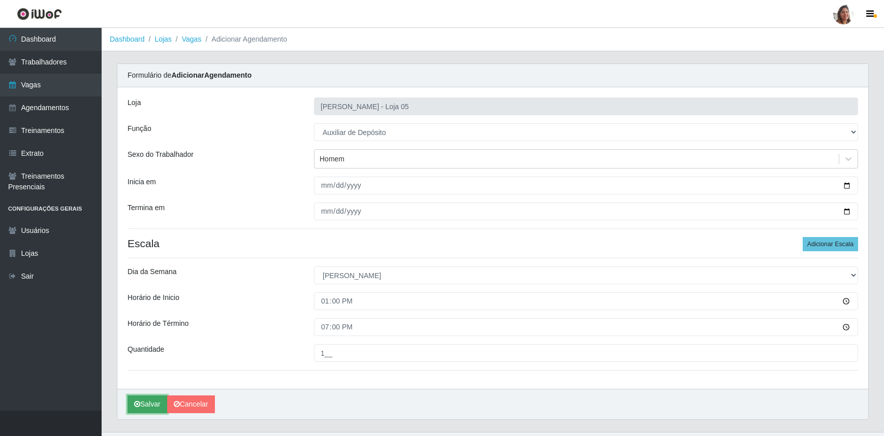
click at [153, 406] on button "Salvar" at bounding box center [148, 405] width 40 height 18
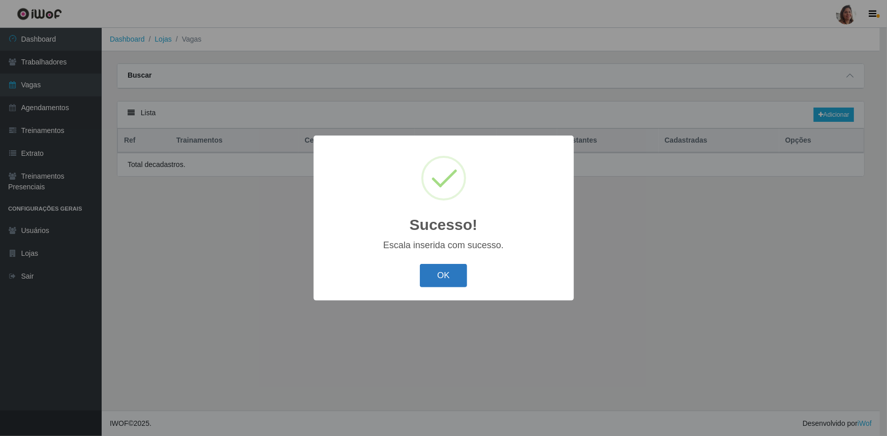
click at [455, 274] on button "OK" at bounding box center [443, 276] width 47 height 24
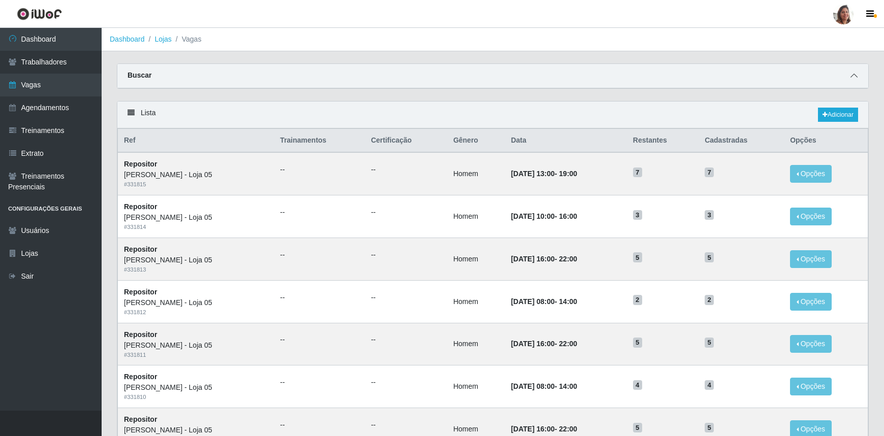
click at [851, 80] on span at bounding box center [854, 76] width 12 height 12
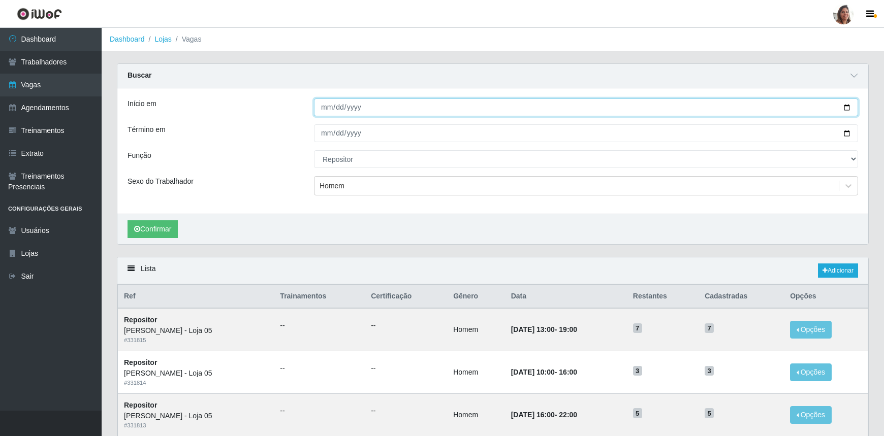
click at [842, 105] on input "[DATE]" at bounding box center [586, 108] width 544 height 18
type input "[DATE]"
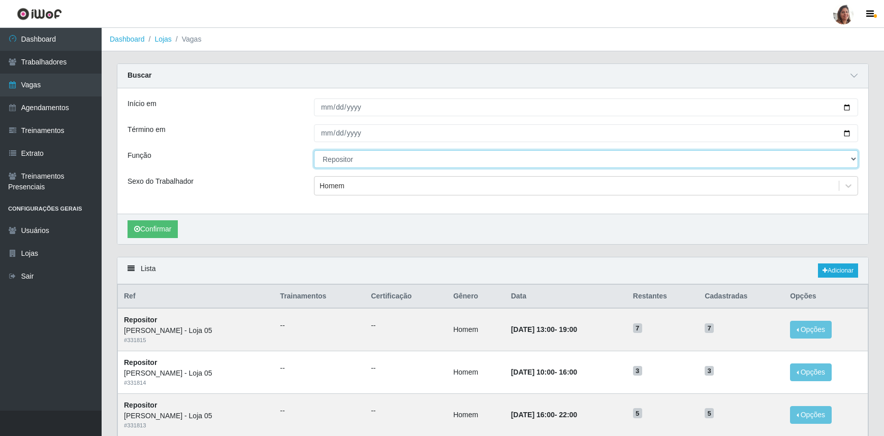
click at [365, 162] on select "[Selecione...] ASG ASG + ASG ++ Auxiliar de Depósito Auxiliar de Depósito + Aux…" at bounding box center [586, 159] width 544 height 18
select select "112"
click at [314, 150] on select "[Selecione...] ASG ASG + ASG ++ Auxiliar de Depósito Auxiliar de Depósito + Aux…" at bounding box center [586, 159] width 544 height 18
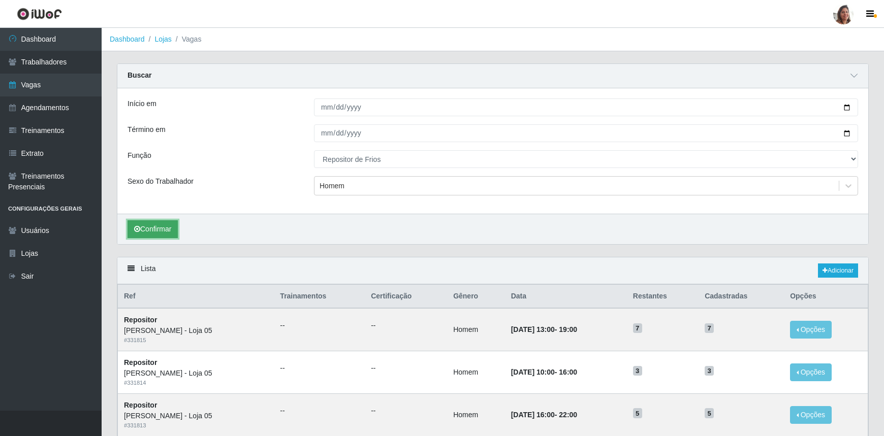
click at [167, 226] on button "Confirmar" at bounding box center [153, 230] width 50 height 18
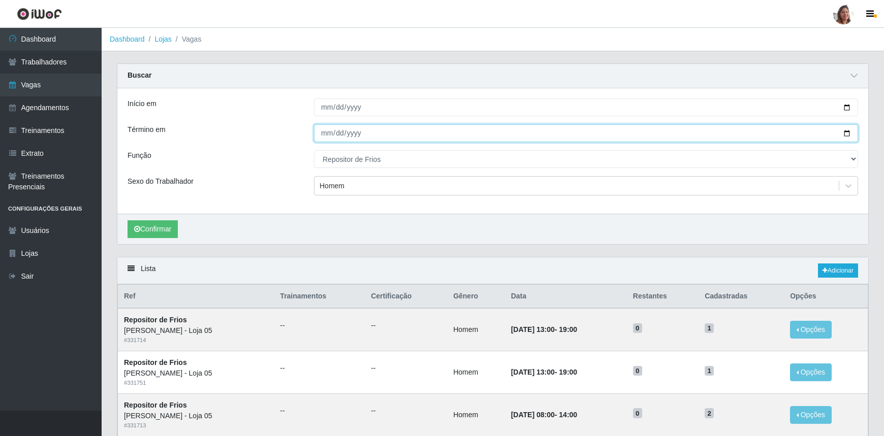
click at [847, 135] on input "[DATE]" at bounding box center [586, 133] width 544 height 18
type input "[DATE]"
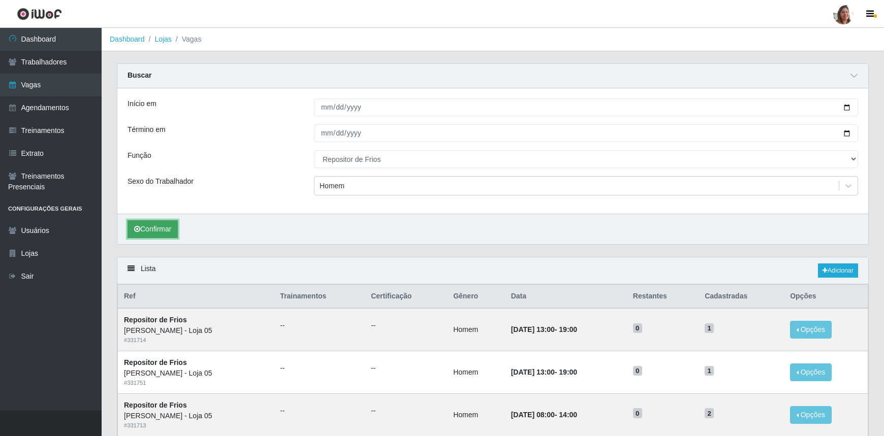
click at [143, 234] on button "Confirmar" at bounding box center [153, 230] width 50 height 18
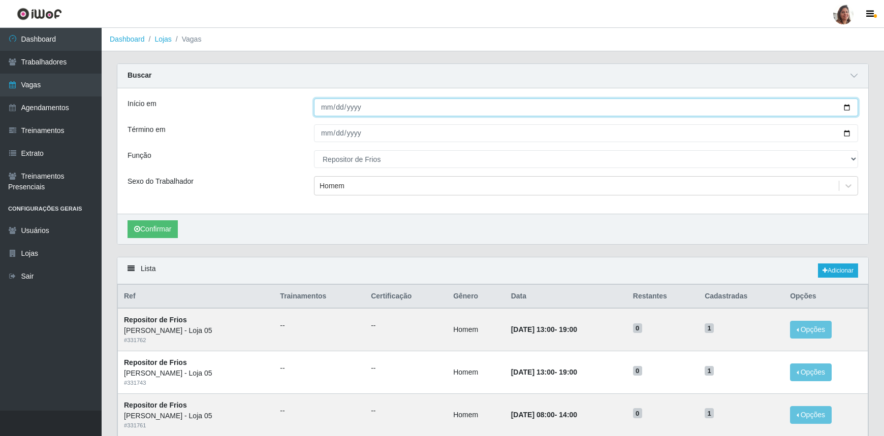
click at [852, 106] on input "[DATE]" at bounding box center [586, 108] width 544 height 18
click at [842, 108] on input "[DATE]" at bounding box center [586, 108] width 544 height 18
click at [847, 109] on input "[DATE]" at bounding box center [586, 108] width 544 height 18
type input "[DATE]"
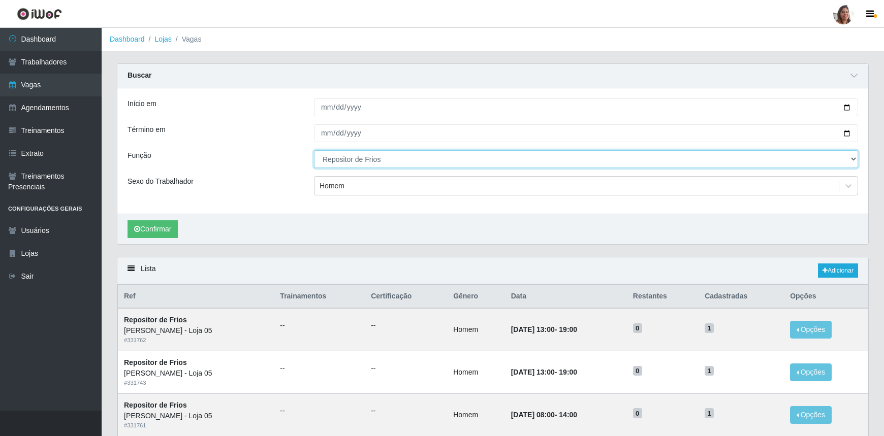
click at [356, 164] on select "[Selecione...] ASG ASG + ASG ++ Auxiliar de Depósito Auxiliar de Depósito + Aux…" at bounding box center [586, 159] width 544 height 18
click at [314, 150] on select "[Selecione...] ASG ASG + ASG ++ Auxiliar de Depósito Auxiliar de Depósito + Aux…" at bounding box center [586, 159] width 544 height 18
click at [343, 190] on div "Homem" at bounding box center [332, 186] width 25 height 11
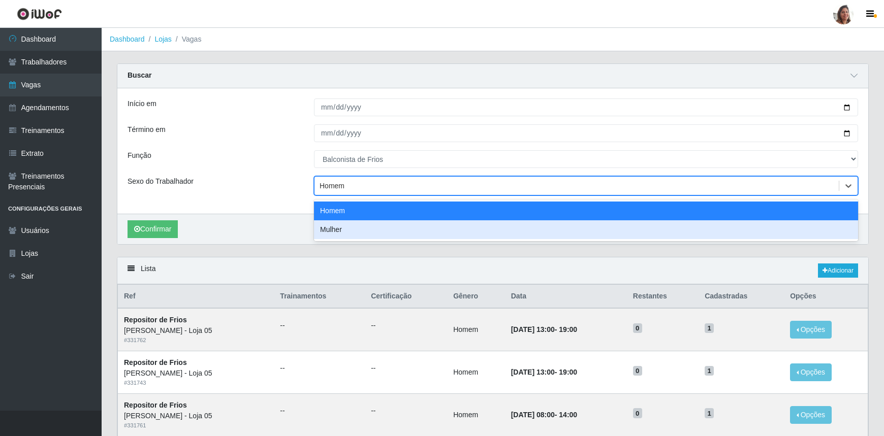
click at [339, 228] on div "Mulher" at bounding box center [586, 230] width 544 height 19
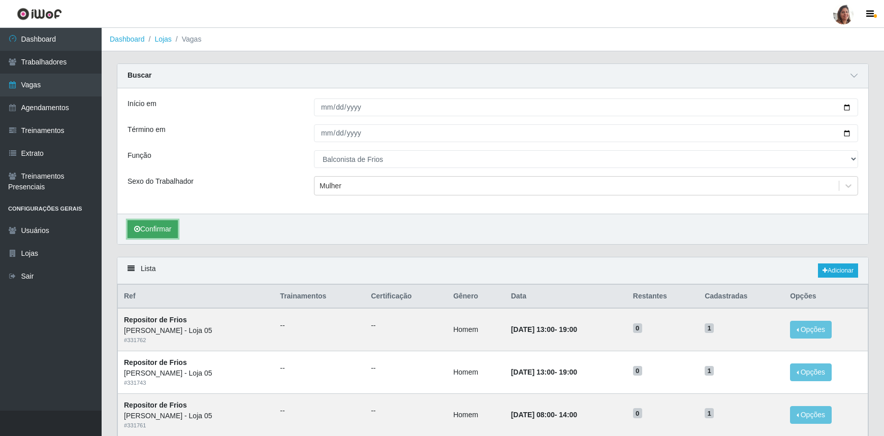
click at [164, 231] on button "Confirmar" at bounding box center [153, 230] width 50 height 18
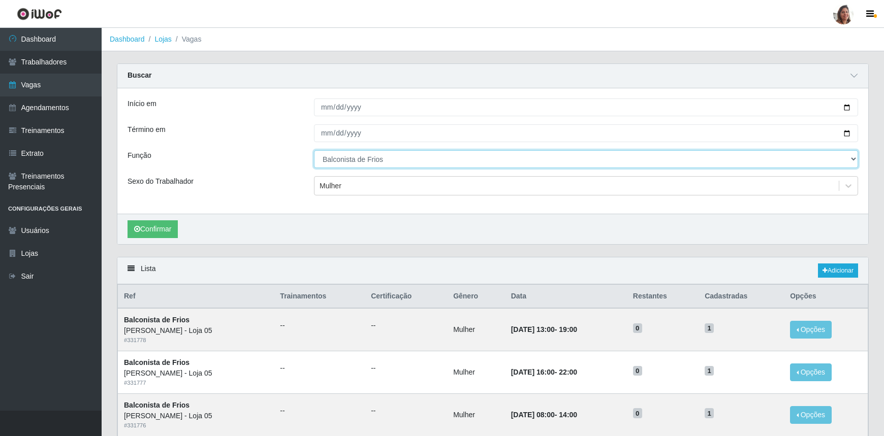
click at [409, 158] on select "[Selecione...] ASG ASG + ASG ++ Auxiliar de Depósito Auxiliar de Depósito + Aux…" at bounding box center [586, 159] width 544 height 18
select select "112"
click at [314, 150] on select "[Selecione...] ASG ASG + ASG ++ Auxiliar de Depósito Auxiliar de Depósito + Aux…" at bounding box center [586, 159] width 544 height 18
click at [338, 183] on div "Mulher" at bounding box center [331, 186] width 22 height 11
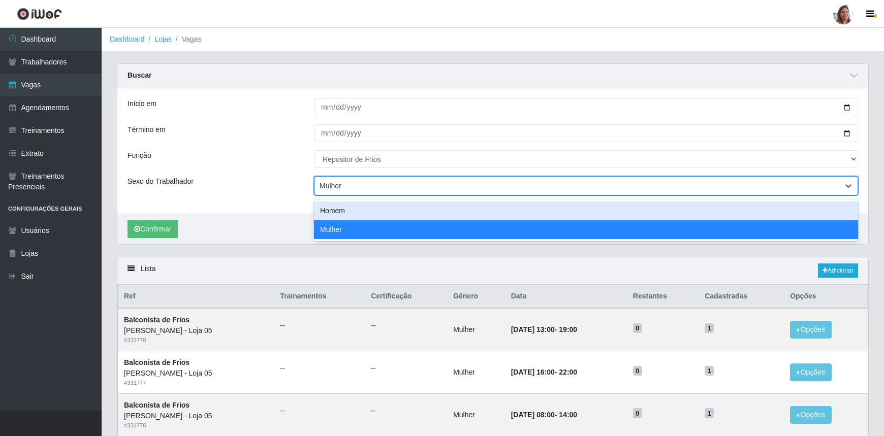
click at [347, 216] on div "Homem" at bounding box center [586, 211] width 544 height 19
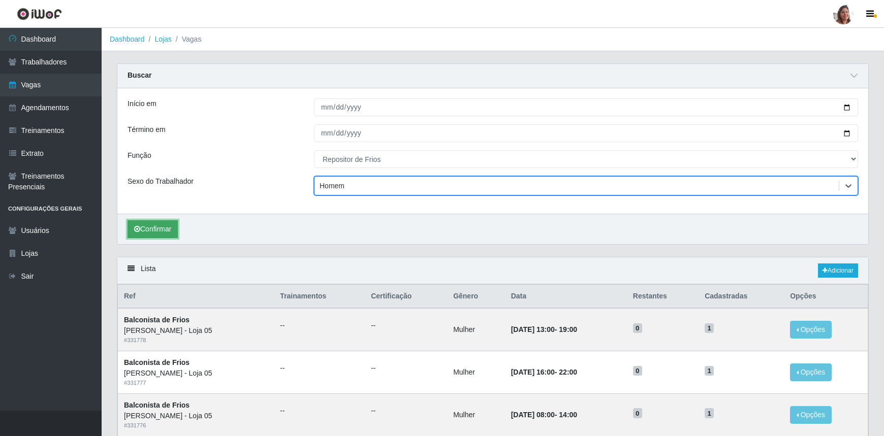
click at [156, 227] on button "Confirmar" at bounding box center [153, 230] width 50 height 18
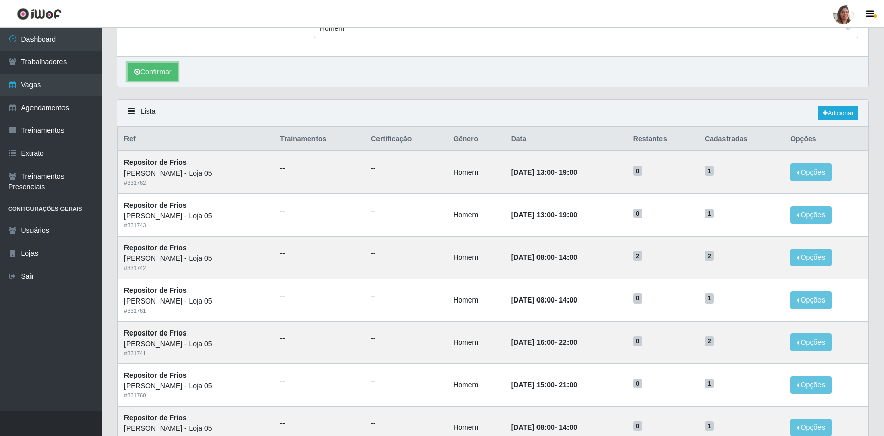
scroll to position [184, 0]
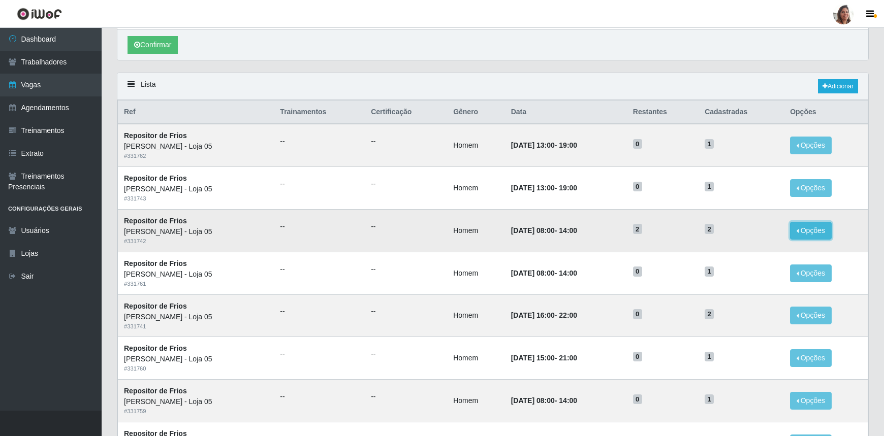
click at [813, 230] on button "Opções" at bounding box center [811, 231] width 42 height 18
click at [743, 233] on link "Editar" at bounding box center [732, 233] width 29 height 8
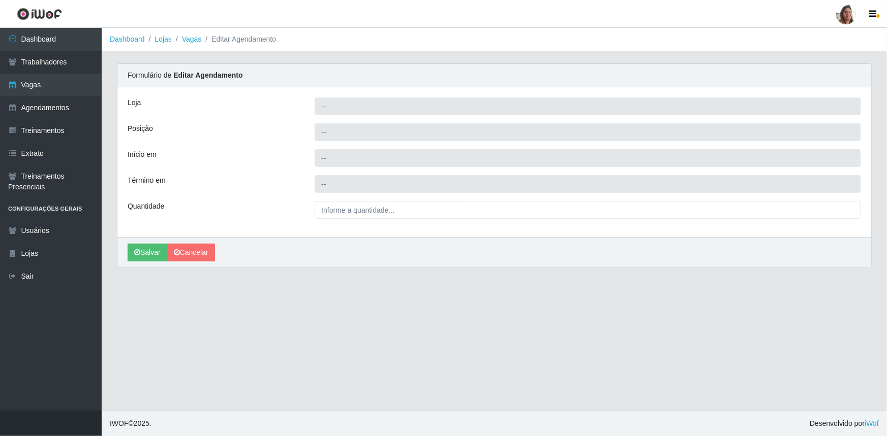
type input "[PERSON_NAME] - Loja 05"
type input "Repositor de Frios"
type input "[DATE] 08:00:00"
type input "[DATE] 14:00:00"
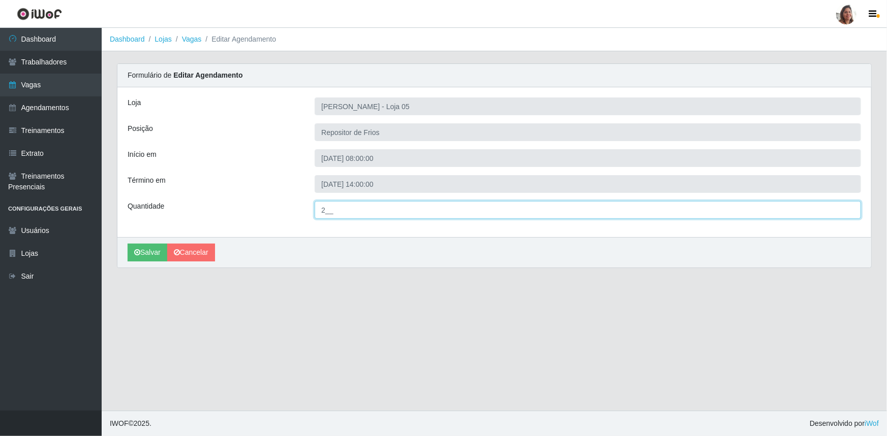
click at [324, 211] on input "2__" at bounding box center [588, 210] width 546 height 18
type input "1__"
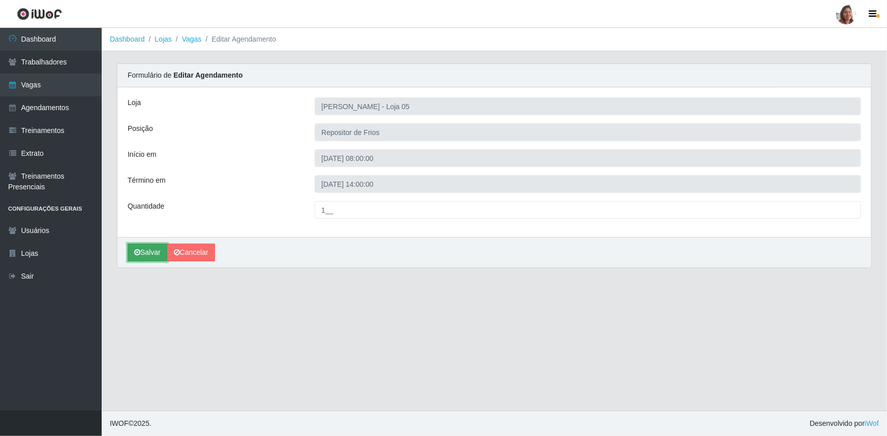
click at [146, 248] on button "Salvar" at bounding box center [148, 253] width 40 height 18
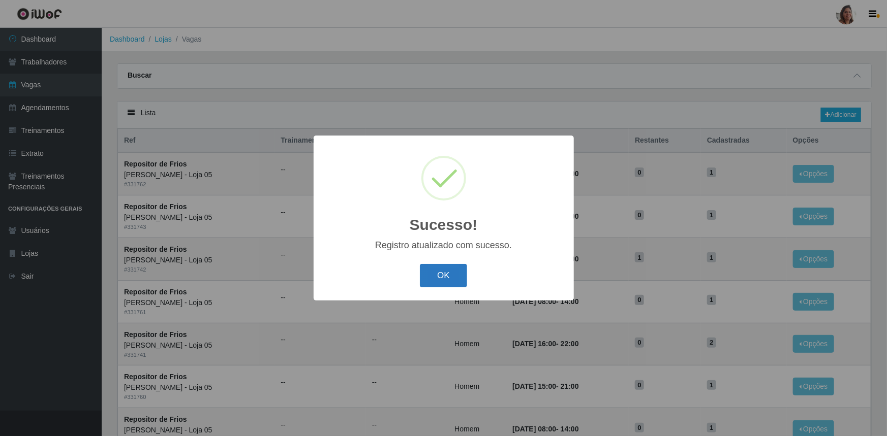
click at [459, 268] on button "OK" at bounding box center [443, 276] width 47 height 24
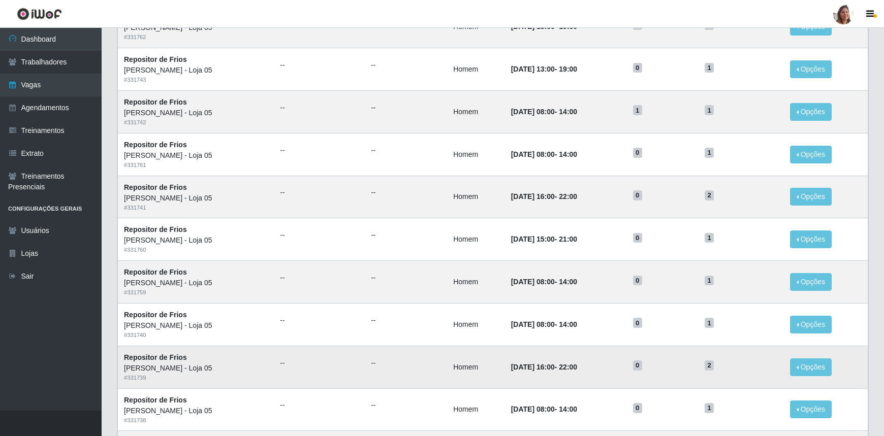
scroll to position [92, 0]
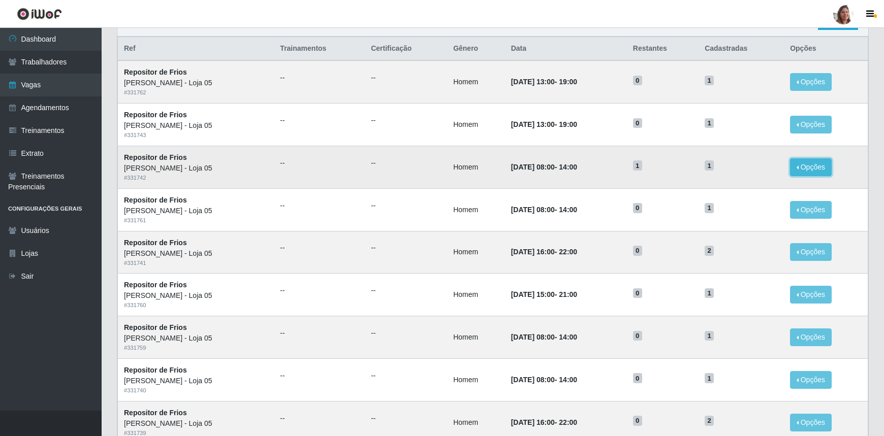
click at [812, 169] on button "Opções" at bounding box center [811, 168] width 42 height 18
click at [742, 169] on link "Editar" at bounding box center [732, 169] width 29 height 8
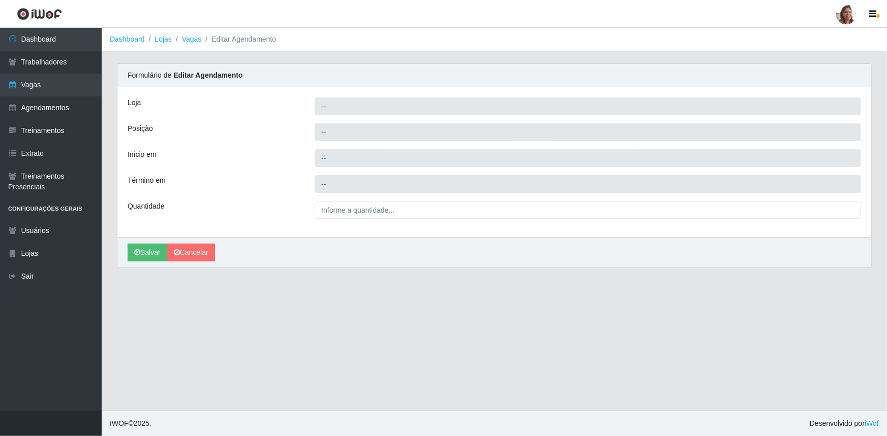
type input "[PERSON_NAME] - Loja 05"
type input "Repositor de Frios"
type input "[DATE] 08:00:00"
type input "[DATE] 14:00:00"
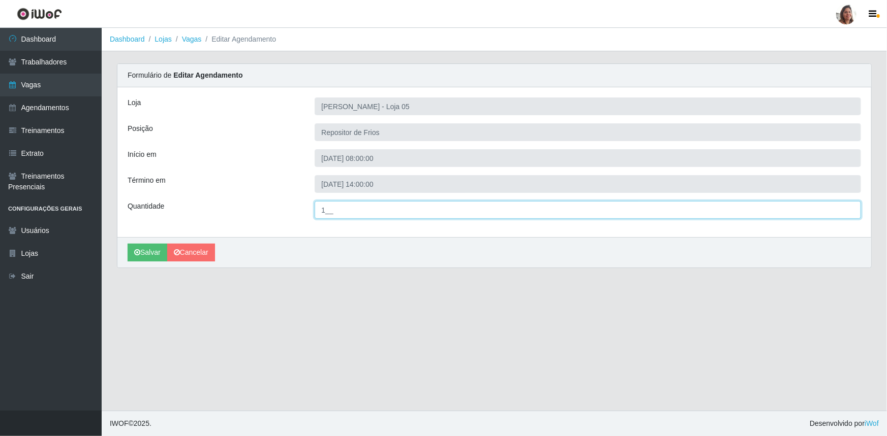
click at [325, 209] on input "1__" at bounding box center [588, 210] width 546 height 18
type input "2__"
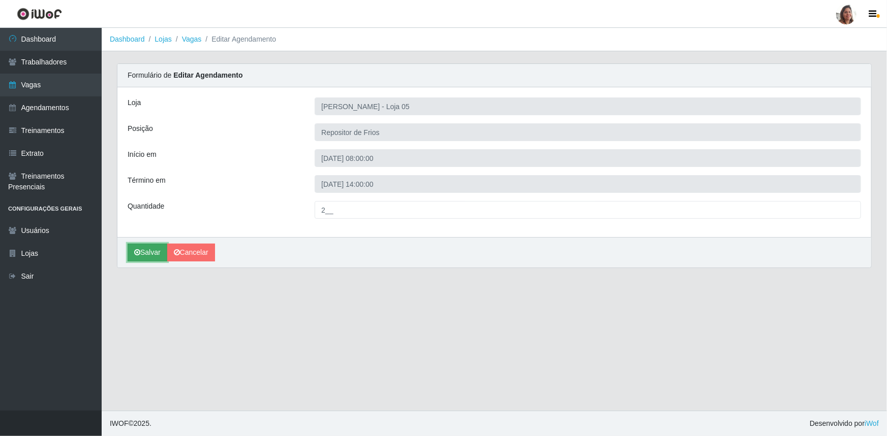
click at [159, 254] on button "Salvar" at bounding box center [148, 253] width 40 height 18
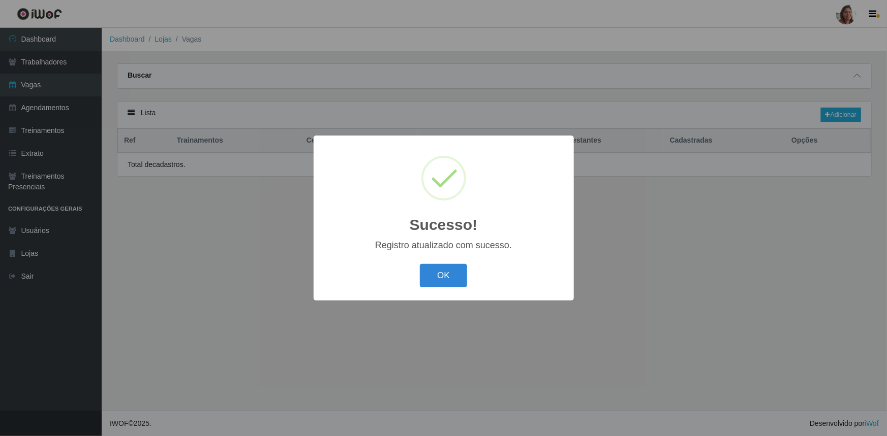
drag, startPoint x: 430, startPoint y: 265, endPoint x: 433, endPoint y: 269, distance: 5.4
click at [431, 265] on button "OK" at bounding box center [443, 276] width 47 height 24
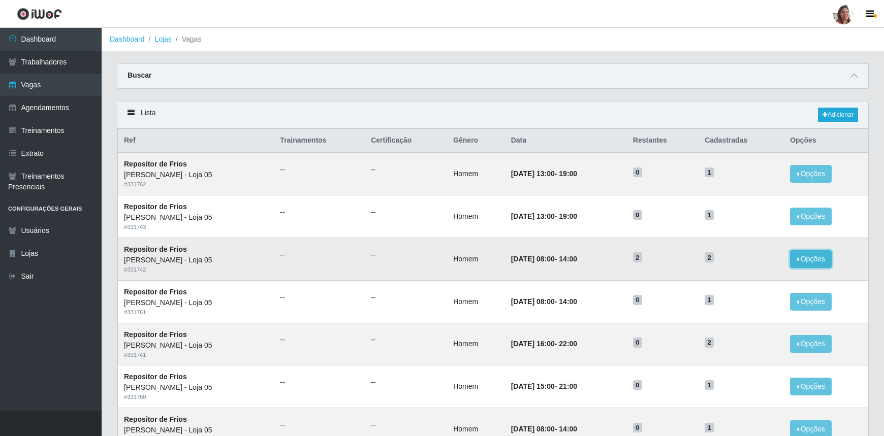
click at [813, 257] on button "Opções" at bounding box center [811, 260] width 42 height 18
click at [742, 263] on link "Editar" at bounding box center [732, 261] width 29 height 8
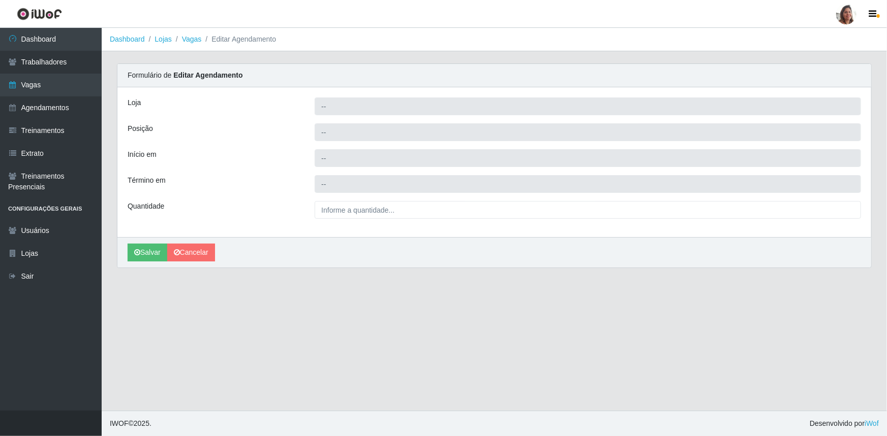
type input "[PERSON_NAME] - Loja 05"
type input "Repositor de Frios"
type input "[DATE] 08:00:00"
type input "[DATE] 14:00:00"
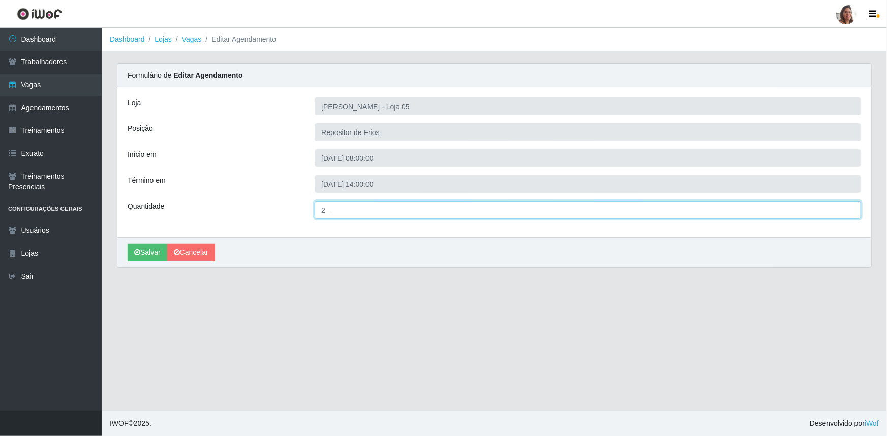
click at [328, 210] on input "2__" at bounding box center [588, 210] width 546 height 18
type input "1__"
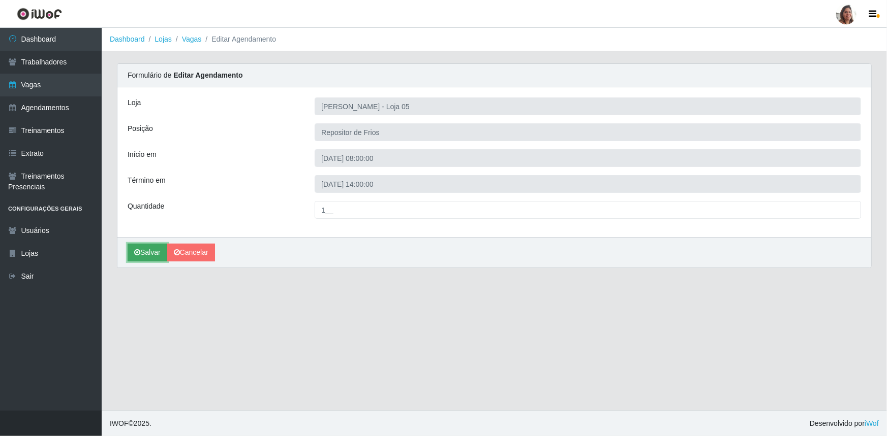
click at [155, 247] on button "Salvar" at bounding box center [148, 253] width 40 height 18
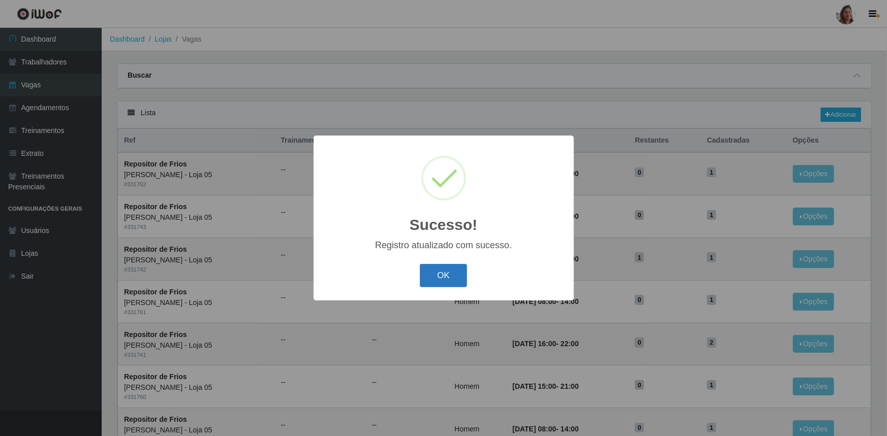
click at [451, 275] on button "OK" at bounding box center [443, 276] width 47 height 24
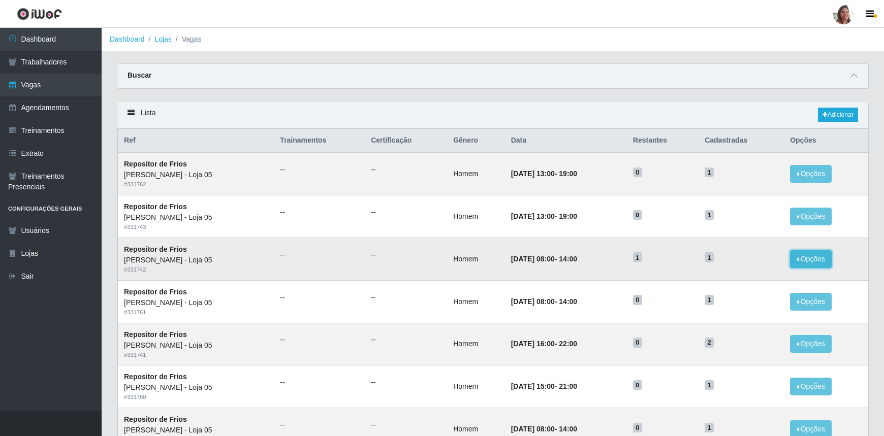
click at [816, 262] on button "Opções" at bounding box center [811, 260] width 42 height 18
click at [619, 274] on td "[DATE] 08:00 - 14:00" at bounding box center [566, 259] width 122 height 43
click at [855, 75] on icon at bounding box center [854, 75] width 7 height 7
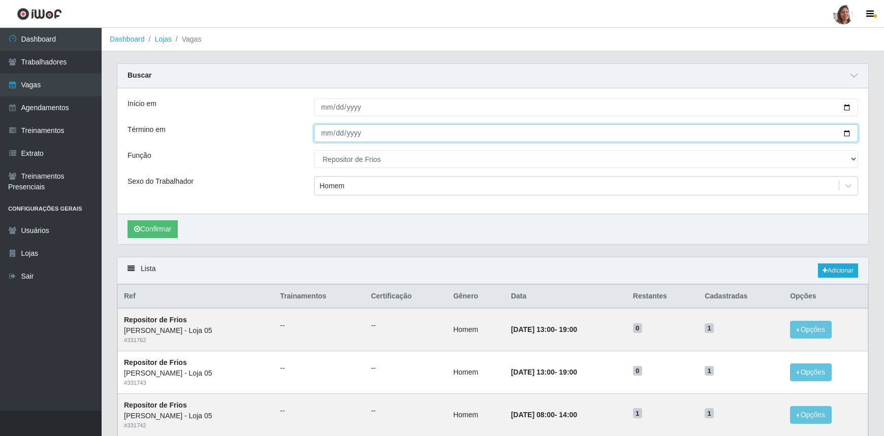
click at [844, 134] on input "[DATE]" at bounding box center [586, 133] width 544 height 18
type input "[DATE]"
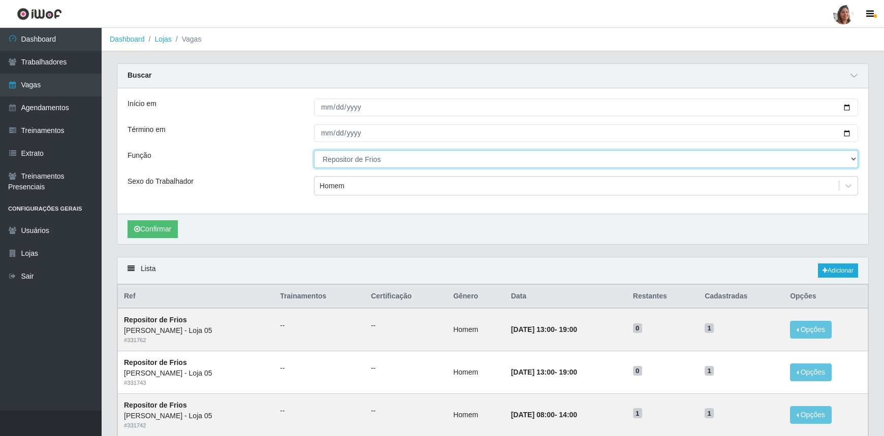
click at [343, 158] on select "[Selecione...] ASG ASG + ASG ++ Auxiliar de Depósito Auxiliar de Depósito + Aux…" at bounding box center [586, 159] width 544 height 18
select select "115"
click at [314, 150] on select "[Selecione...] ASG ASG + ASG ++ Auxiliar de Depósito Auxiliar de Depósito + Aux…" at bounding box center [586, 159] width 544 height 18
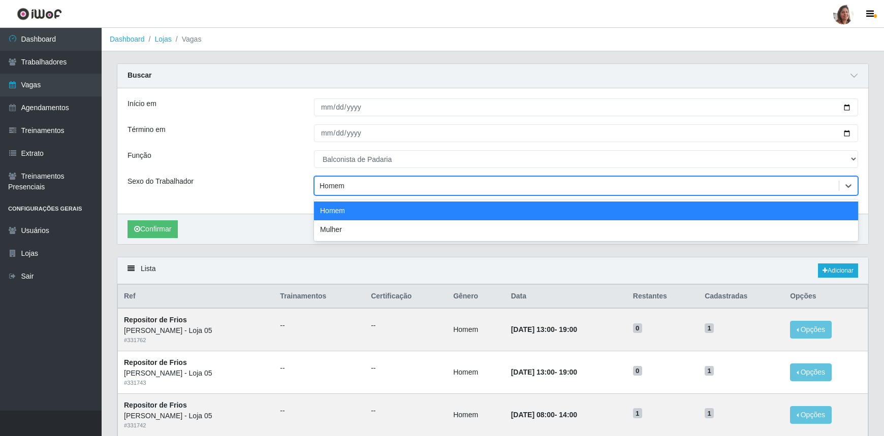
click at [329, 186] on div "Homem" at bounding box center [332, 186] width 25 height 11
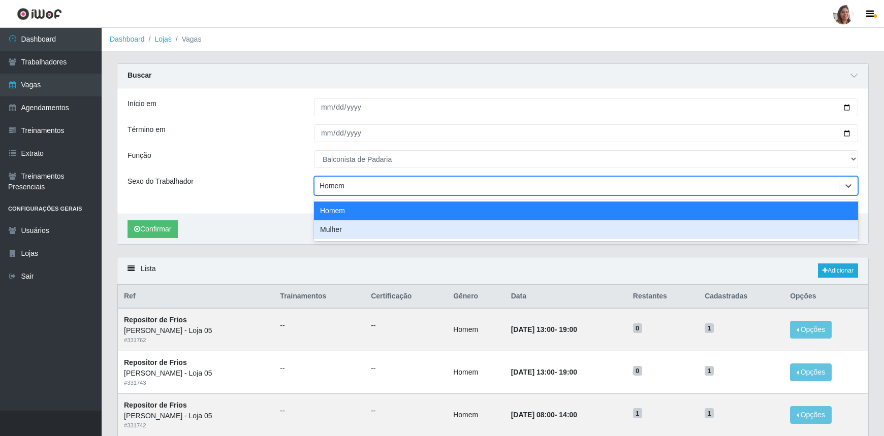
click at [331, 229] on div "Mulher" at bounding box center [586, 230] width 544 height 19
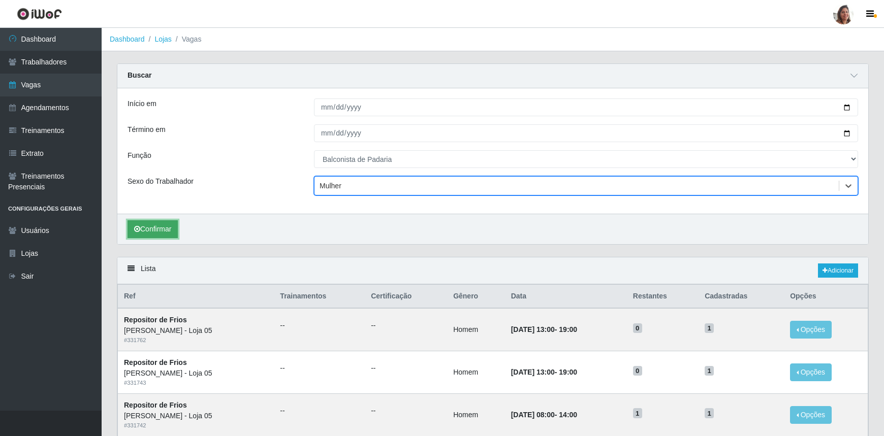
click at [150, 222] on button "Confirmar" at bounding box center [153, 230] width 50 height 18
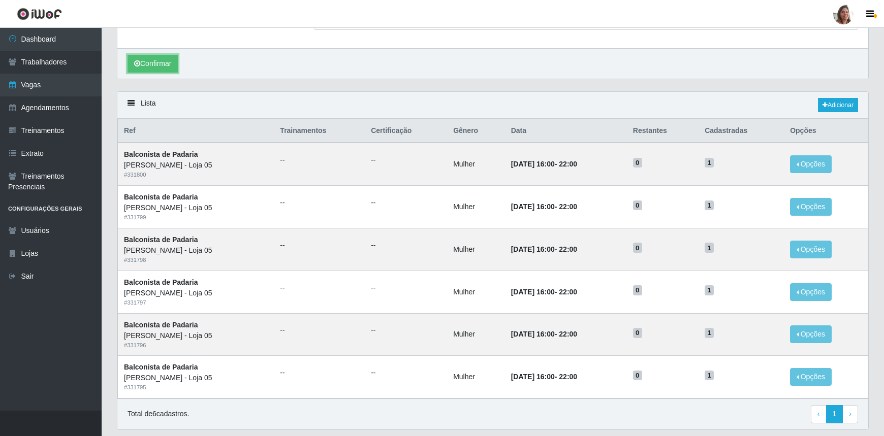
scroll to position [184, 0]
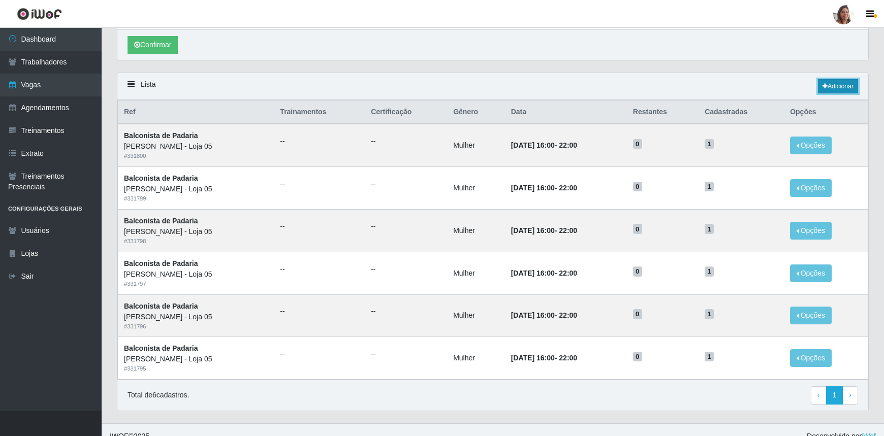
click at [838, 81] on link "Adicionar" at bounding box center [838, 86] width 40 height 14
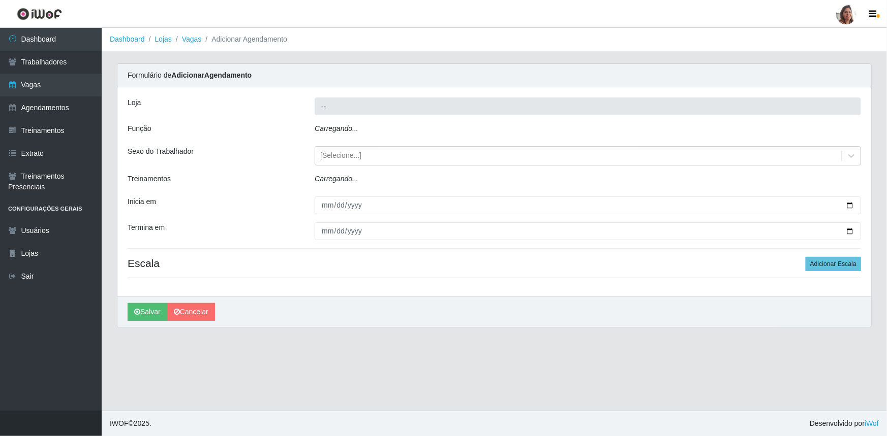
type input "[PERSON_NAME] - Loja 05"
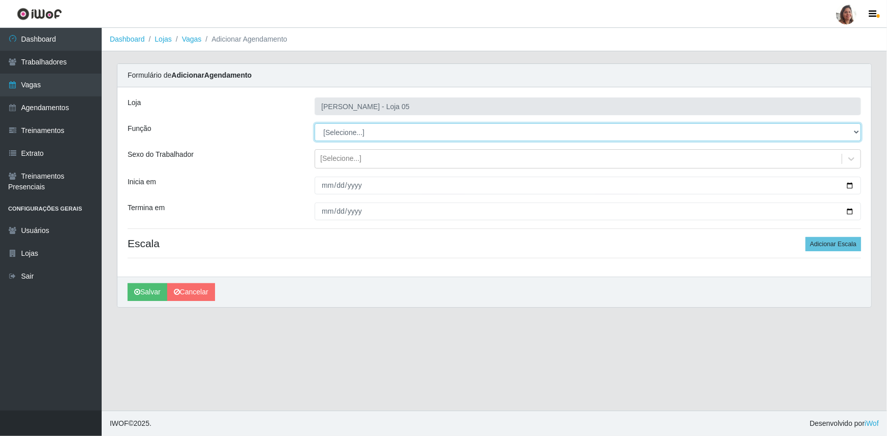
click at [369, 133] on select "[Selecione...] ASG ASG + ASG ++ Auxiliar de Depósito Auxiliar de Depósito + Aux…" at bounding box center [588, 132] width 546 height 18
select select "115"
click at [315, 123] on select "[Selecione...] ASG ASG + ASG ++ Auxiliar de Depósito Auxiliar de Depósito + Aux…" at bounding box center [588, 132] width 546 height 18
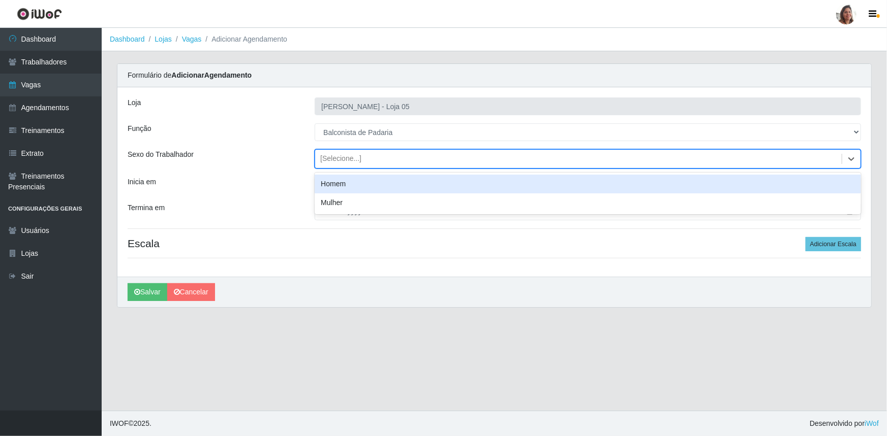
click at [346, 158] on div "[Selecione...]" at bounding box center [340, 159] width 41 height 11
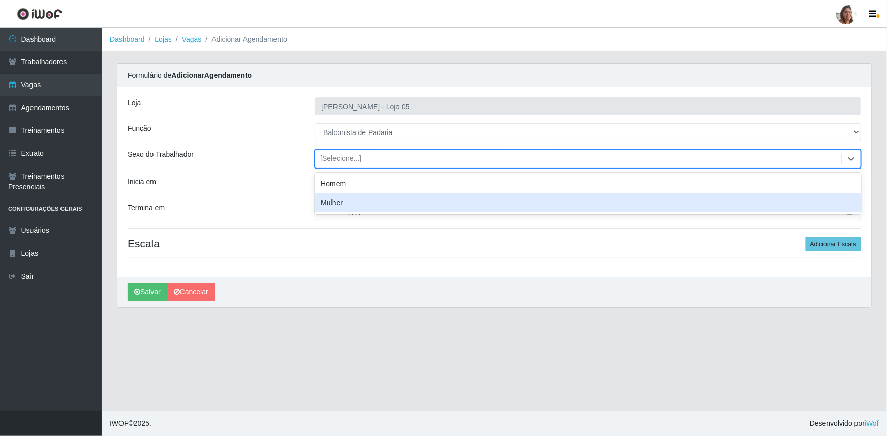
click at [351, 198] on div "Mulher" at bounding box center [588, 203] width 546 height 19
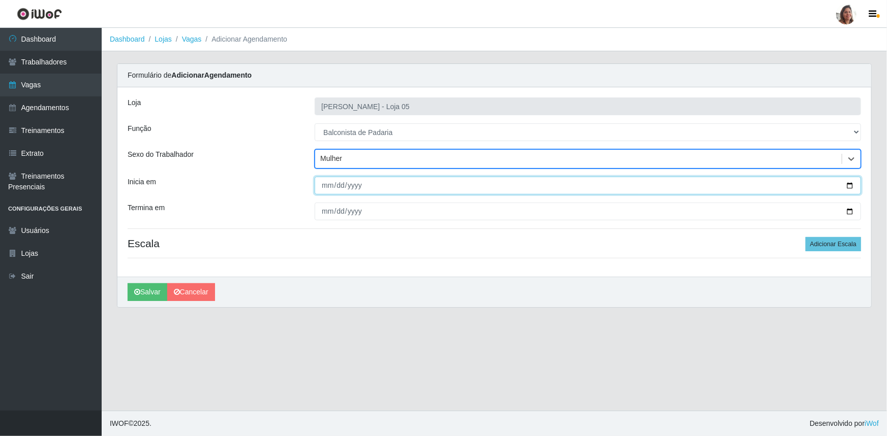
click at [849, 185] on input "Inicia em" at bounding box center [588, 186] width 546 height 18
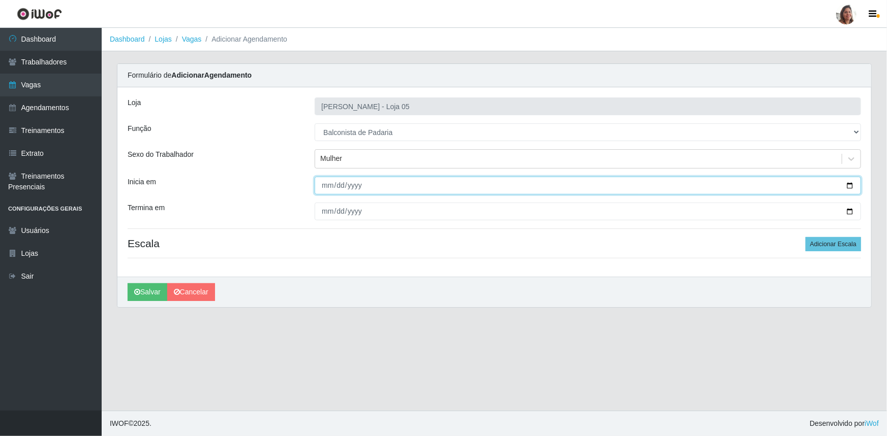
type input "[DATE]"
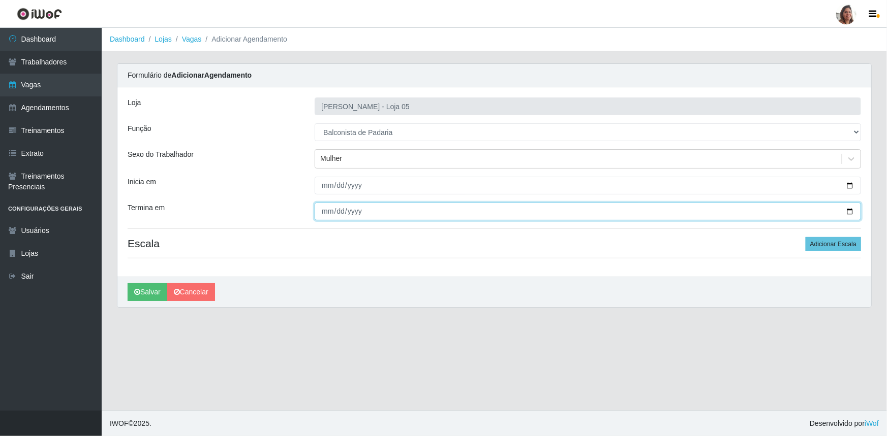
click at [847, 209] on input "Termina em" at bounding box center [588, 212] width 546 height 18
type input "[DATE]"
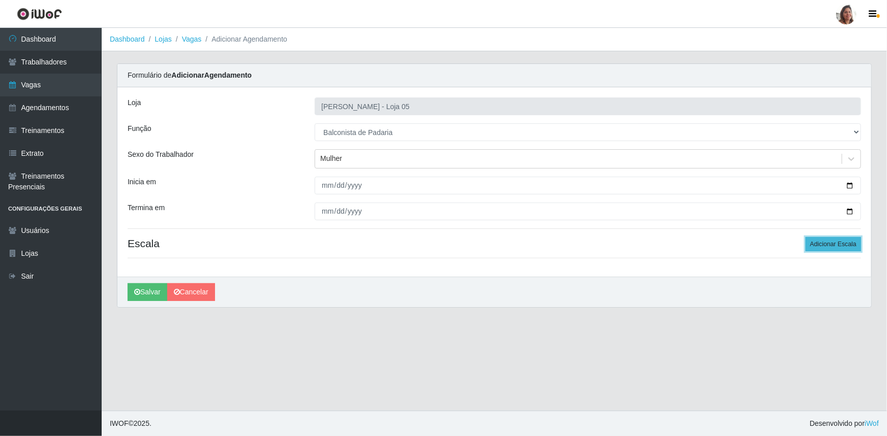
click at [838, 238] on button "Adicionar Escala" at bounding box center [832, 244] width 55 height 14
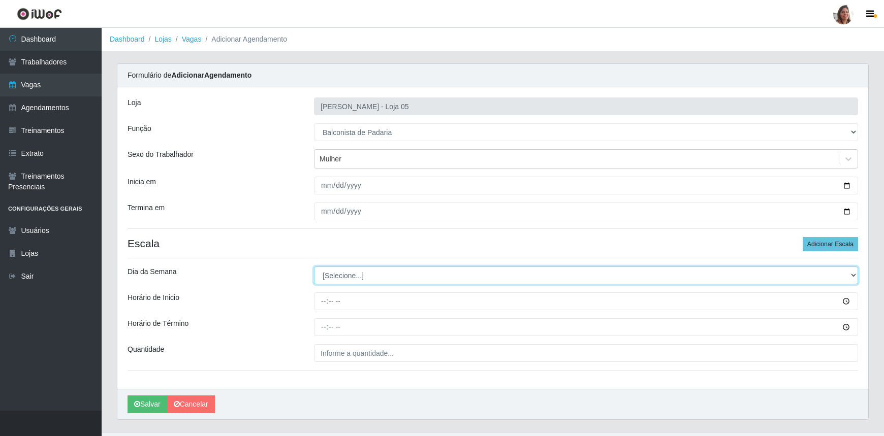
click at [338, 272] on select "[Selecione...] Segunda Terça Quarta Quinta Sexta Sábado Domingo" at bounding box center [586, 276] width 544 height 18
select select "2"
click at [314, 267] on select "[Selecione...] Segunda Terça Quarta Quinta Sexta Sábado Domingo" at bounding box center [586, 276] width 544 height 18
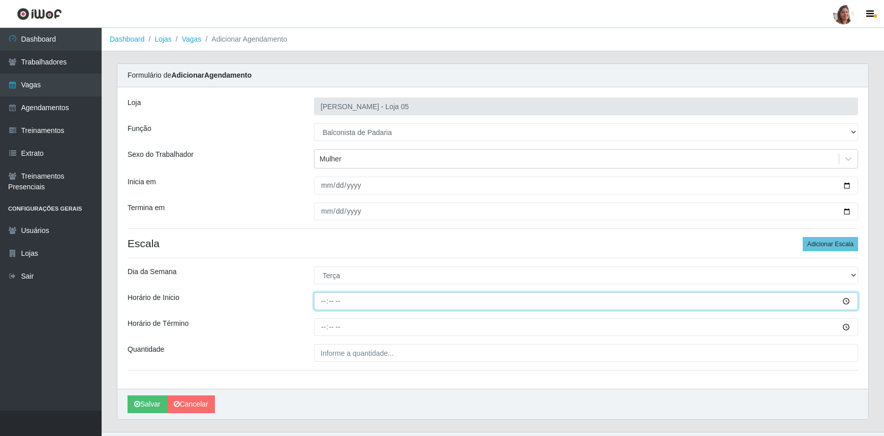
click at [321, 303] on input "Horário de Inicio" at bounding box center [586, 302] width 544 height 18
type input "08:00"
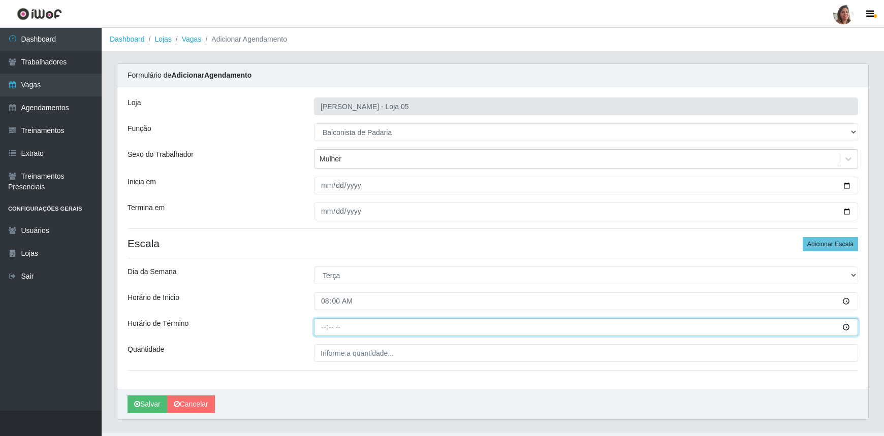
type input "14:00"
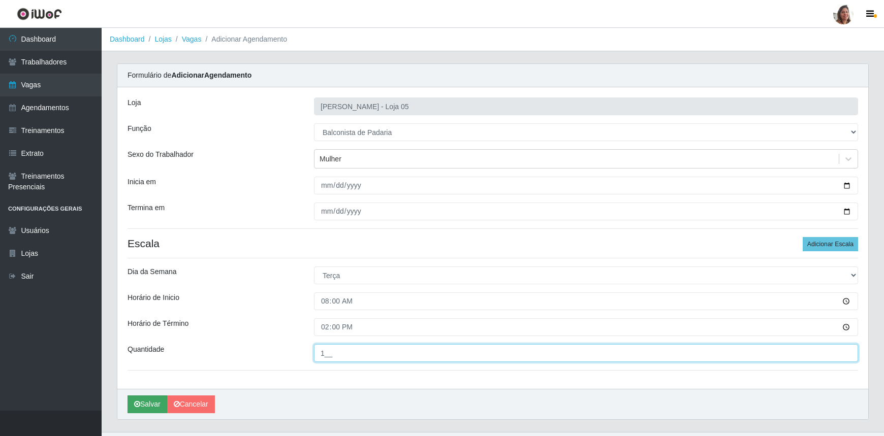
type input "1__"
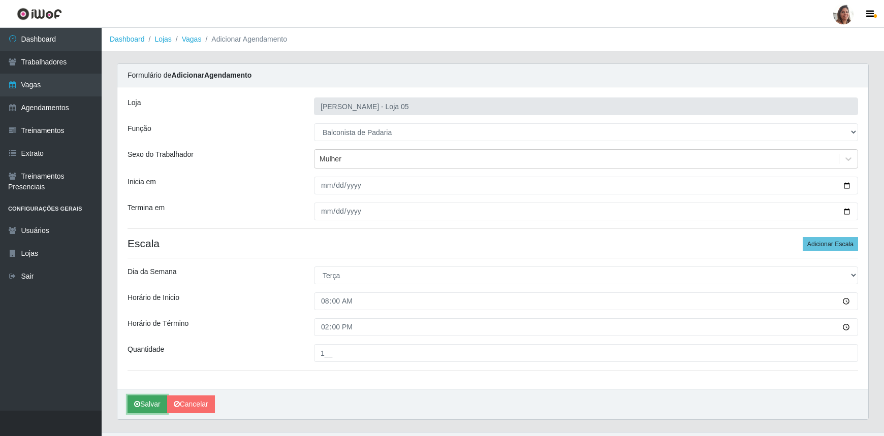
click at [148, 401] on button "Salvar" at bounding box center [148, 405] width 40 height 18
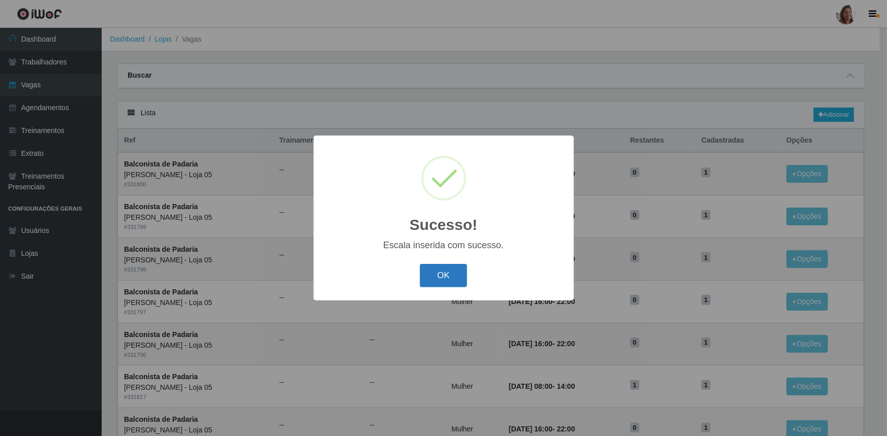
click at [439, 279] on button "OK" at bounding box center [443, 276] width 47 height 24
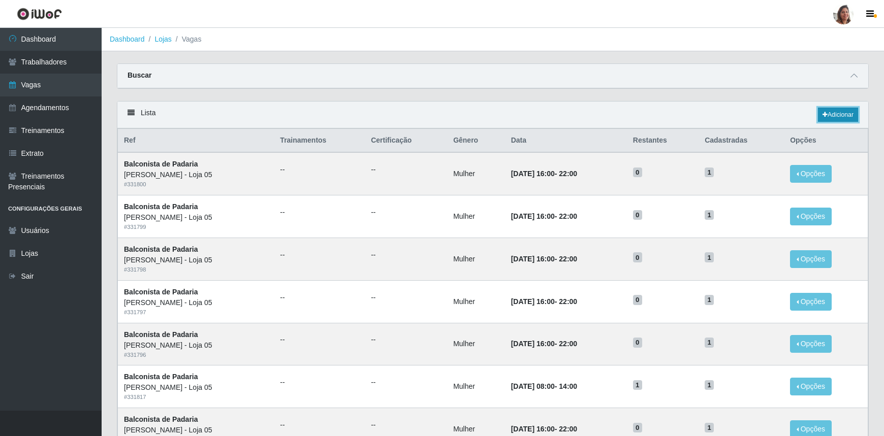
click at [839, 118] on link "Adicionar" at bounding box center [838, 115] width 40 height 14
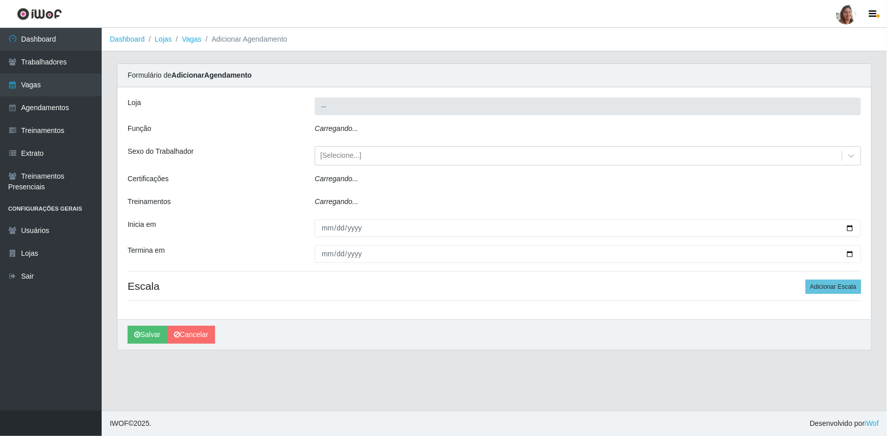
type input "[PERSON_NAME] - Loja 05"
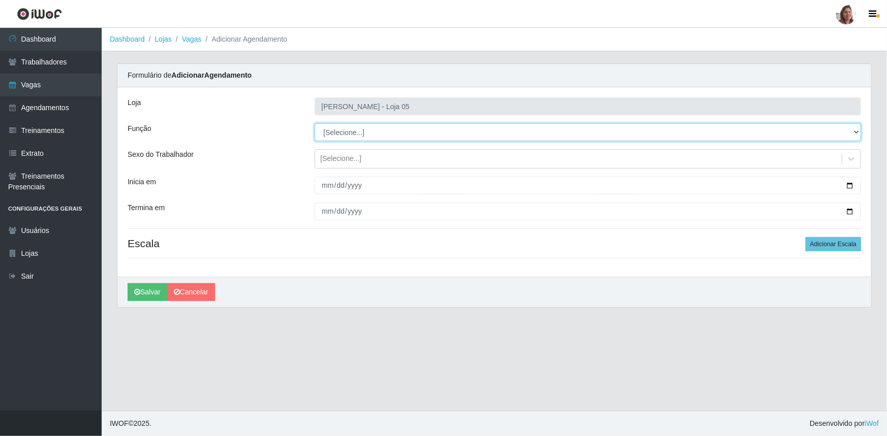
click at [332, 130] on select "[Selecione...] ASG ASG + ASG ++ Auxiliar de Depósito Auxiliar de Depósito + Aux…" at bounding box center [588, 132] width 546 height 18
select select "115"
click at [315, 123] on select "[Selecione...] ASG ASG + ASG ++ Auxiliar de Depósito Auxiliar de Depósito + Aux…" at bounding box center [588, 132] width 546 height 18
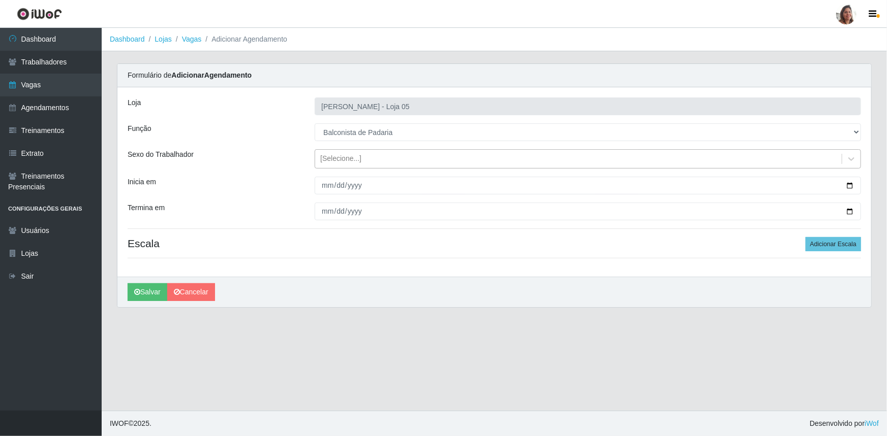
click at [340, 161] on div "[Selecione...]" at bounding box center [340, 159] width 41 height 11
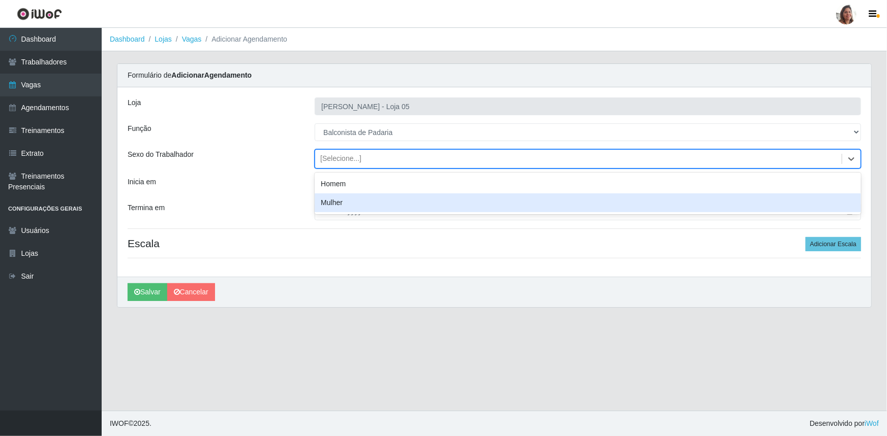
click at [337, 205] on div "Mulher" at bounding box center [588, 203] width 546 height 19
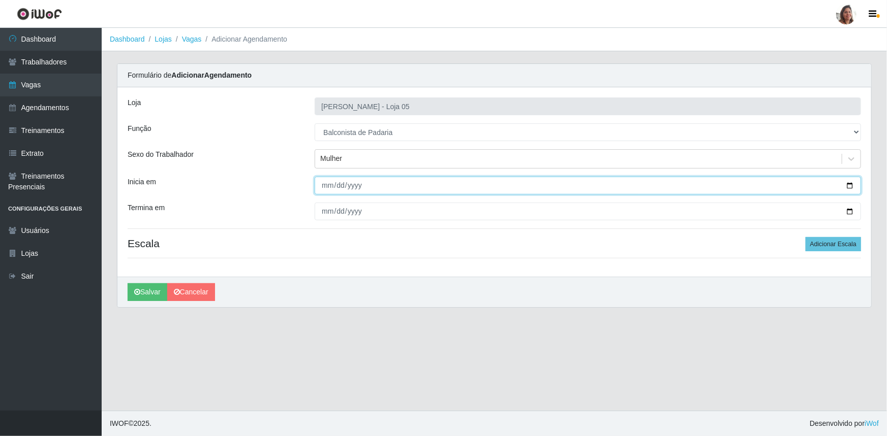
drag, startPoint x: 849, startPoint y: 183, endPoint x: 816, endPoint y: 212, distance: 43.6
click at [849, 184] on input "Inicia em" at bounding box center [588, 186] width 546 height 18
type input "[DATE]"
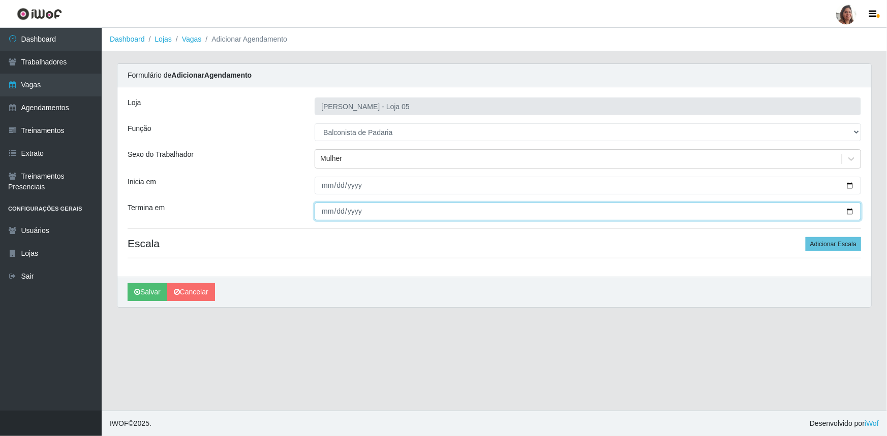
click at [851, 210] on input "Termina em" at bounding box center [588, 212] width 546 height 18
type input "[DATE]"
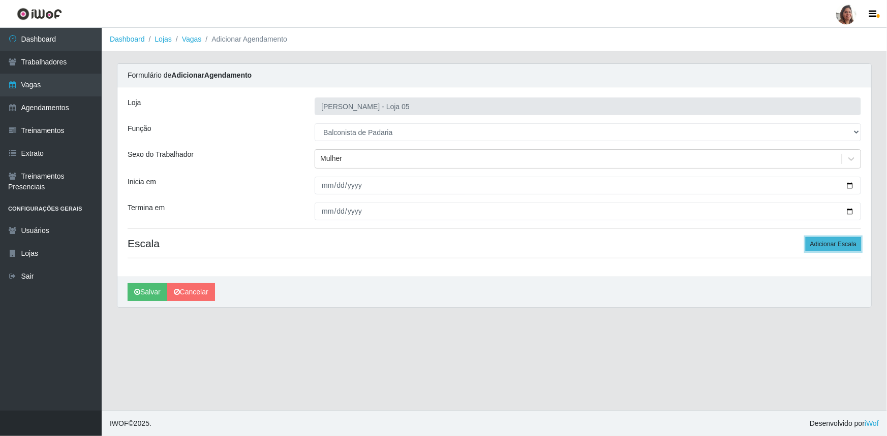
click at [821, 244] on button "Adicionar Escala" at bounding box center [832, 244] width 55 height 14
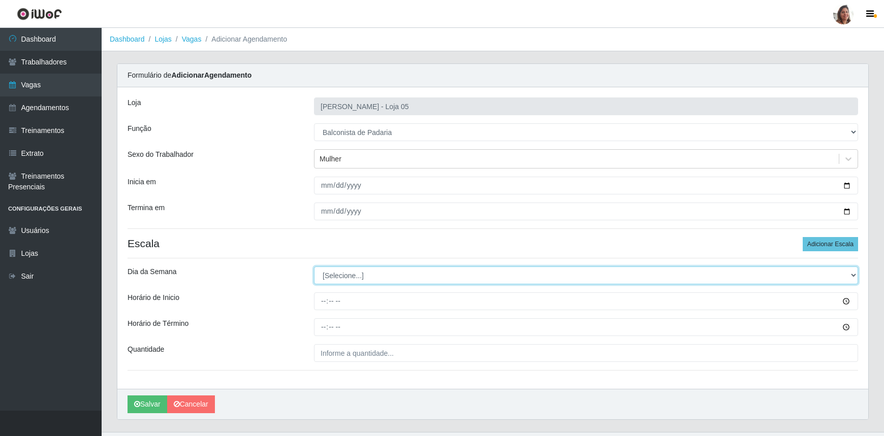
click at [389, 276] on select "[Selecione...] Segunda Terça Quarta Quinta Sexta Sábado Domingo" at bounding box center [586, 276] width 544 height 18
select select "4"
click at [314, 267] on select "[Selecione...] Segunda Terça Quarta Quinta Sexta Sábado Domingo" at bounding box center [586, 276] width 544 height 18
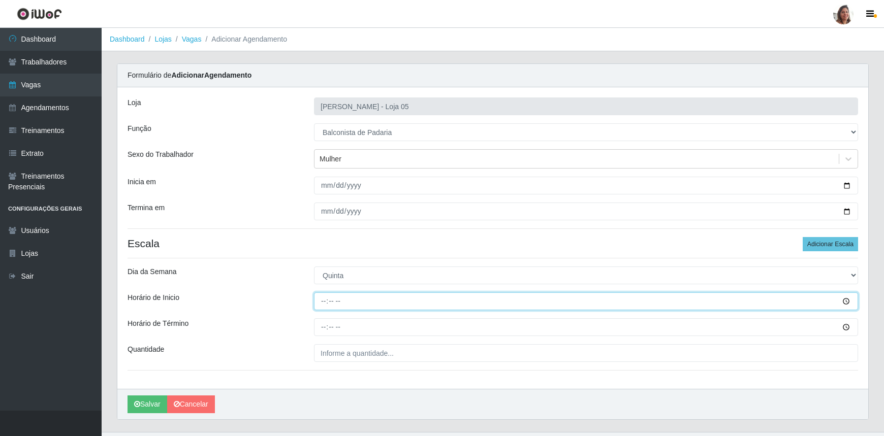
click at [325, 302] on input "Horário de Inicio" at bounding box center [586, 302] width 544 height 18
type input "08:00"
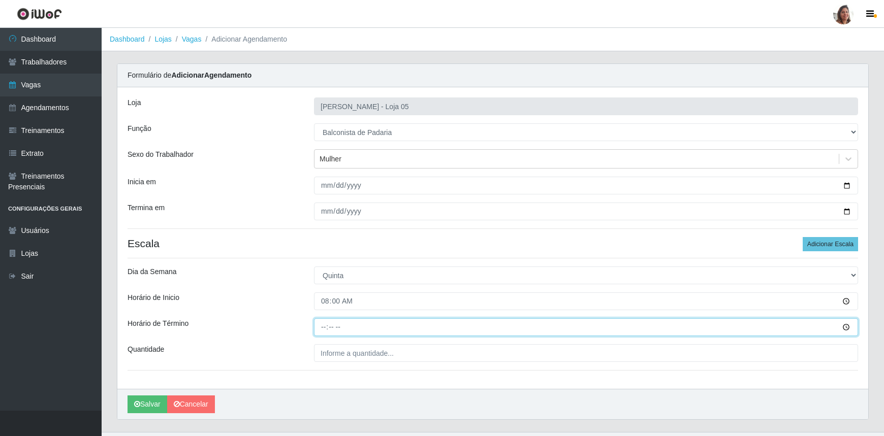
type input "14:00"
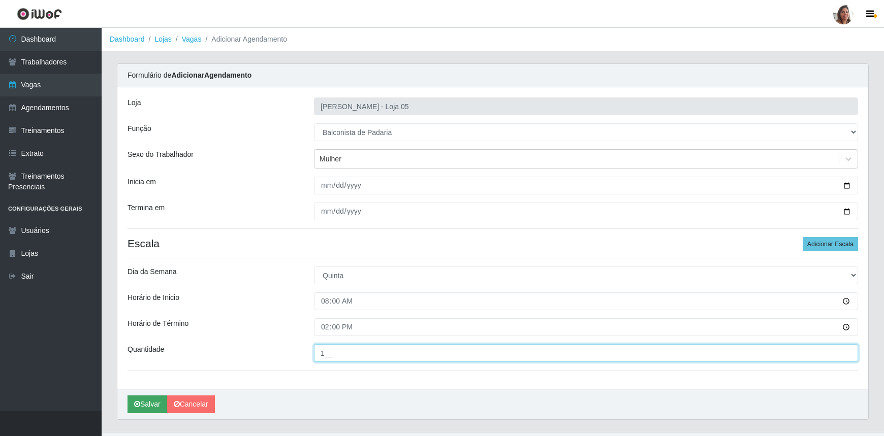
type input "1__"
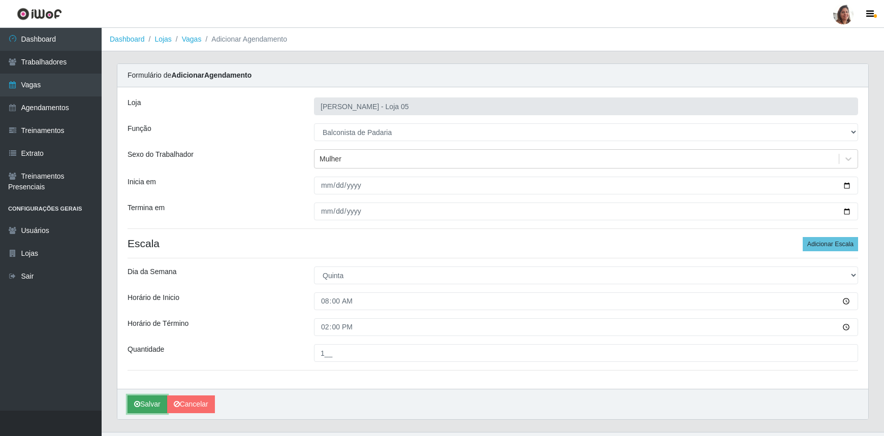
click at [140, 405] on button "Salvar" at bounding box center [148, 405] width 40 height 18
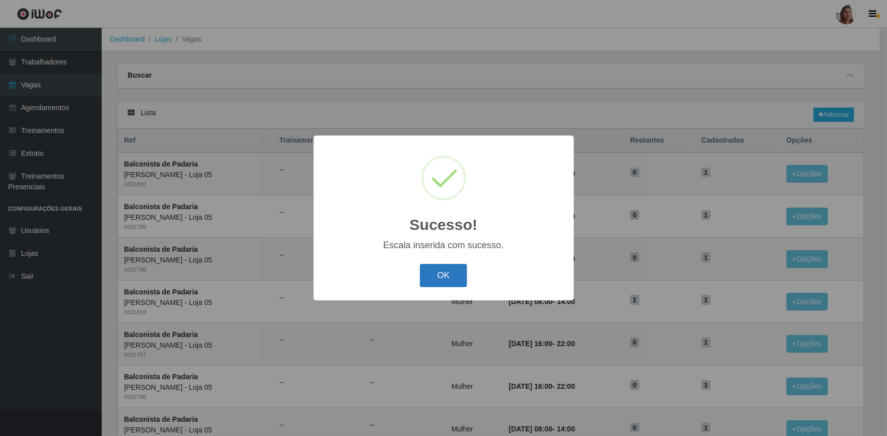
click at [449, 276] on button "OK" at bounding box center [443, 276] width 47 height 24
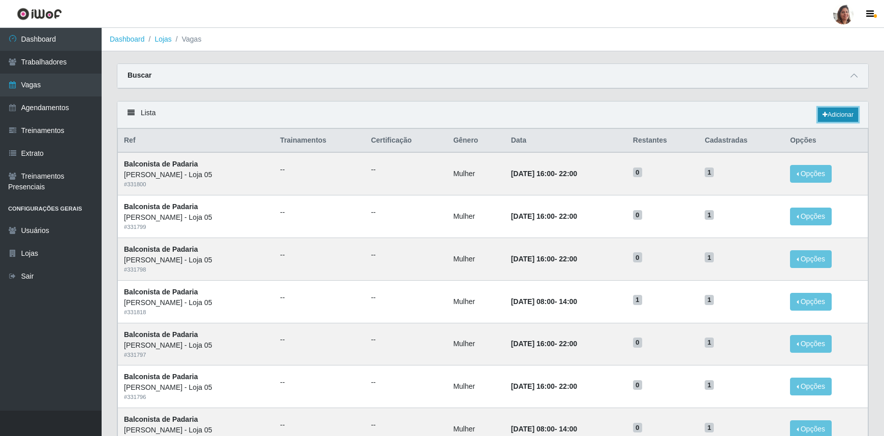
click at [836, 112] on link "Adicionar" at bounding box center [838, 115] width 40 height 14
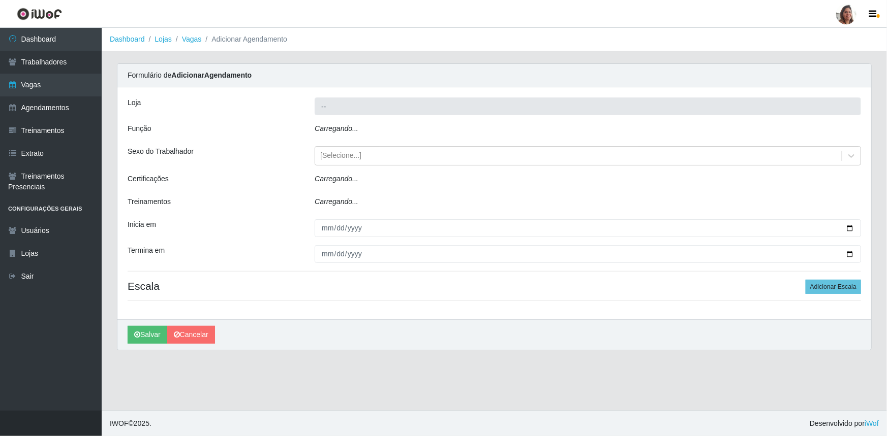
type input "[PERSON_NAME] - Loja 05"
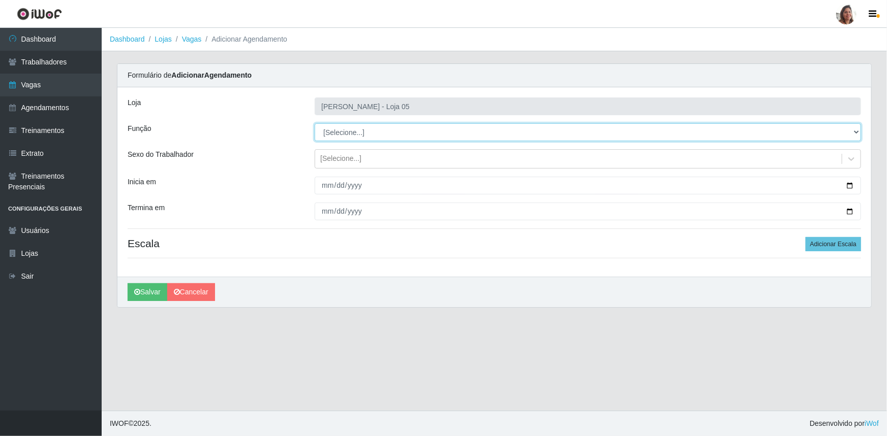
click at [353, 130] on select "[Selecione...] ASG ASG + ASG ++ Auxiliar de Depósito Auxiliar de Depósito + Aux…" at bounding box center [588, 132] width 546 height 18
select select "115"
click at [315, 123] on select "[Selecione...] ASG ASG + ASG ++ Auxiliar de Depósito Auxiliar de Depósito + Aux…" at bounding box center [588, 132] width 546 height 18
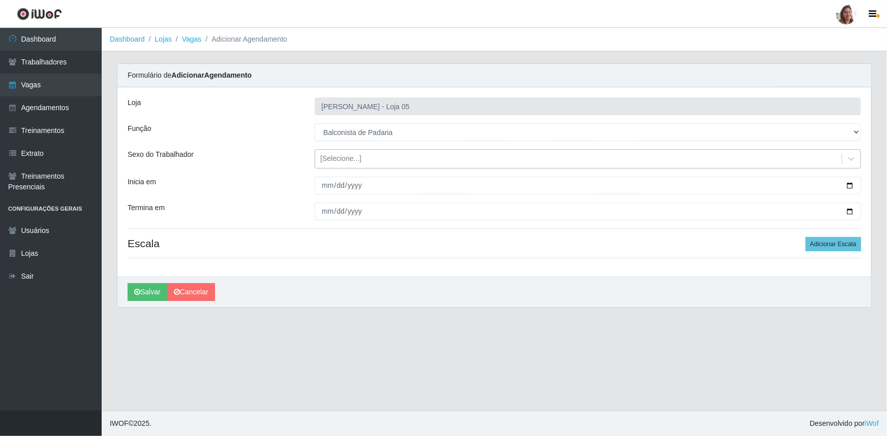
click at [338, 160] on div "[Selecione...]" at bounding box center [340, 159] width 41 height 11
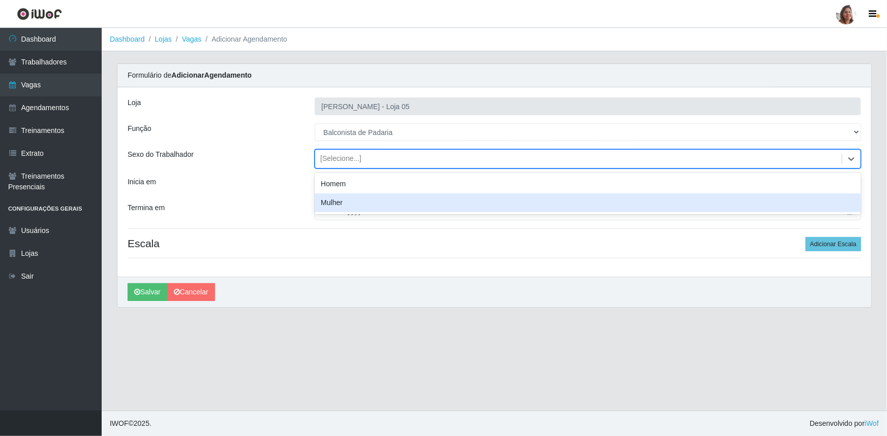
drag, startPoint x: 341, startPoint y: 202, endPoint x: 406, endPoint y: 190, distance: 66.2
click at [341, 202] on div "Mulher" at bounding box center [588, 203] width 546 height 19
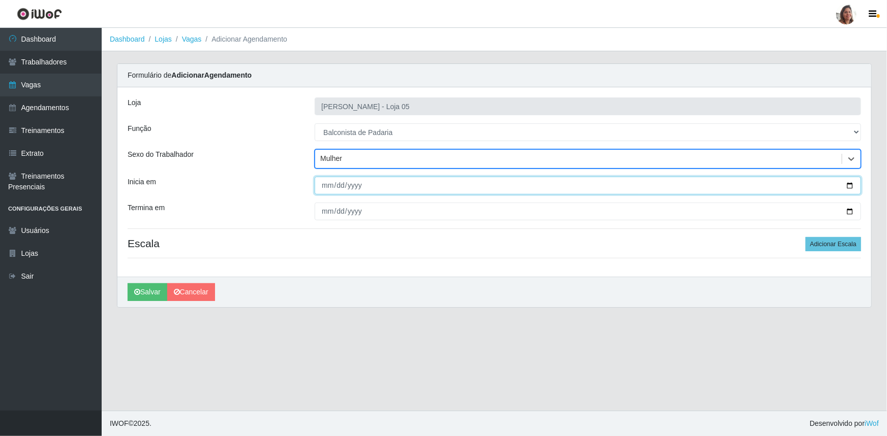
click at [850, 182] on input "Inicia em" at bounding box center [588, 186] width 546 height 18
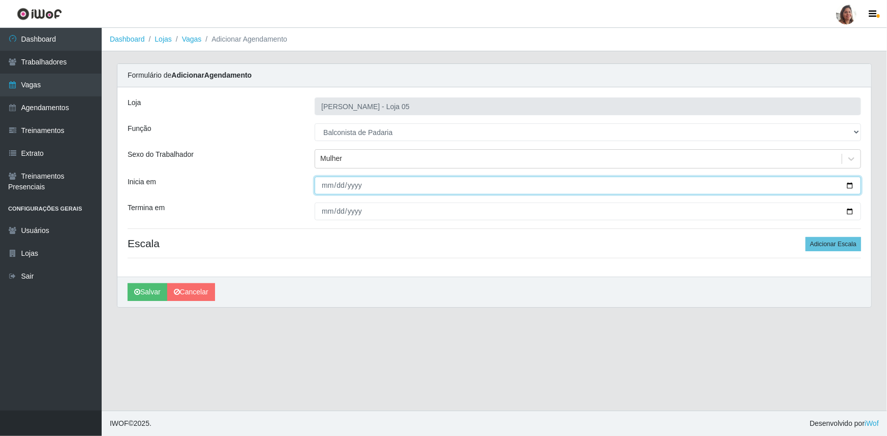
type input "[DATE]"
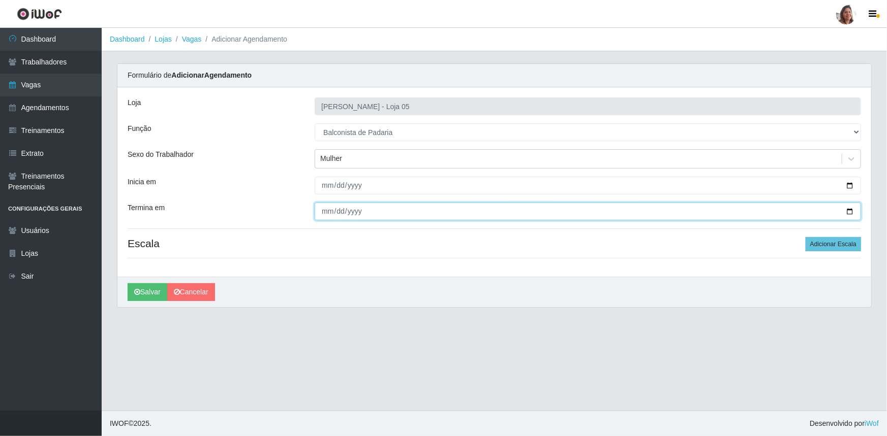
click at [850, 213] on input "Termina em" at bounding box center [588, 212] width 546 height 18
type input "[DATE]"
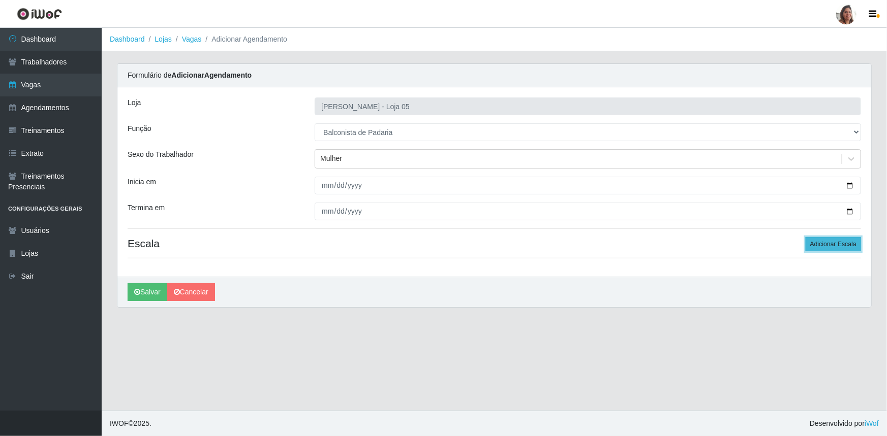
click at [830, 245] on button "Adicionar Escala" at bounding box center [832, 244] width 55 height 14
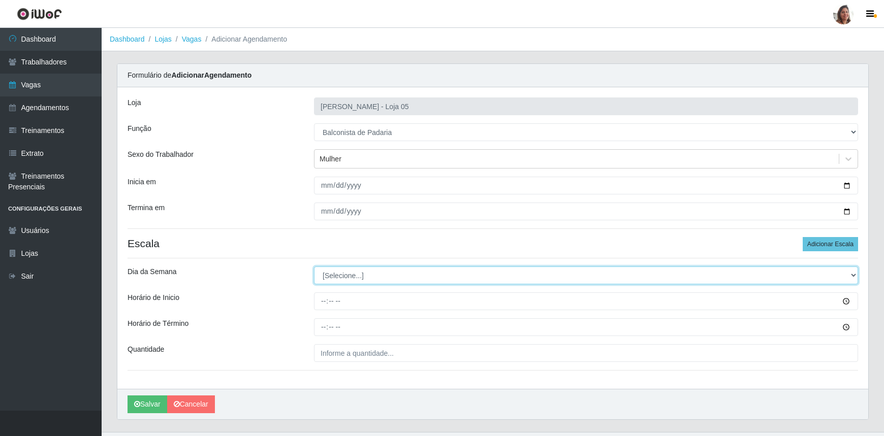
drag, startPoint x: 341, startPoint y: 274, endPoint x: 341, endPoint y: 283, distance: 8.6
click at [341, 274] on select "[Selecione...] Segunda Terça Quarta Quinta Sexta Sábado Domingo" at bounding box center [586, 276] width 544 height 18
select select "5"
click at [314, 267] on select "[Selecione...] Segunda Terça Quarta Quinta Sexta Sábado Domingo" at bounding box center [586, 276] width 544 height 18
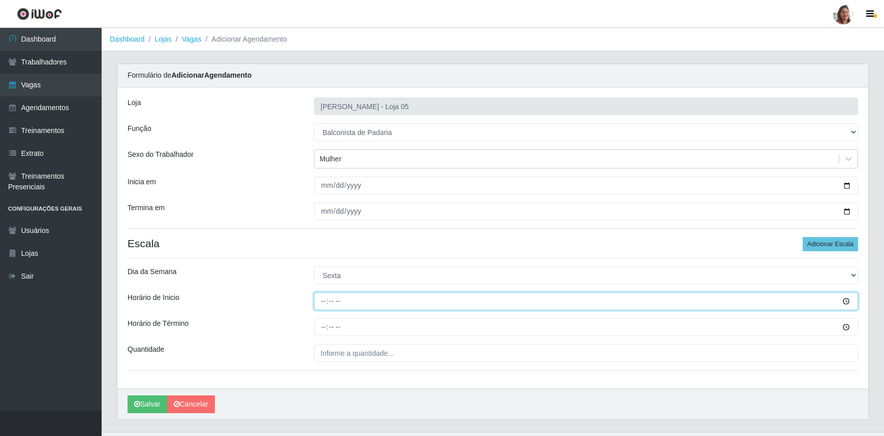
click at [320, 302] on input "Horário de Inicio" at bounding box center [586, 302] width 544 height 18
type input "08:00"
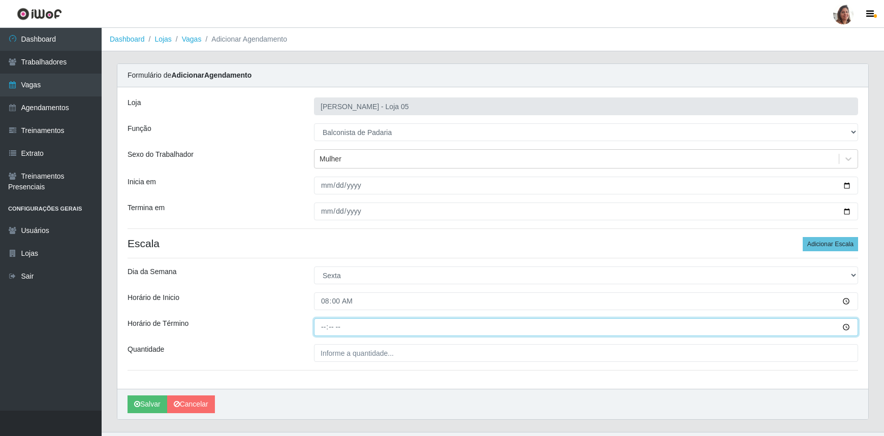
type input "14:00"
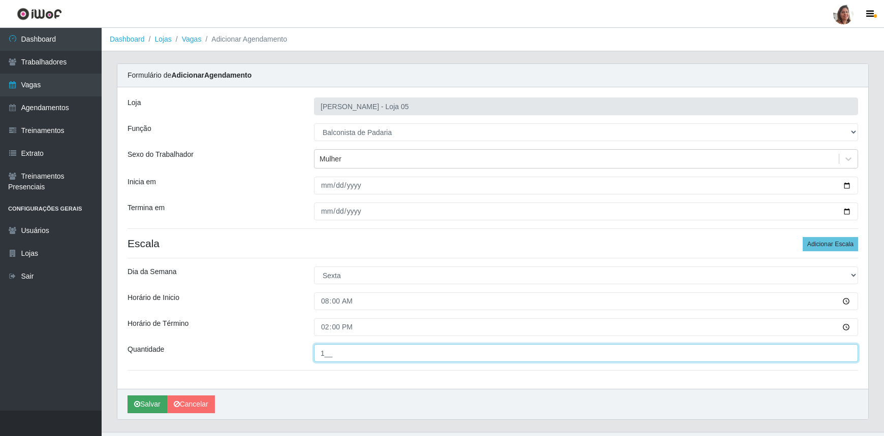
type input "1__"
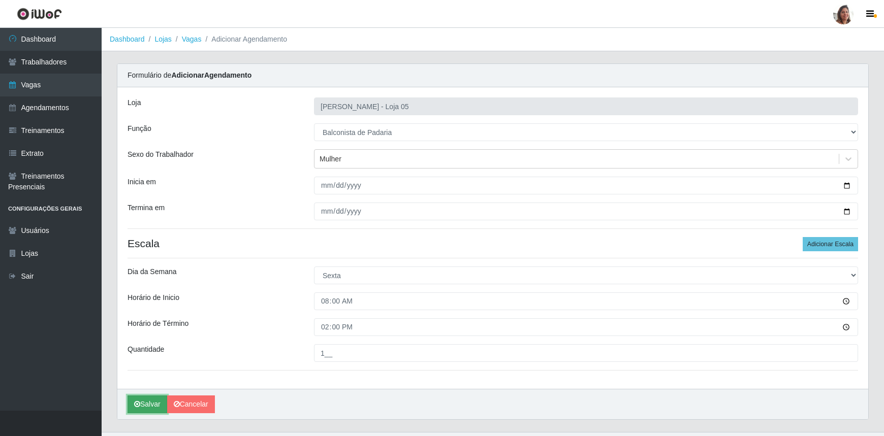
click at [145, 401] on button "Salvar" at bounding box center [148, 405] width 40 height 18
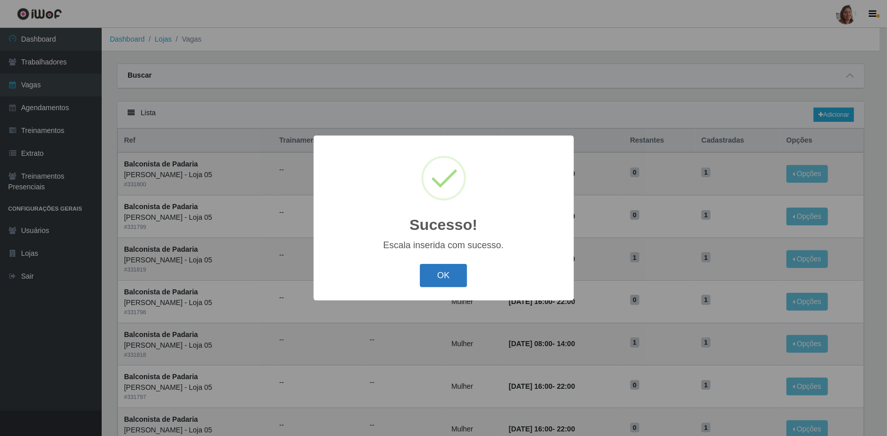
click at [452, 273] on button "OK" at bounding box center [443, 276] width 47 height 24
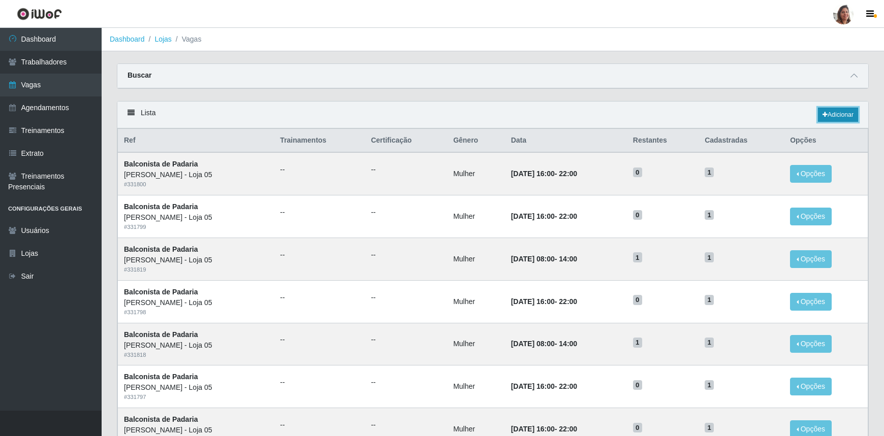
click at [841, 114] on link "Adicionar" at bounding box center [838, 115] width 40 height 14
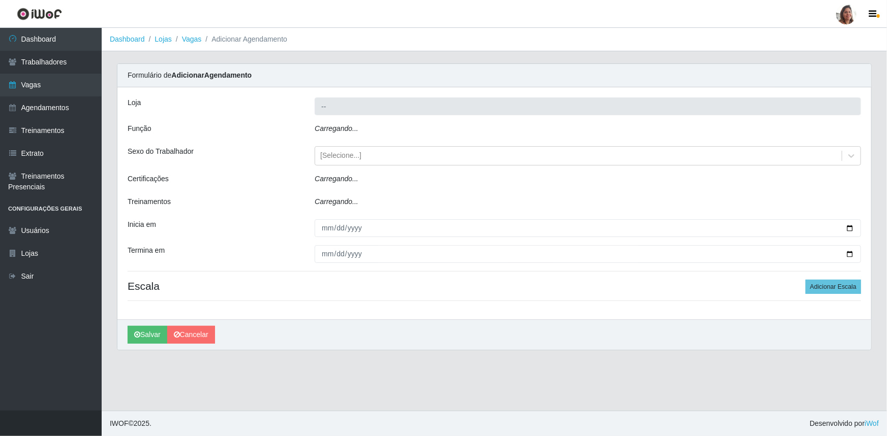
type input "[PERSON_NAME] - Loja 05"
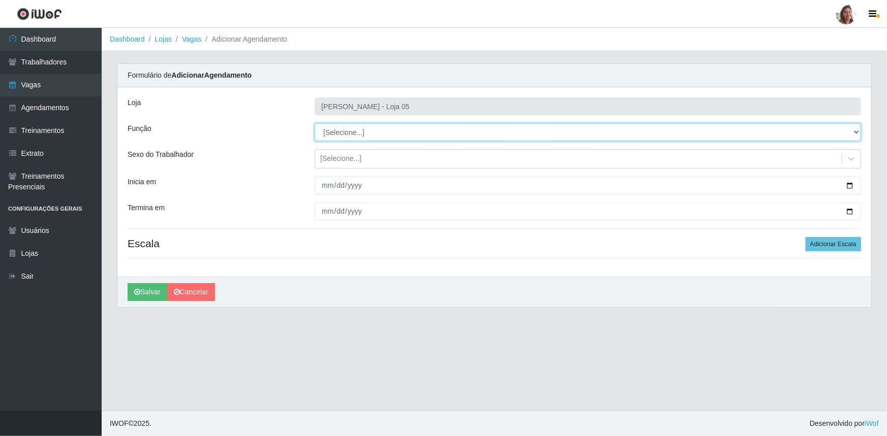
click at [382, 127] on select "[Selecione...] ASG ASG + ASG ++ Auxiliar de Depósito Auxiliar de Depósito + Aux…" at bounding box center [588, 132] width 546 height 18
select select "115"
click at [315, 123] on select "[Selecione...] ASG ASG + ASG ++ Auxiliar de Depósito Auxiliar de Depósito + Aux…" at bounding box center [588, 132] width 546 height 18
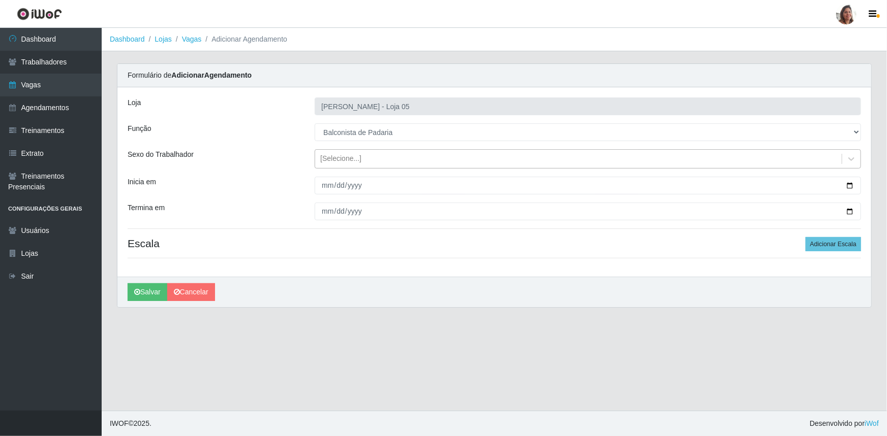
click at [354, 158] on div "[Selecione...]" at bounding box center [340, 159] width 41 height 11
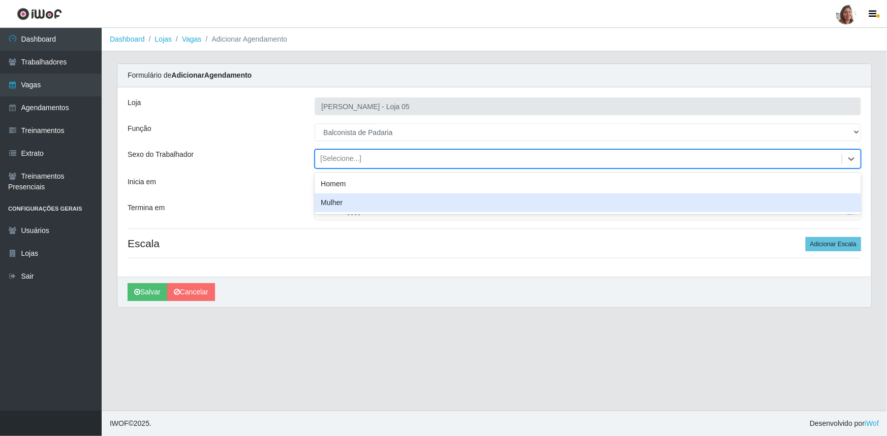
click at [354, 201] on div "Mulher" at bounding box center [588, 203] width 546 height 19
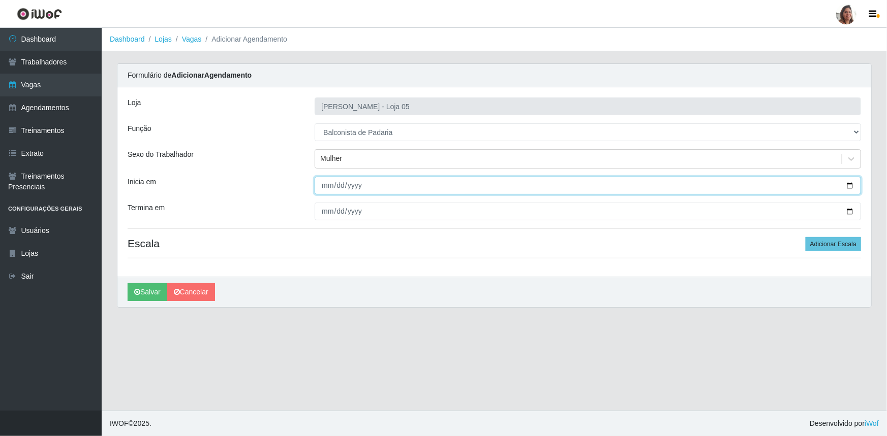
drag, startPoint x: 849, startPoint y: 183, endPoint x: 769, endPoint y: 233, distance: 94.5
click at [849, 183] on input "Inicia em" at bounding box center [588, 186] width 546 height 18
type input "[DATE]"
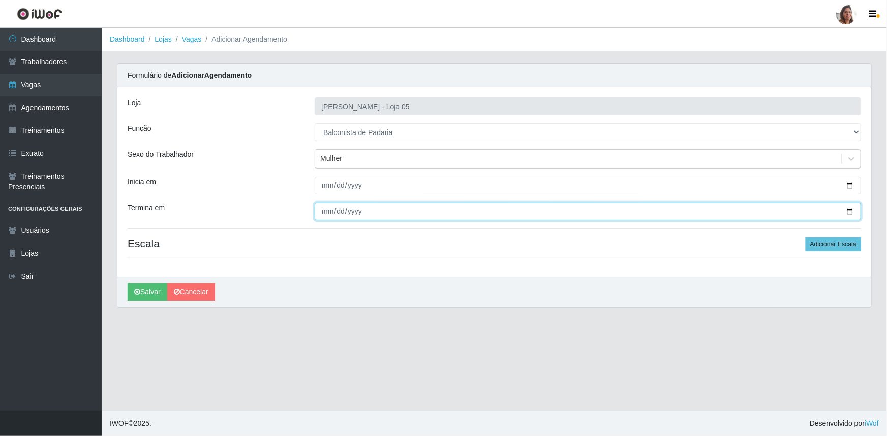
click at [849, 209] on input "Termina em" at bounding box center [588, 212] width 546 height 18
type input "[DATE]"
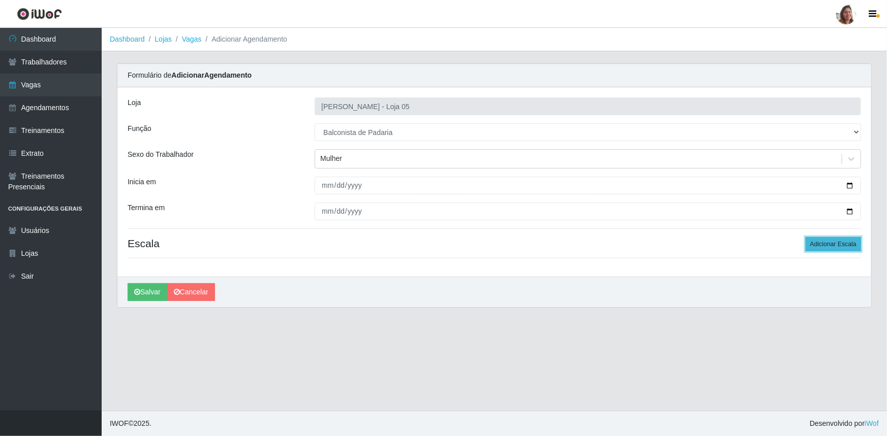
click at [838, 243] on button "Adicionar Escala" at bounding box center [832, 244] width 55 height 14
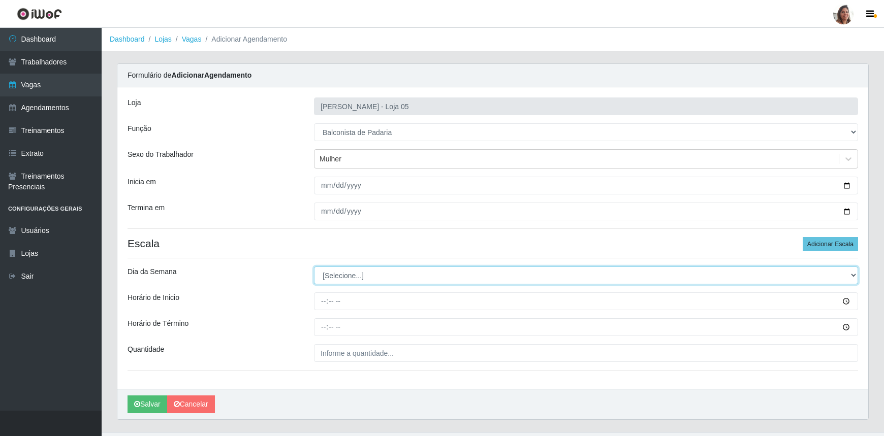
click at [349, 274] on select "[Selecione...] Segunda Terça Quarta Quinta Sexta Sábado Domingo" at bounding box center [586, 276] width 544 height 18
select select "6"
click at [314, 267] on select "[Selecione...] Segunda Terça Quarta Quinta Sexta Sábado Domingo" at bounding box center [586, 276] width 544 height 18
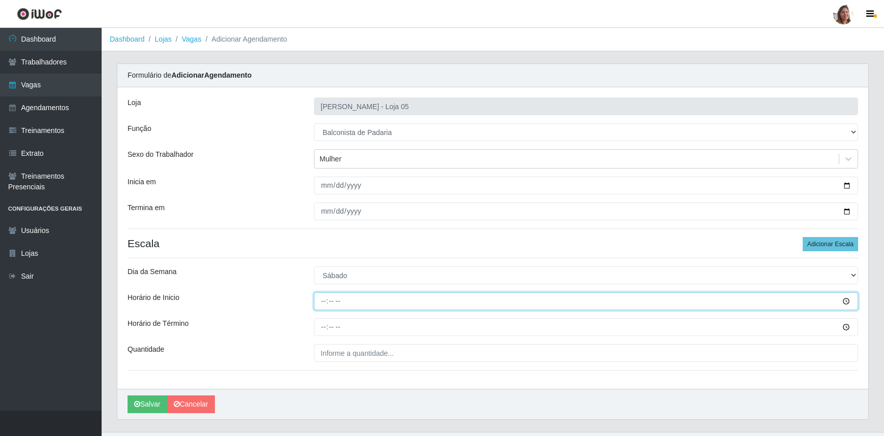
click at [318, 307] on input "Horário de Inicio" at bounding box center [586, 302] width 544 height 18
type input "08:00"
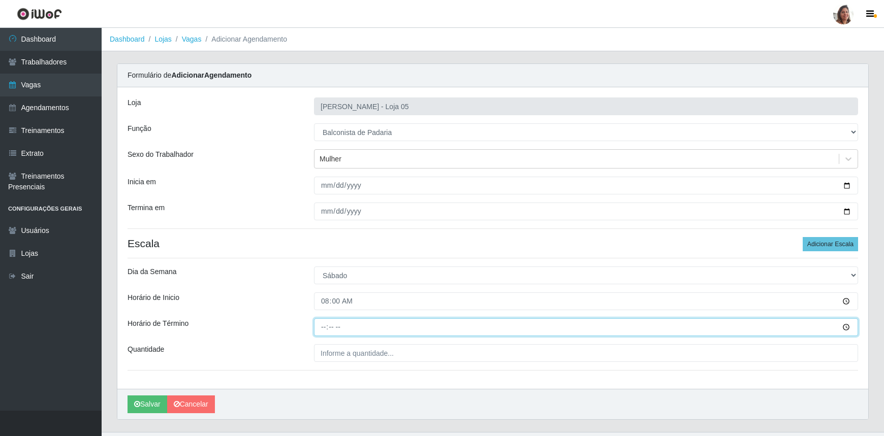
type input "14:00"
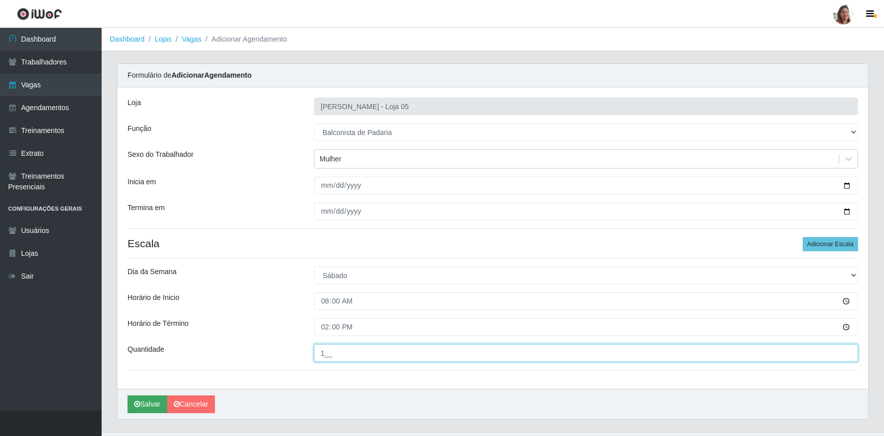
type input "1__"
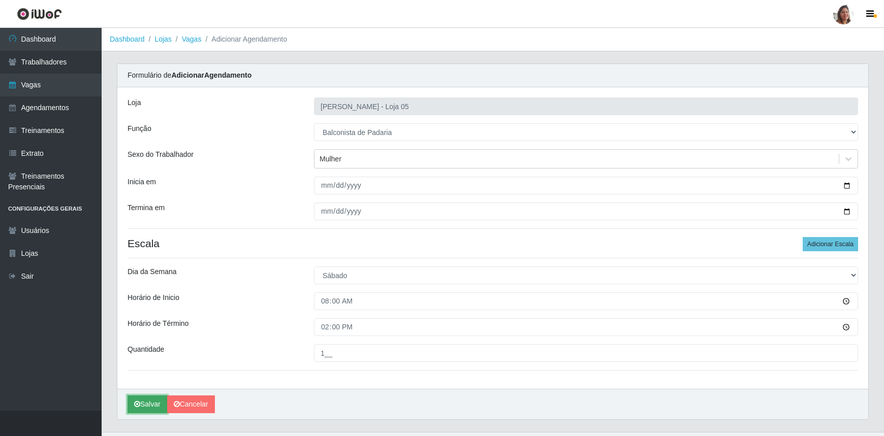
click at [144, 401] on button "Salvar" at bounding box center [148, 405] width 40 height 18
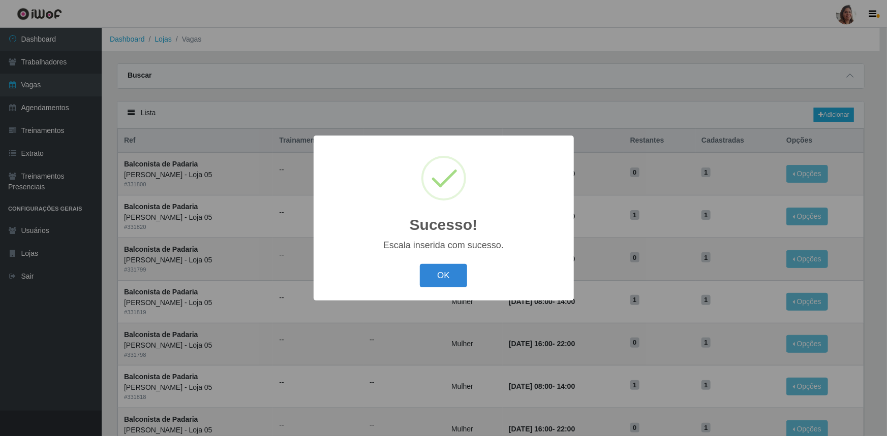
click at [420, 280] on button "OK" at bounding box center [443, 276] width 47 height 24
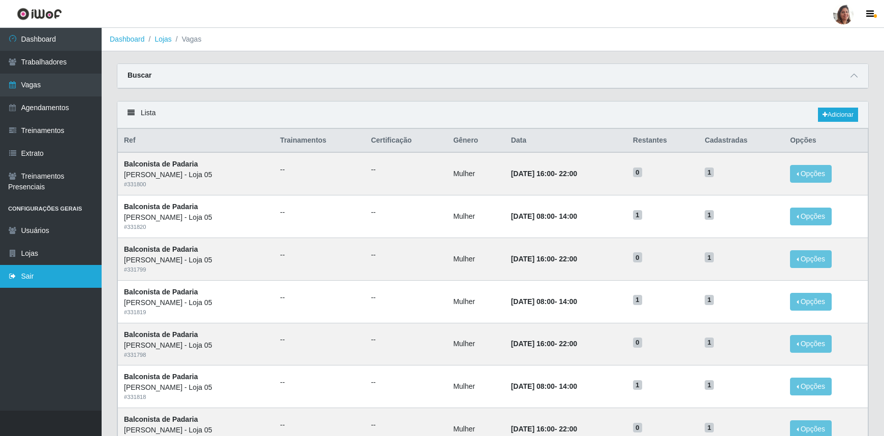
click at [39, 277] on link "Sair" at bounding box center [51, 276] width 102 height 23
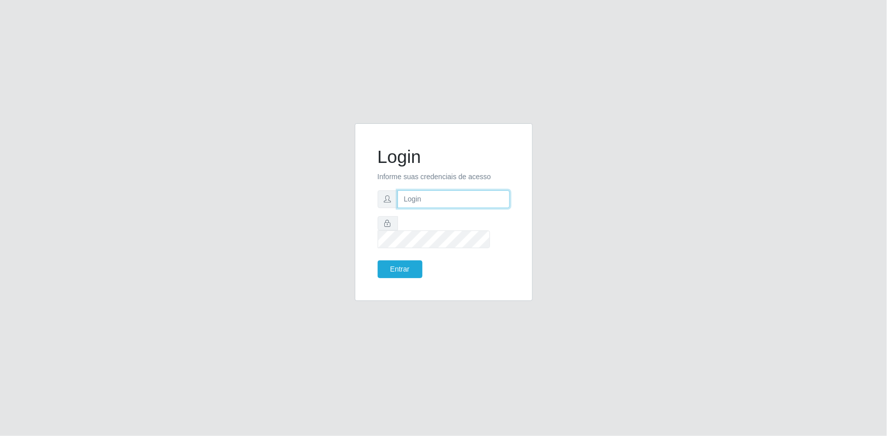
type input "[EMAIL_ADDRESS][DOMAIN_NAME]"
